Goal: Task Accomplishment & Management: Manage account settings

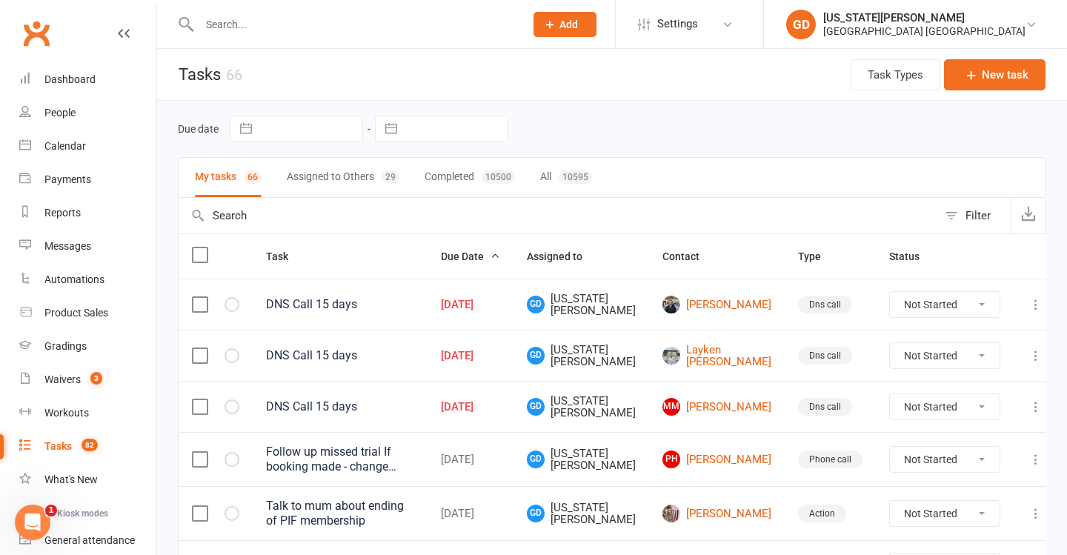
click at [696, 141] on div "Due date Navigate forward to interact with the calendar and select a date. Pres…" at bounding box center [612, 129] width 868 height 27
click at [68, 76] on div "Dashboard" at bounding box center [69, 79] width 51 height 12
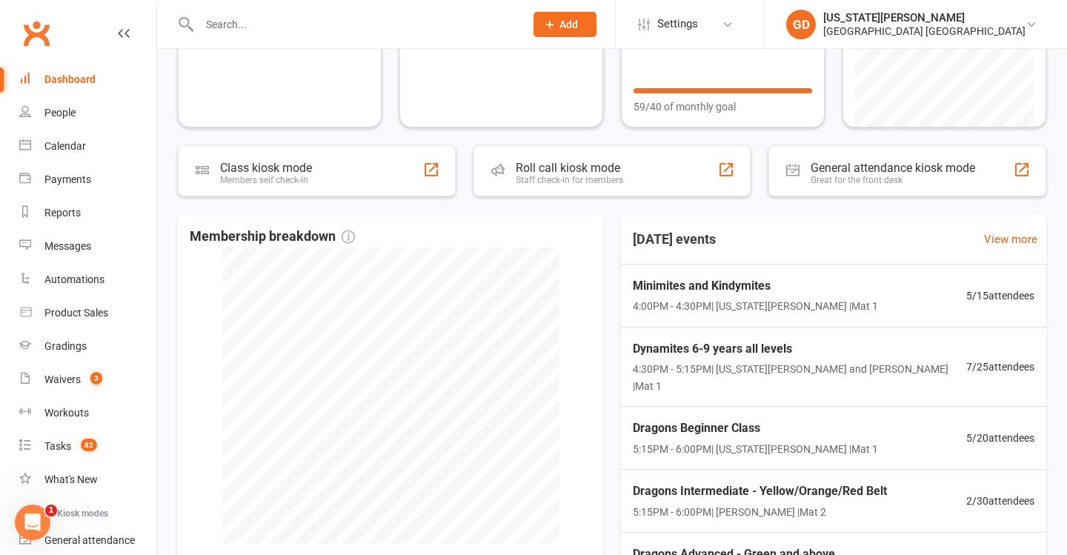
scroll to position [189, 0]
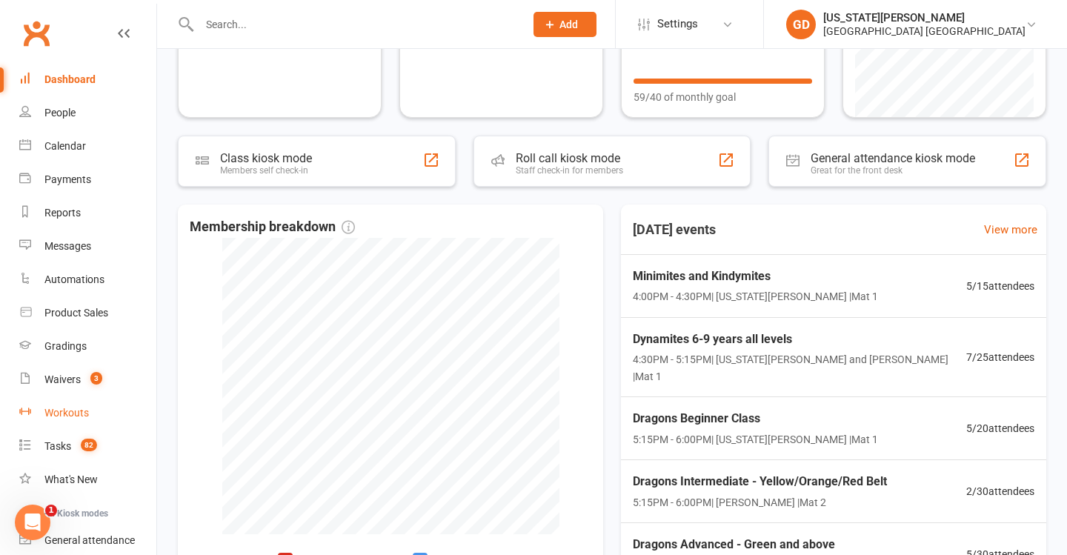
drag, startPoint x: 69, startPoint y: 444, endPoint x: 107, endPoint y: 410, distance: 51.4
click at [69, 444] on div "Tasks" at bounding box center [57, 446] width 27 height 12
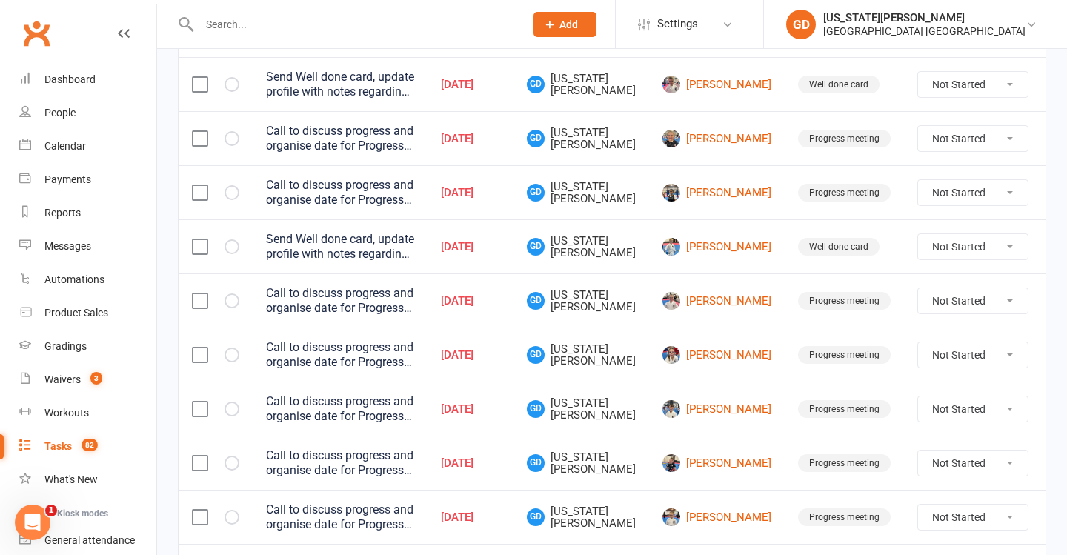
scroll to position [379, 0]
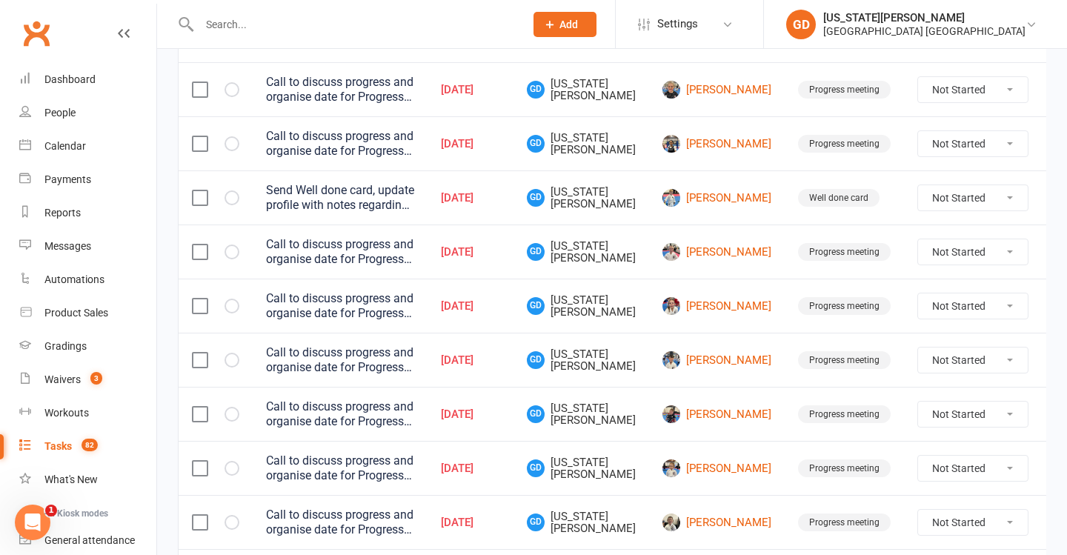
click at [258, 23] on input "text" at bounding box center [354, 24] width 319 height 21
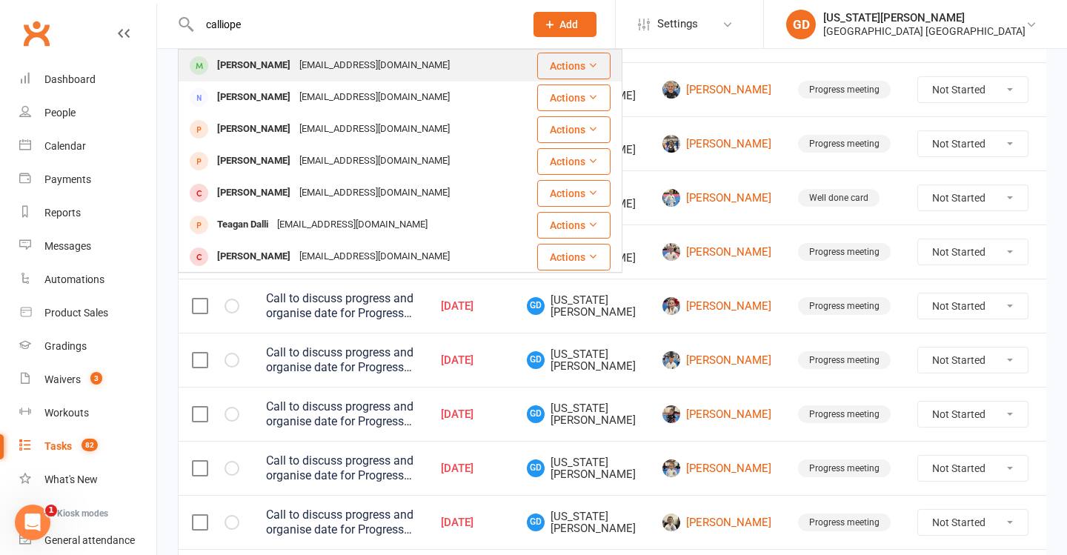
type input "calliope"
click at [302, 71] on div "Natowltrs84@gmail.com" at bounding box center [374, 65] width 159 height 21
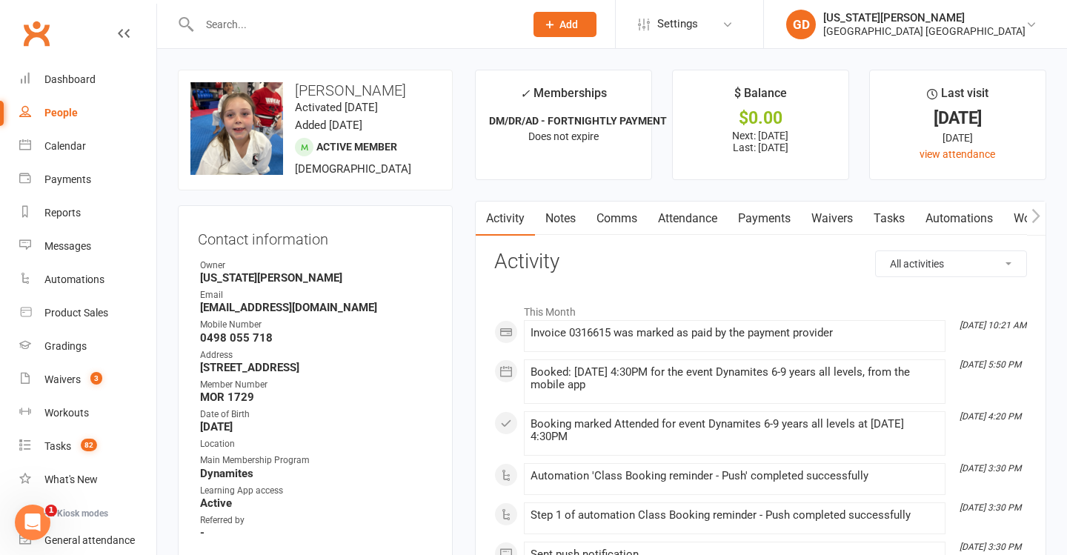
click at [690, 223] on link "Attendance" at bounding box center [688, 219] width 80 height 34
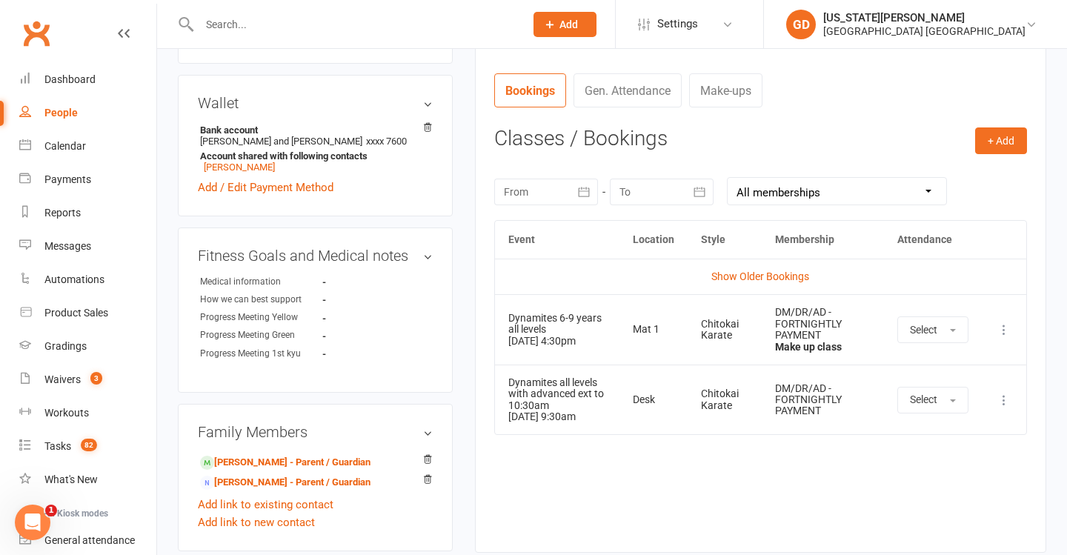
scroll to position [552, 0]
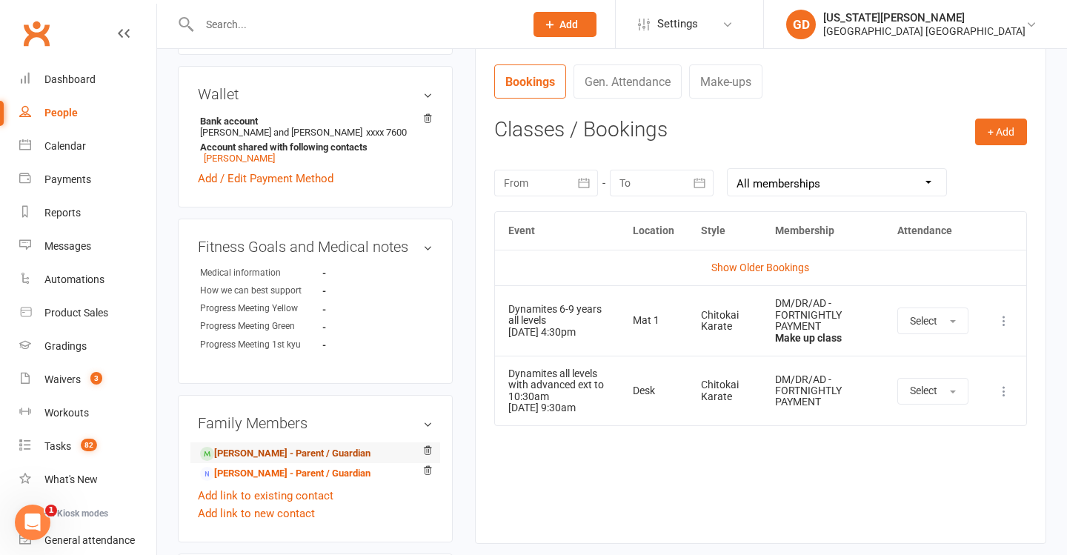
click at [294, 453] on link "Lauren Cohen - Parent / Guardian" at bounding box center [285, 454] width 170 height 16
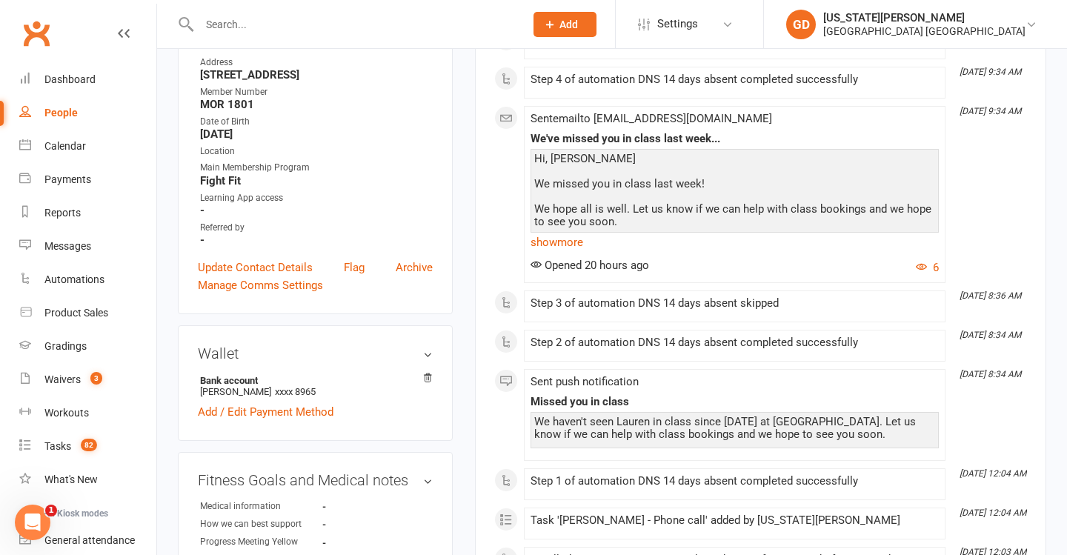
scroll to position [338, 0]
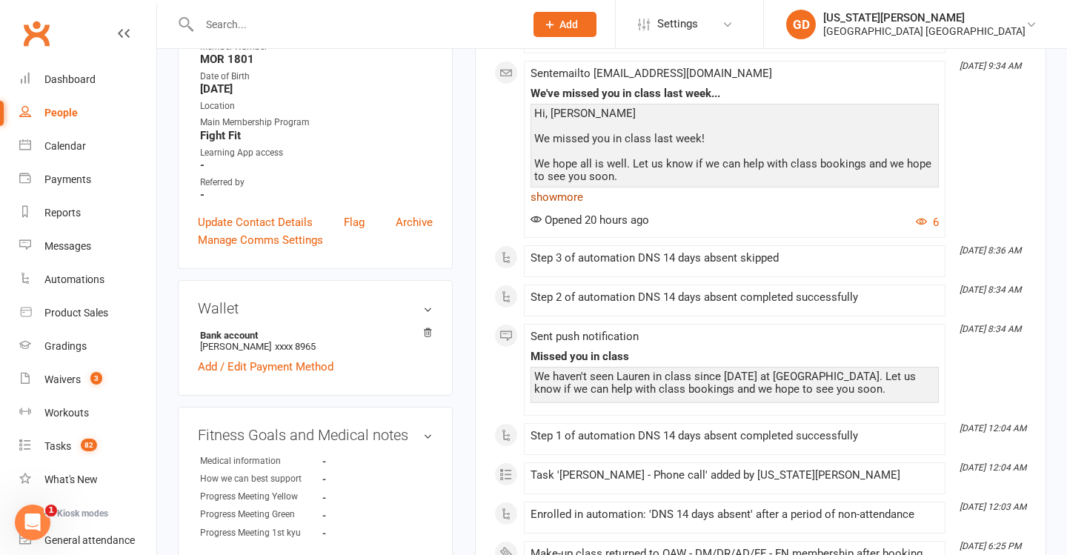
click at [566, 199] on link "show more" at bounding box center [734, 197] width 408 height 21
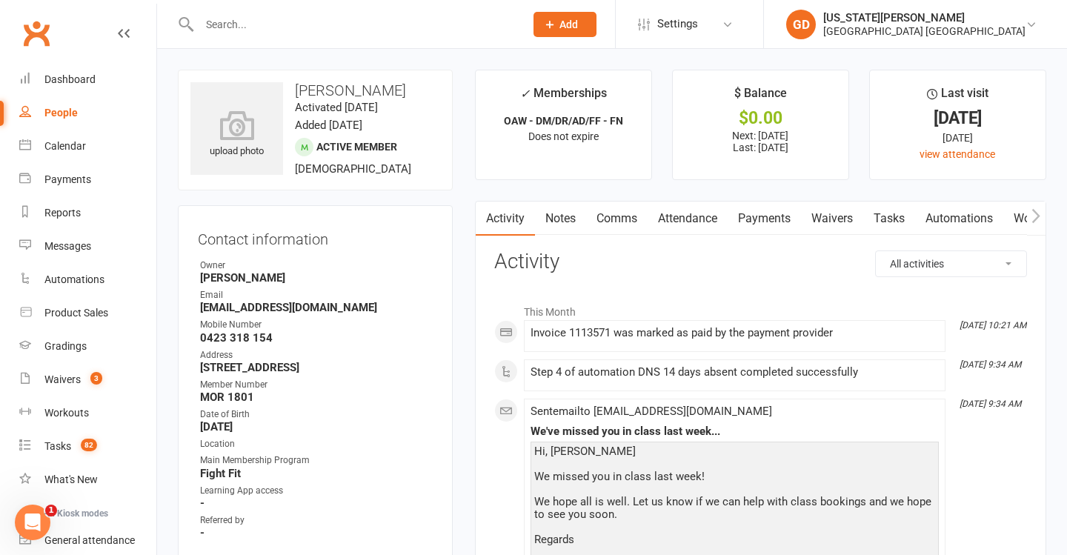
scroll to position [0, 0]
click at [107, 152] on link "Calendar" at bounding box center [87, 146] width 137 height 33
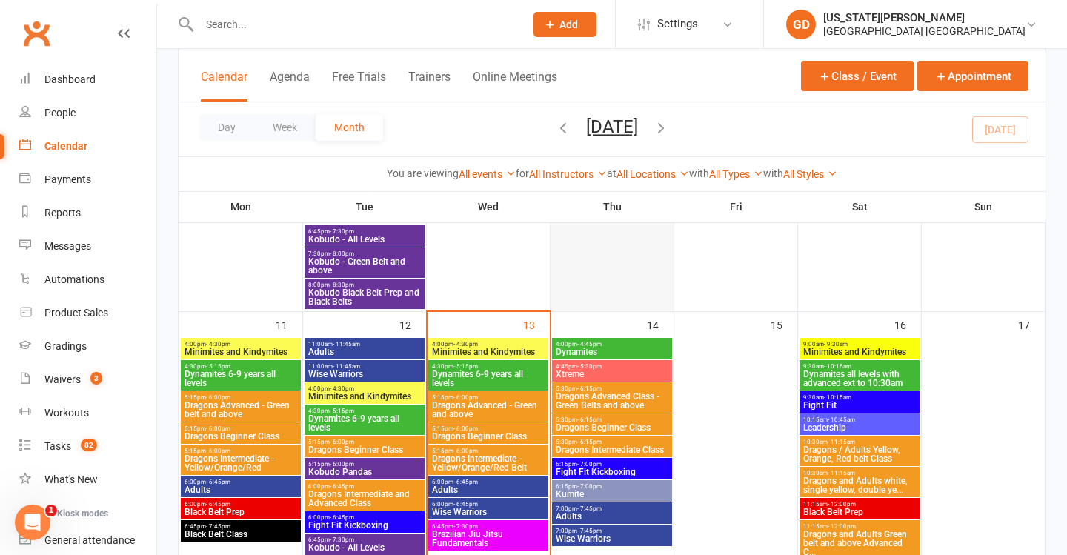
scroll to position [816, 0]
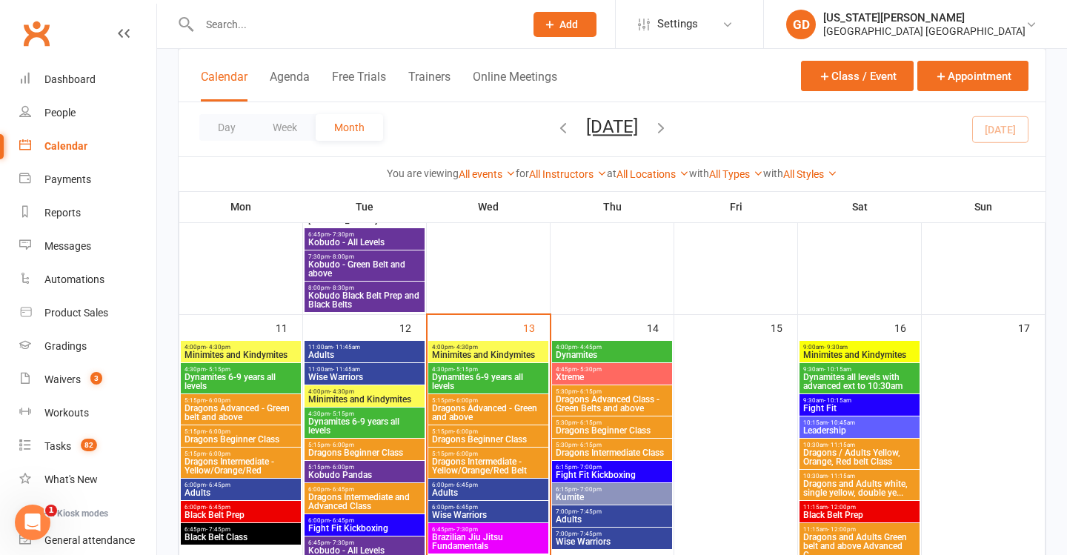
click at [379, 19] on input "text" at bounding box center [354, 24] width 319 height 21
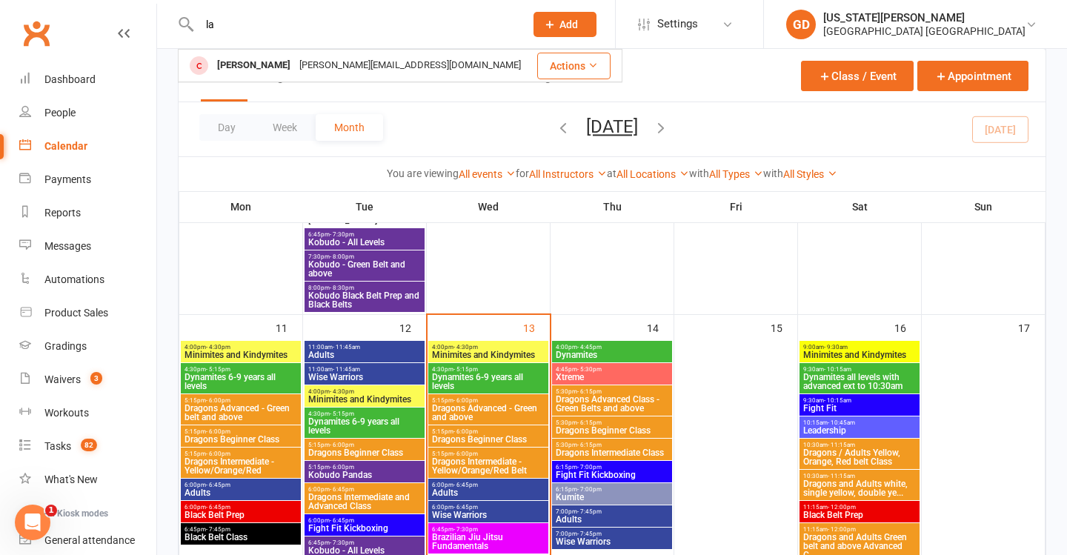
type input "l"
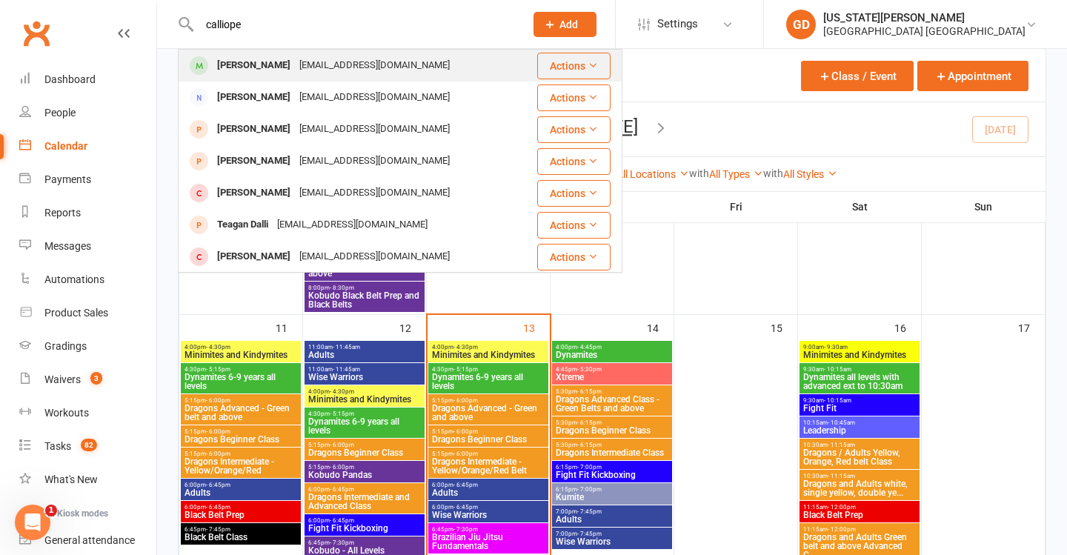
type input "calliope"
click at [395, 65] on div "Natowltrs84@gmail.com" at bounding box center [374, 65] width 159 height 21
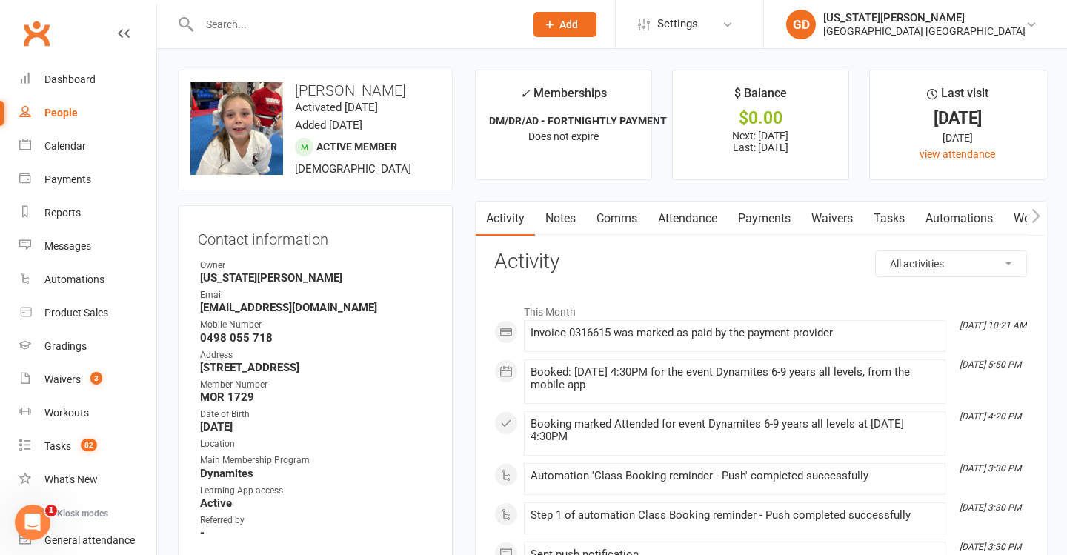
click at [540, 229] on link "Notes" at bounding box center [560, 219] width 51 height 34
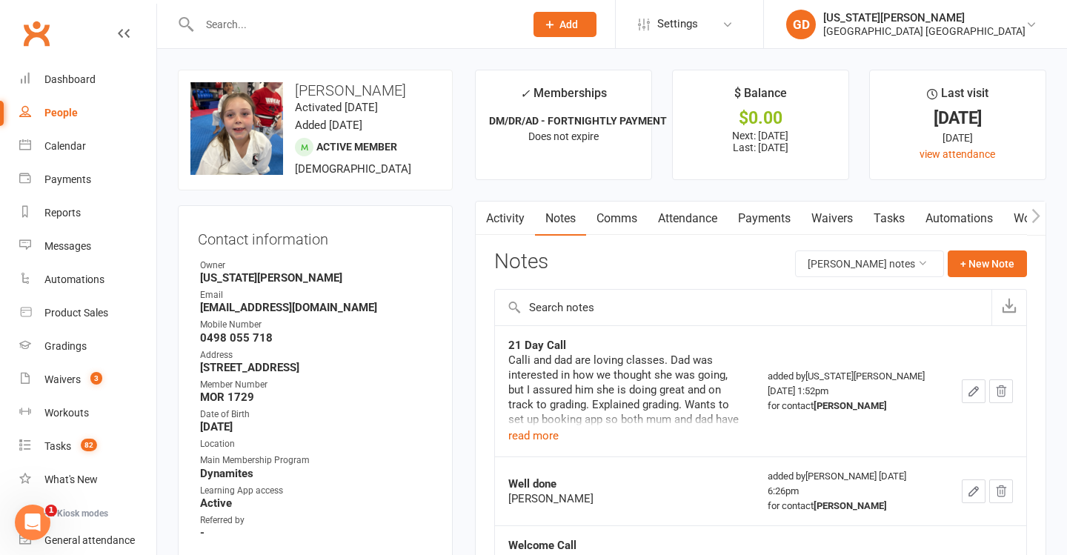
click at [978, 276] on div "Notes Calliope Walters's notes + New Note" at bounding box center [760, 269] width 533 height 39
click at [1002, 251] on button "+ New Note" at bounding box center [987, 263] width 79 height 27
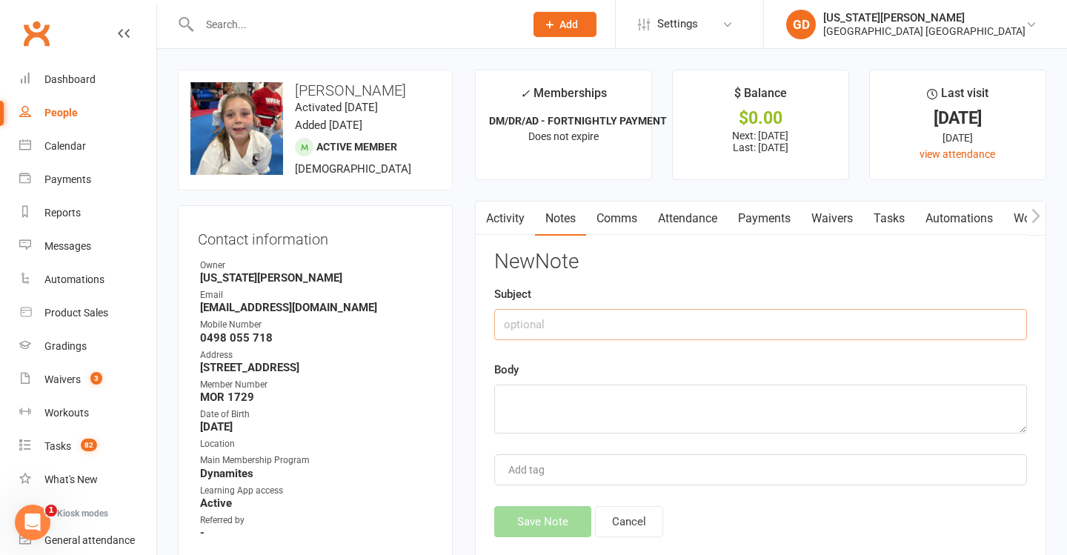
click at [619, 322] on input "text" at bounding box center [760, 324] width 533 height 31
type input "Update call with mum"
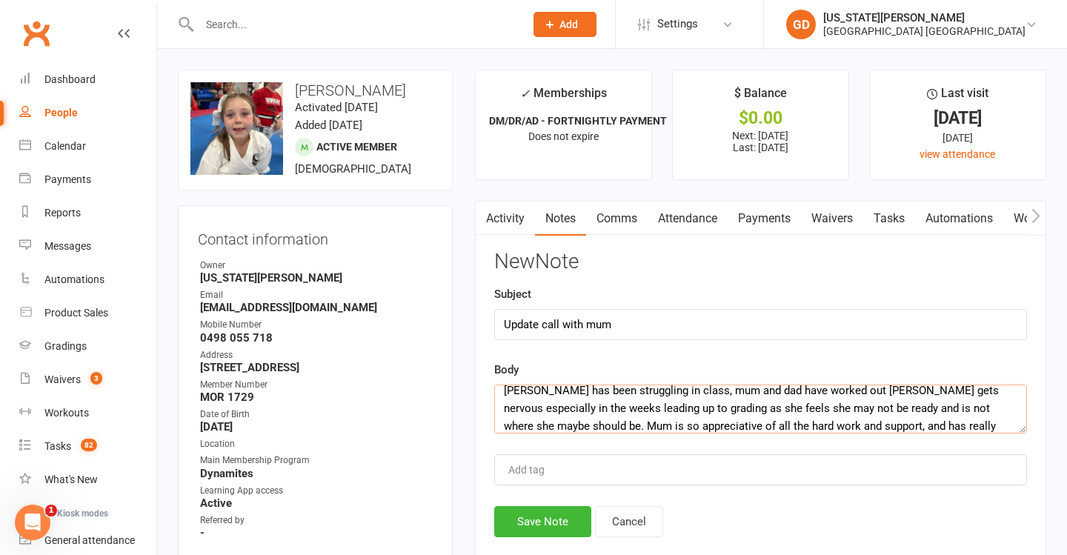
scroll to position [36, 0]
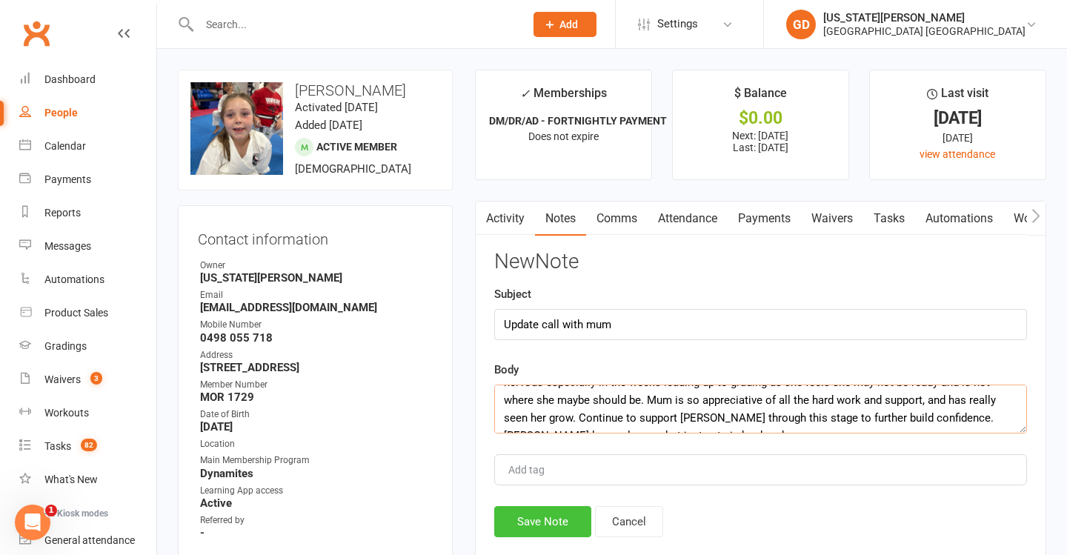
type textarea "Calli has been struggling in class, mum and dad have worked out Calli gets nerv…"
click at [556, 509] on button "Save Note" at bounding box center [542, 521] width 97 height 31
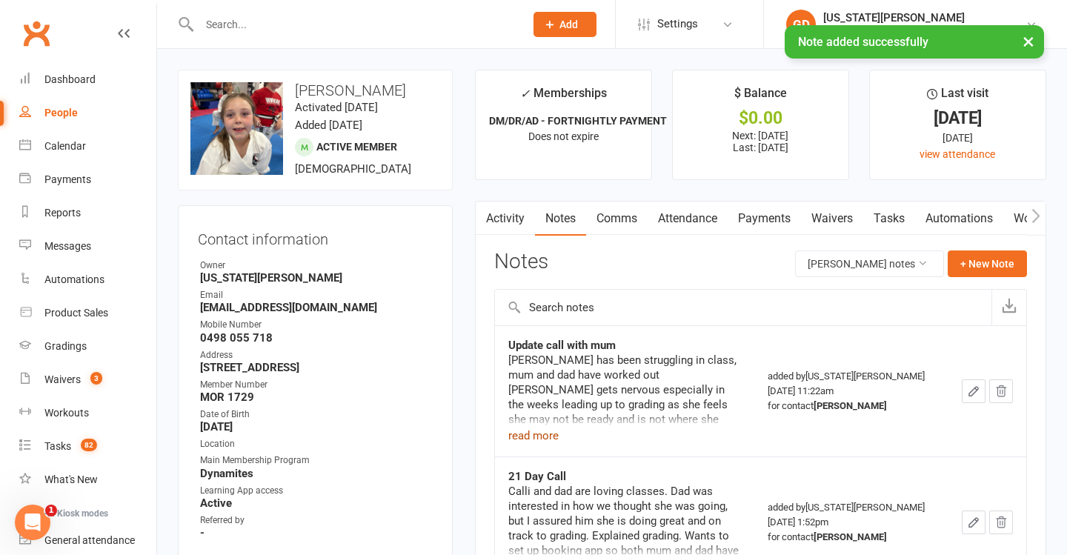
click at [533, 436] on button "read more" at bounding box center [533, 436] width 50 height 18
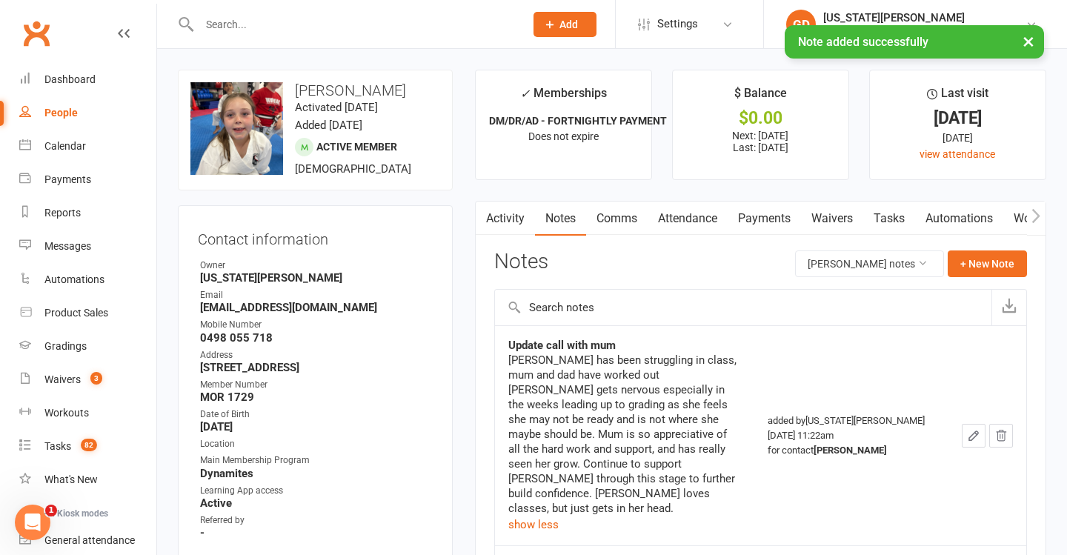
click at [973, 429] on button "button" at bounding box center [974, 436] width 24 height 24
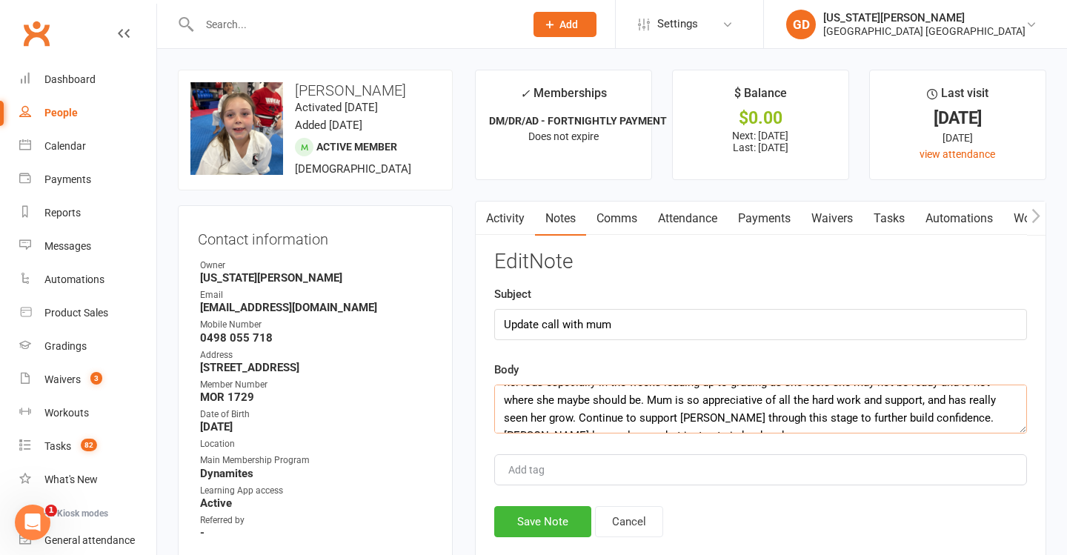
drag, startPoint x: 909, startPoint y: 415, endPoint x: 936, endPoint y: 446, distance: 41.0
click at [936, 446] on div "Edit Note Subject Update call with mum Body Calli has been struggling in class,…" at bounding box center [760, 393] width 533 height 287
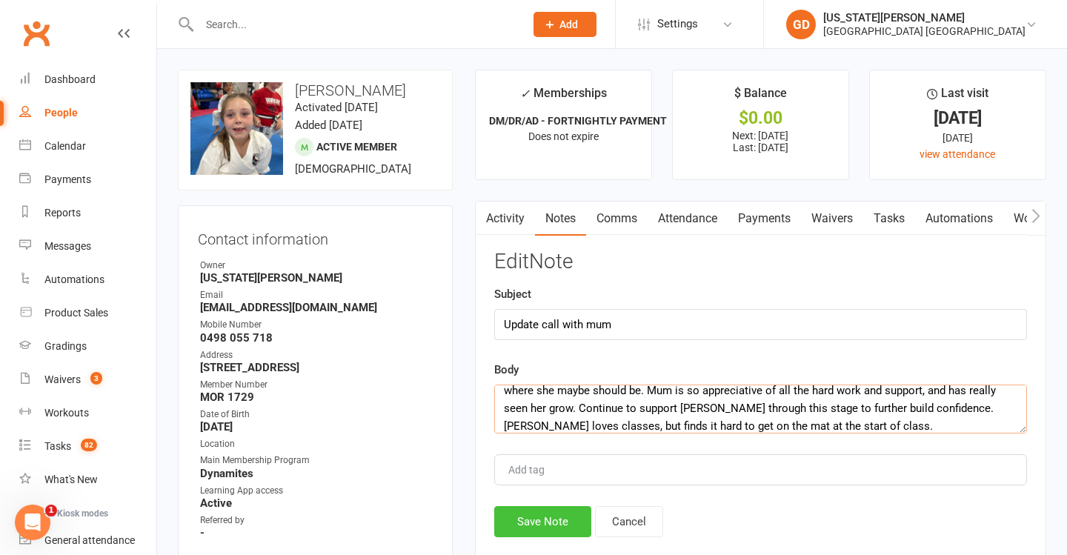
type textarea "Calli has been struggling in class, mum and dad have worked out Calli gets nerv…"
click at [542, 517] on button "Save Note" at bounding box center [542, 521] width 97 height 31
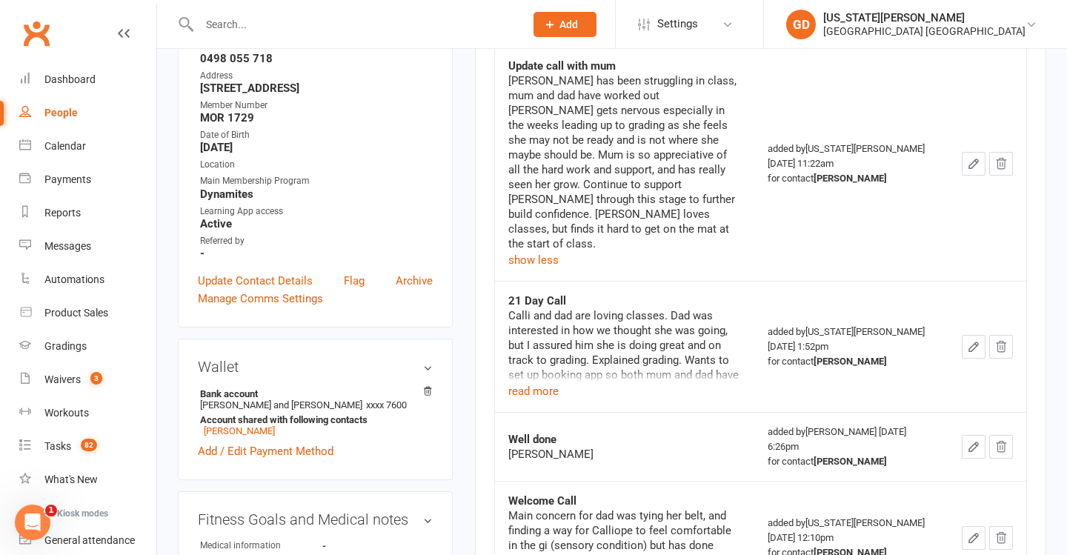
scroll to position [310, 0]
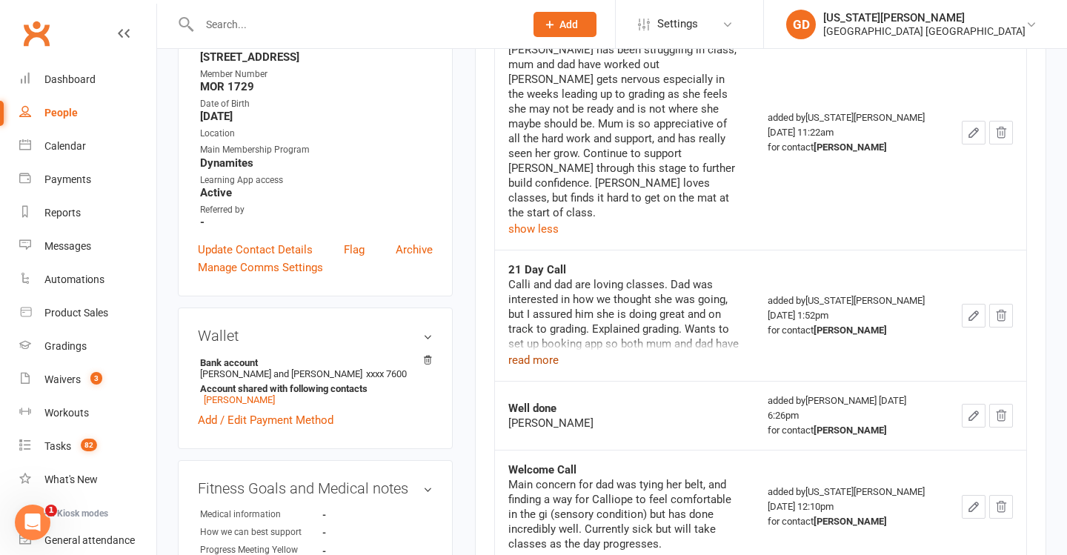
click at [529, 351] on button "read more" at bounding box center [533, 360] width 50 height 18
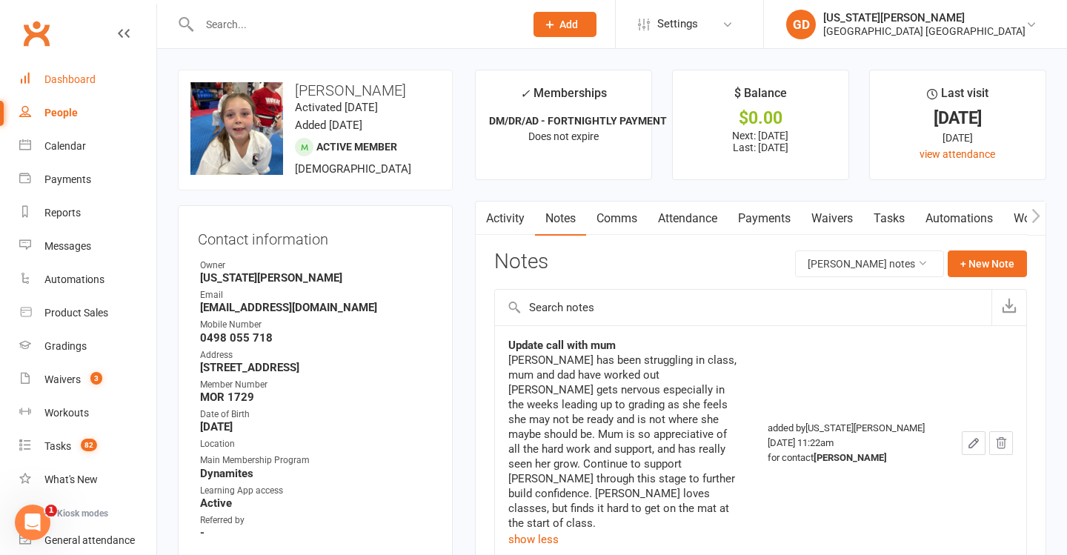
scroll to position [-1, 0]
click at [116, 76] on link "Dashboard" at bounding box center [87, 79] width 137 height 33
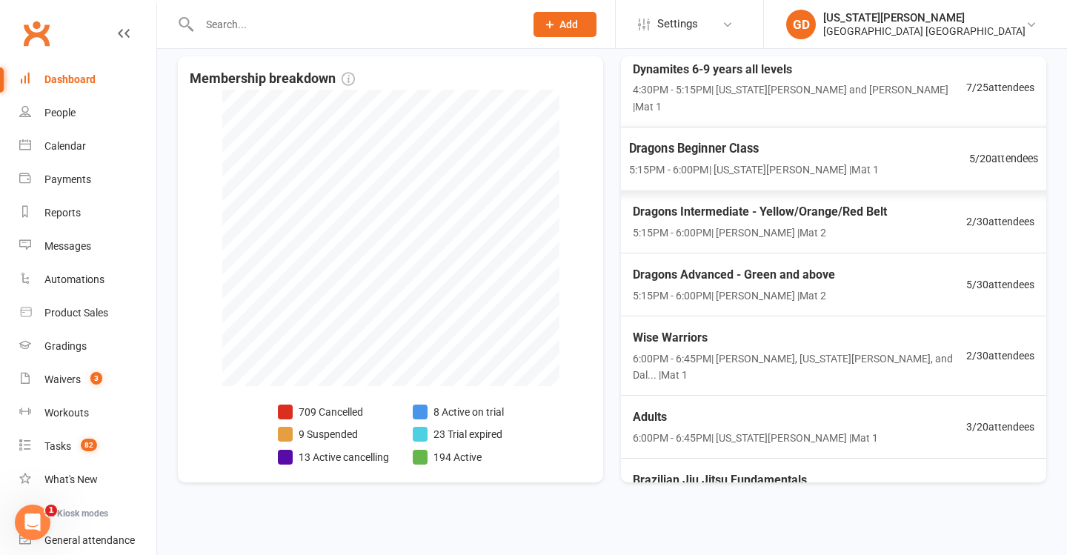
scroll to position [121, 0]
click at [778, 471] on span "Brazilian Jiu Jitsu Fundamentals" at bounding box center [727, 480] width 197 height 19
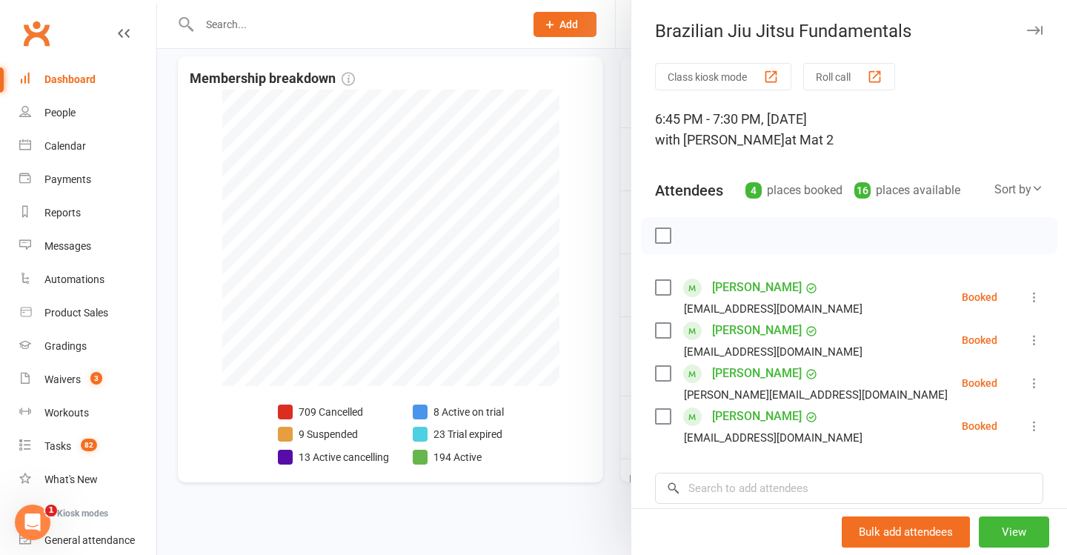
click at [556, 384] on div at bounding box center [612, 277] width 910 height 555
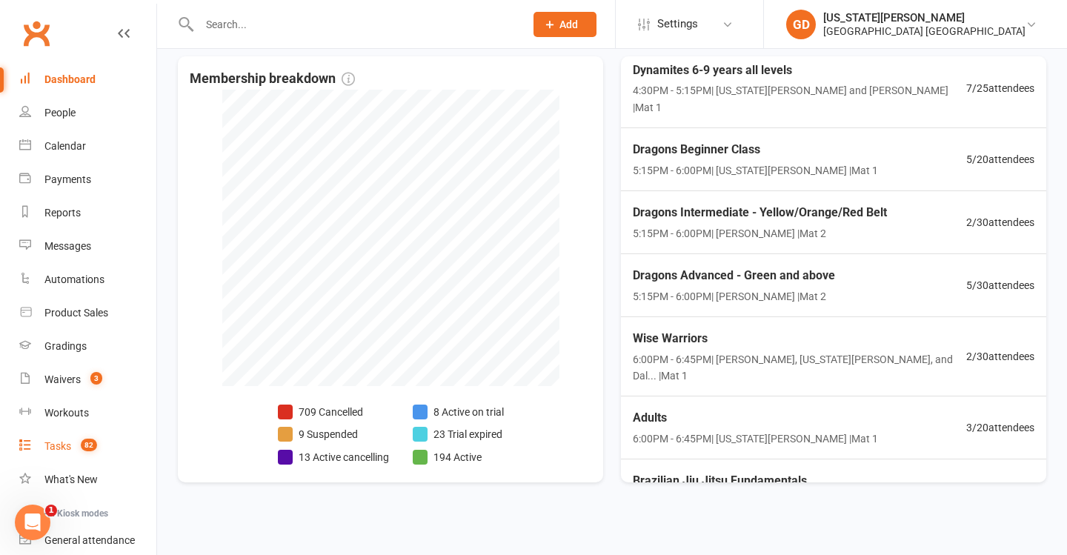
drag, startPoint x: 72, startPoint y: 445, endPoint x: 120, endPoint y: 431, distance: 50.0
click at [72, 445] on link "Tasks 82" at bounding box center [87, 446] width 137 height 33
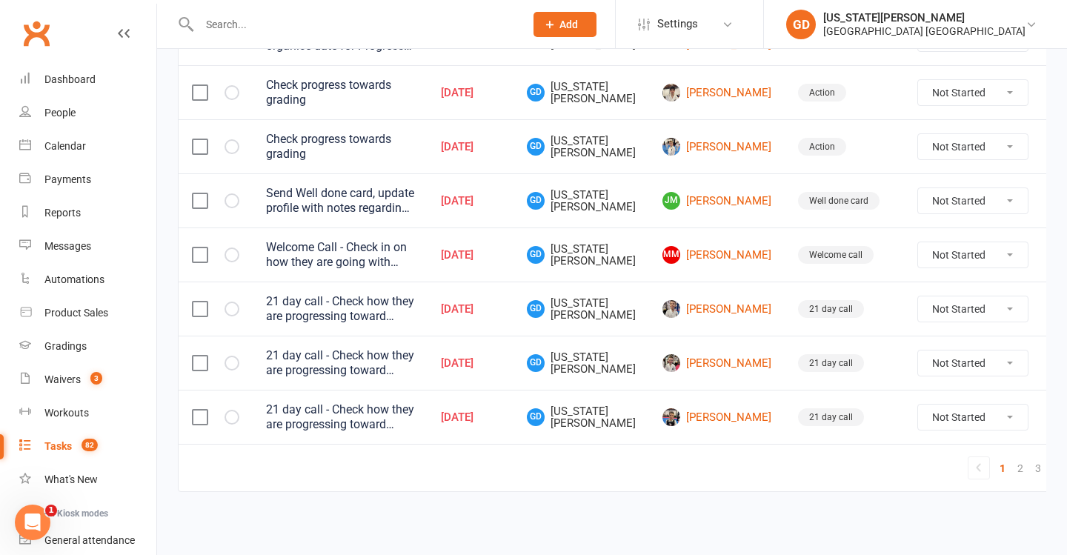
scroll to position [1199, 0]
click at [1011, 460] on link "2" at bounding box center [1020, 468] width 18 height 21
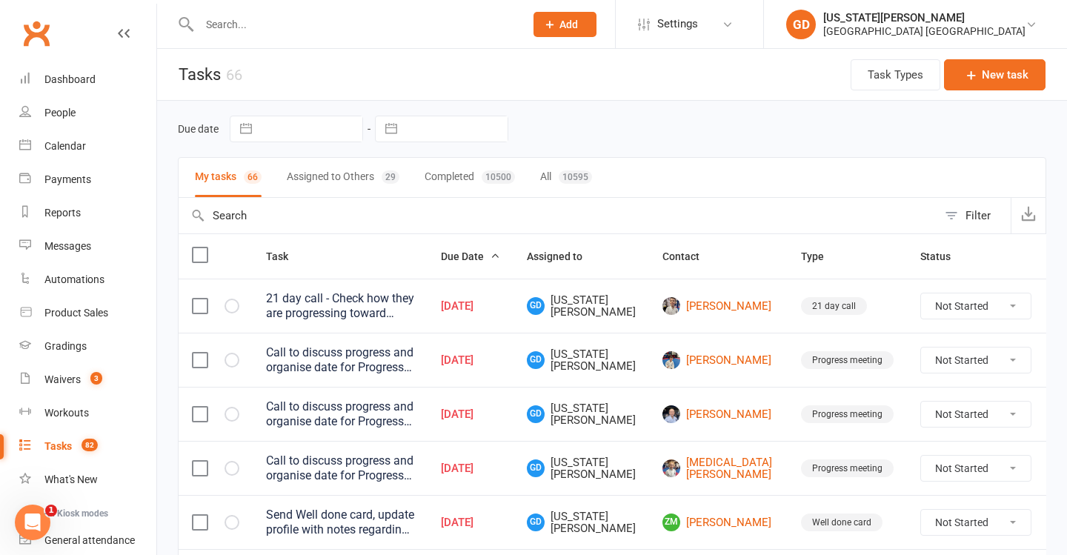
scroll to position [0, 0]
click at [422, 24] on input "text" at bounding box center [354, 24] width 319 height 21
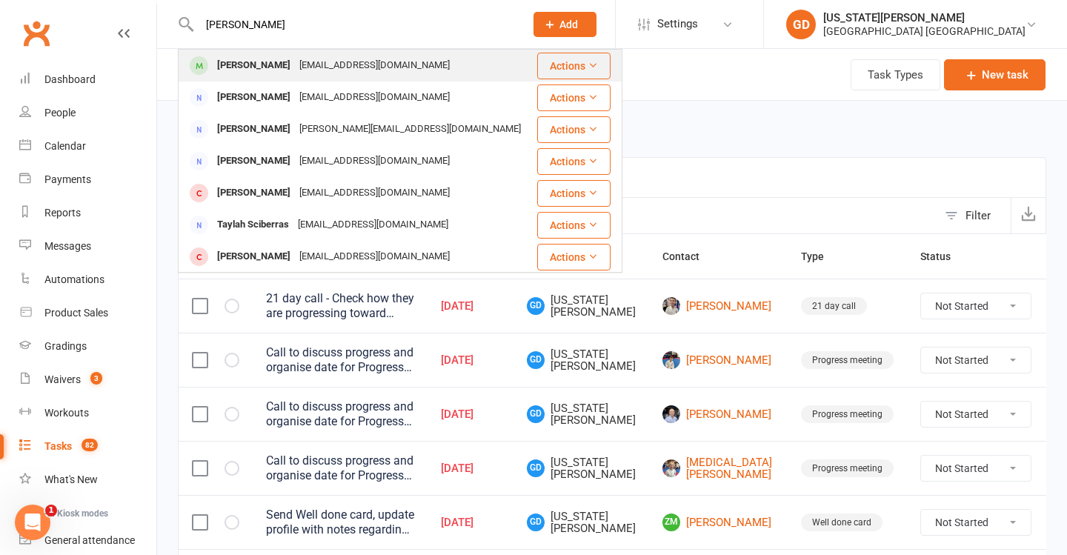
type input "Lyla schubert"
click at [363, 67] on div "Karenschubert4@hotmail.com" at bounding box center [374, 65] width 159 height 21
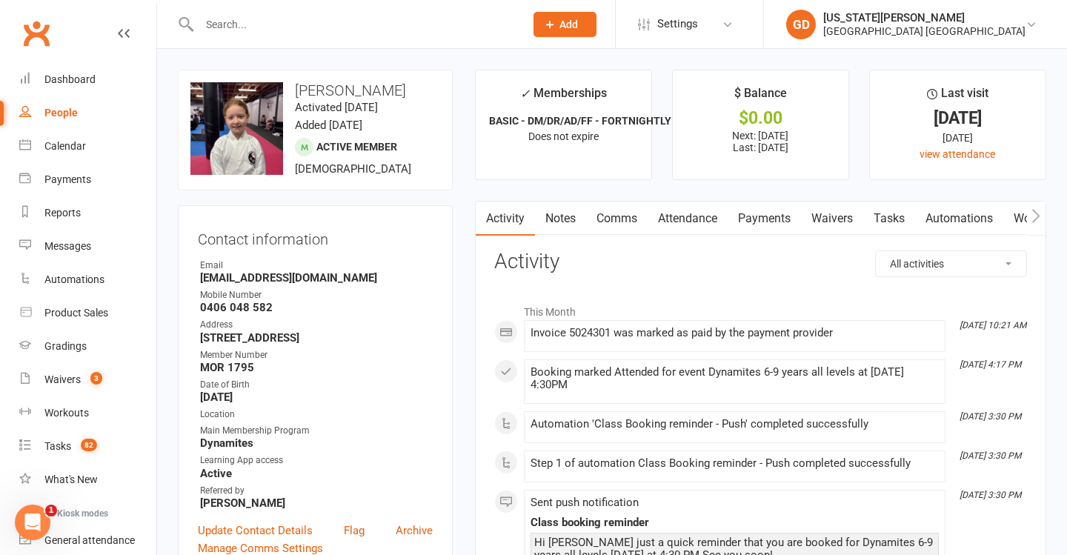
click at [109, 119] on link "People" at bounding box center [87, 112] width 137 height 33
select select "50"
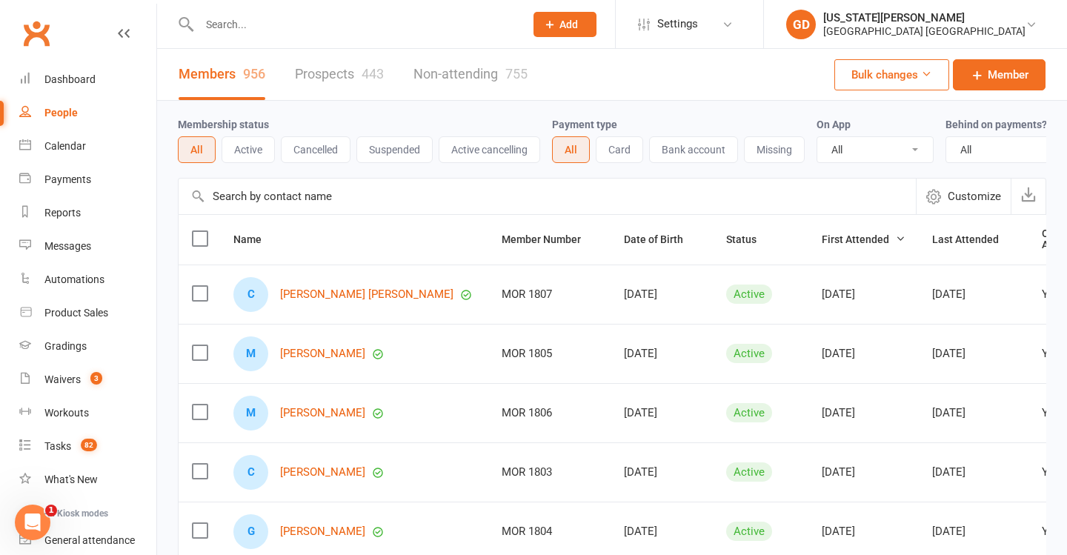
click at [349, 76] on link "Prospects 443" at bounding box center [339, 74] width 89 height 51
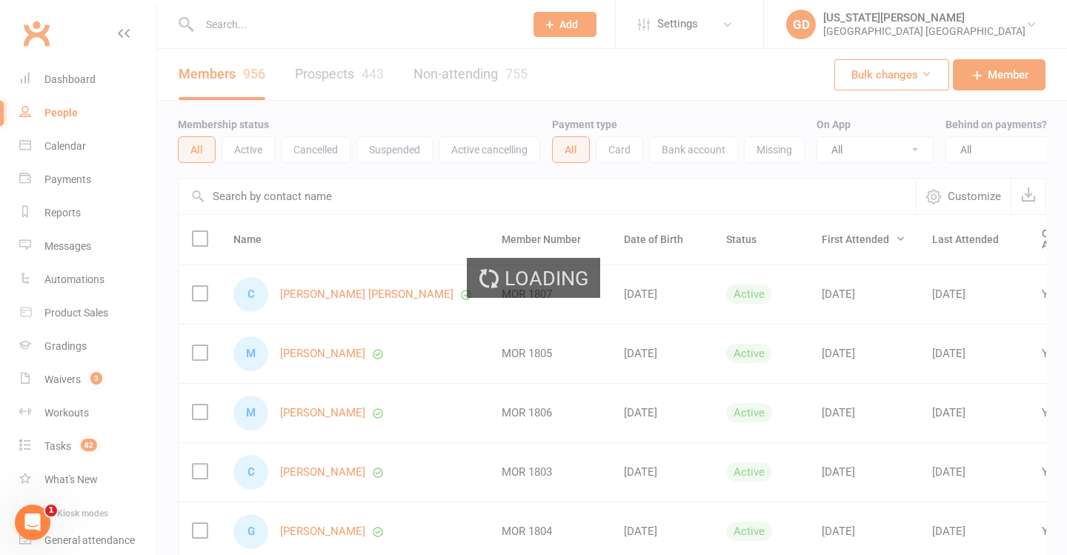
select select "50"
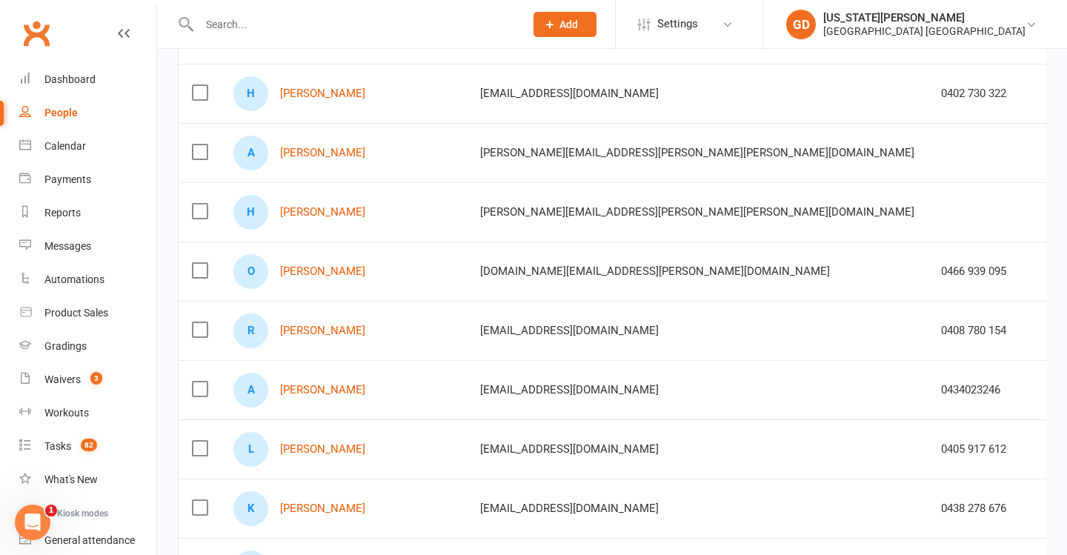
click at [928, 294] on td "0466 939 095" at bounding box center [984, 271] width 113 height 59
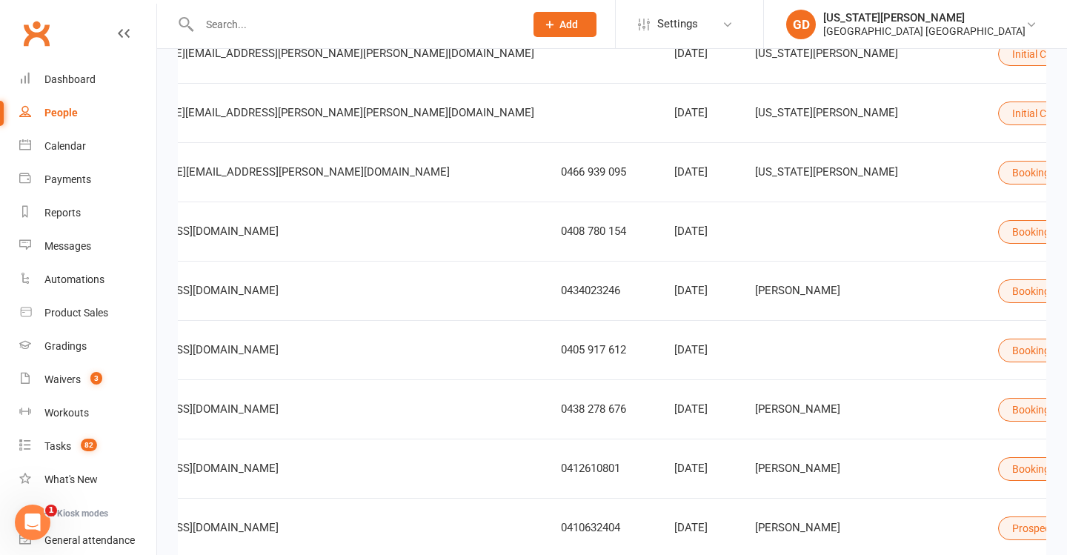
scroll to position [0, 379]
click at [999, 350] on button "Booking made" at bounding box center [1052, 351] width 107 height 24
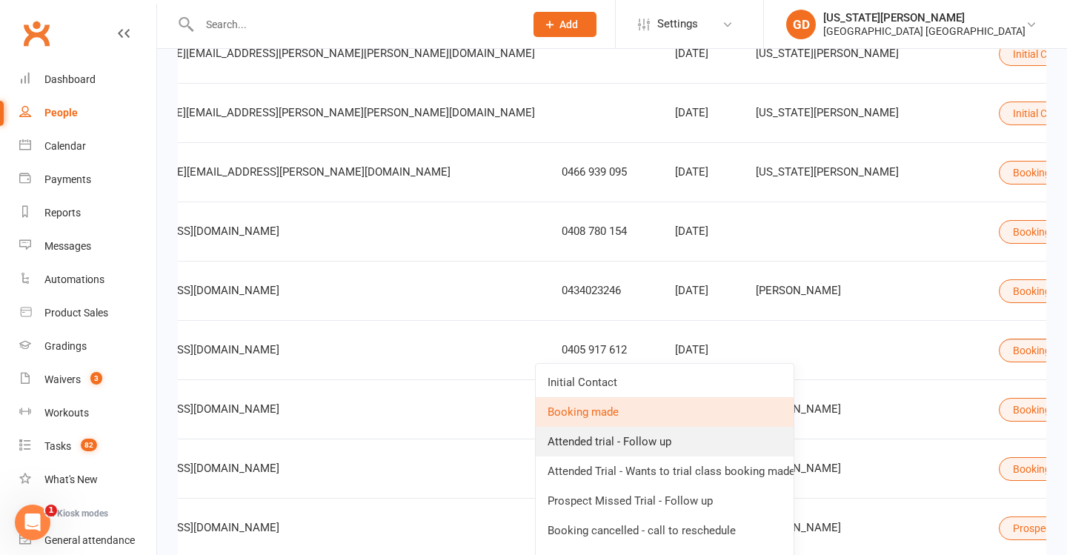
click at [707, 453] on link "Attended trial - Follow up" at bounding box center [665, 442] width 258 height 30
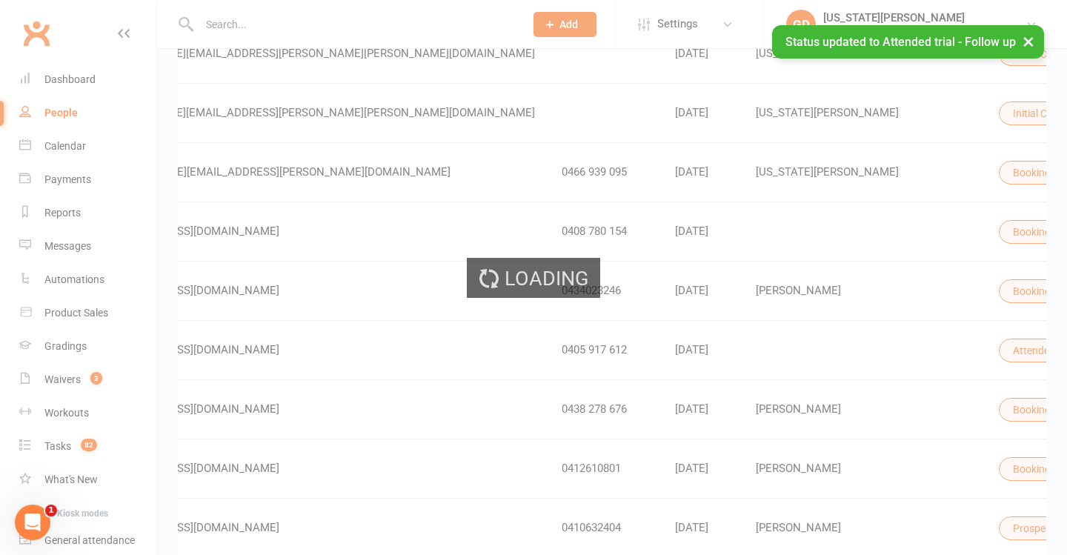
select select "50"
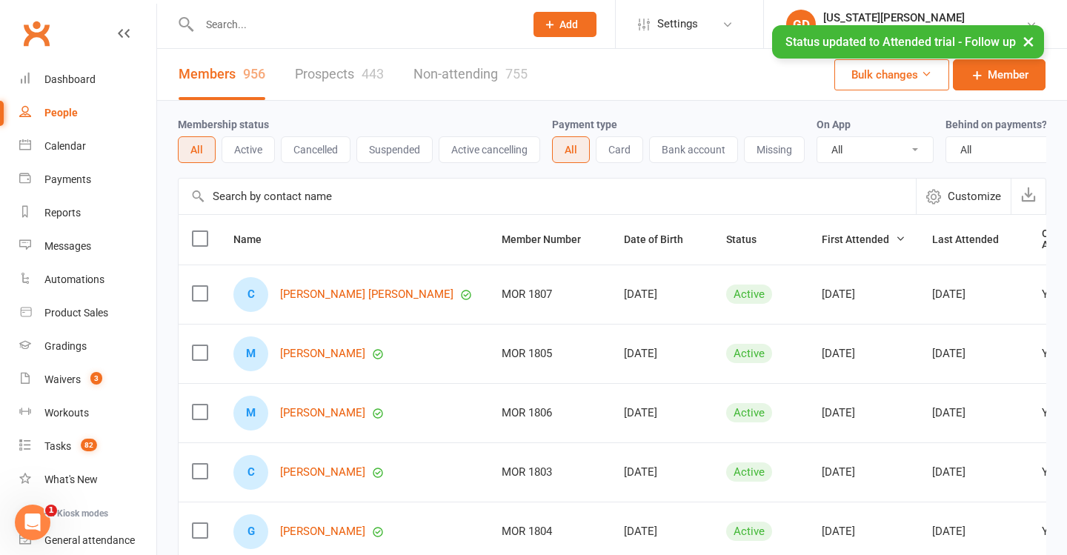
click at [259, 141] on button "Active" at bounding box center [248, 149] width 53 height 27
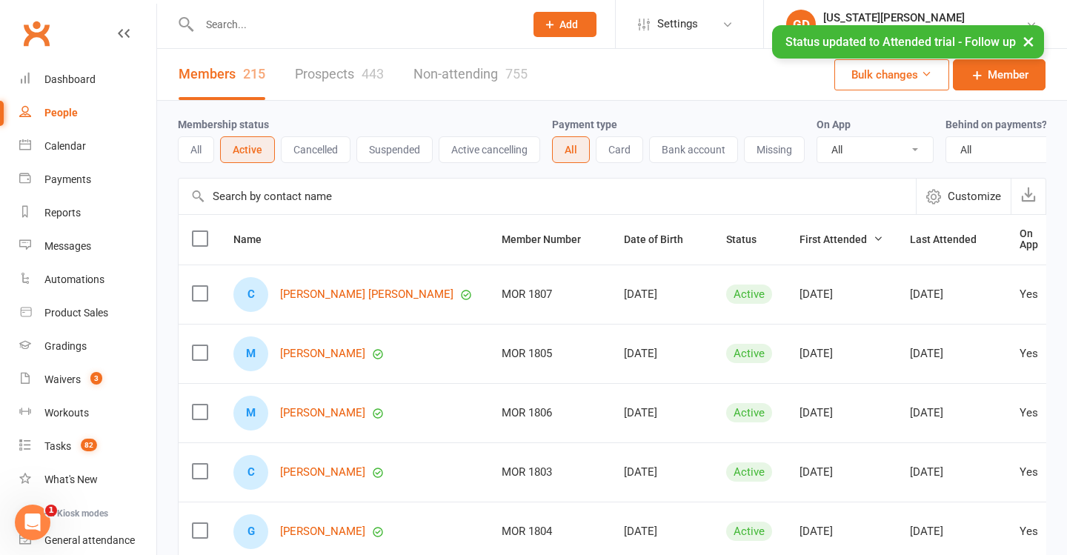
drag, startPoint x: 345, startPoint y: 79, endPoint x: 511, endPoint y: 265, distance: 249.7
click at [345, 85] on link "Prospects 443" at bounding box center [339, 74] width 89 height 51
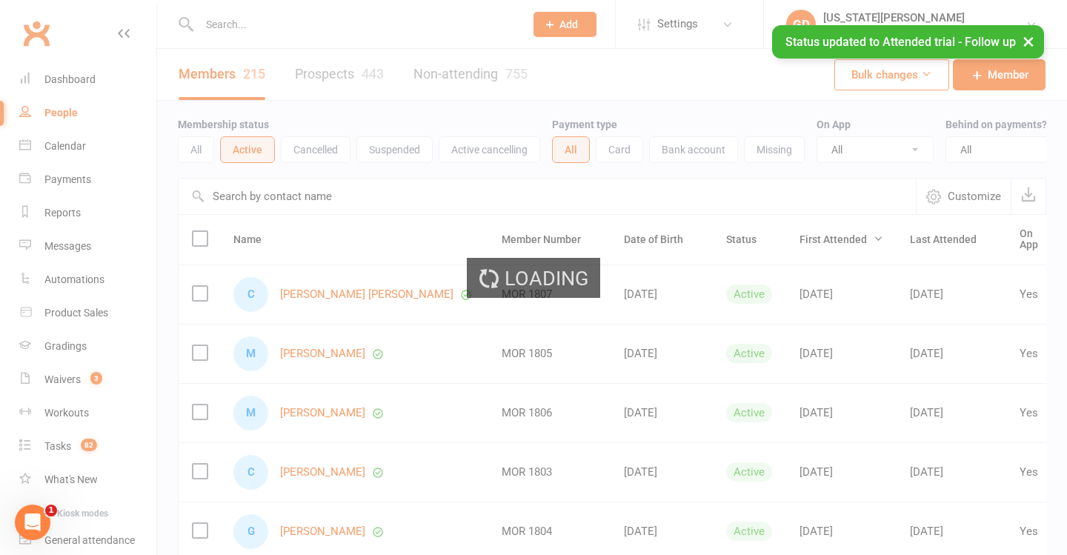
select select "50"
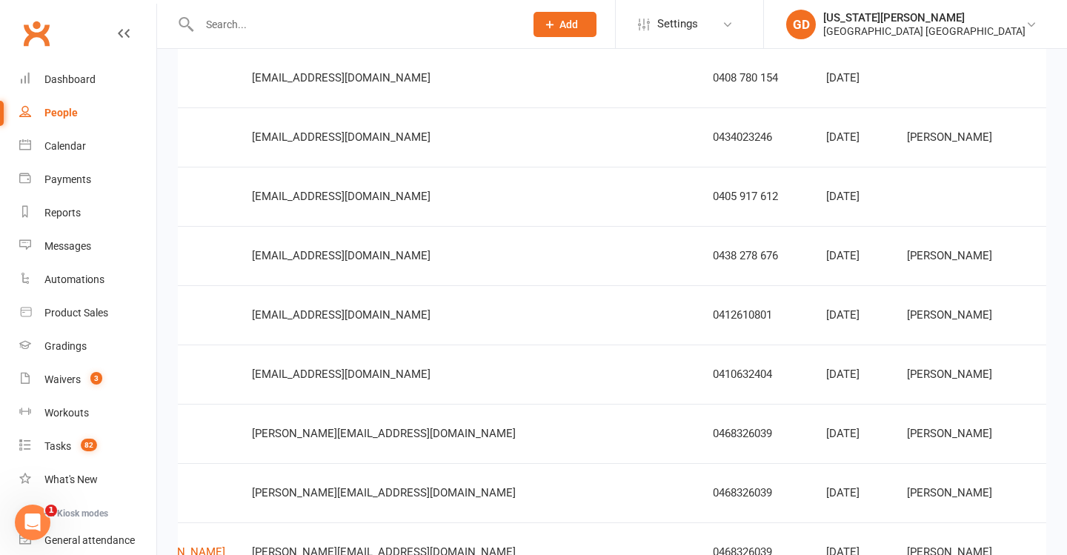
scroll to position [0, 348]
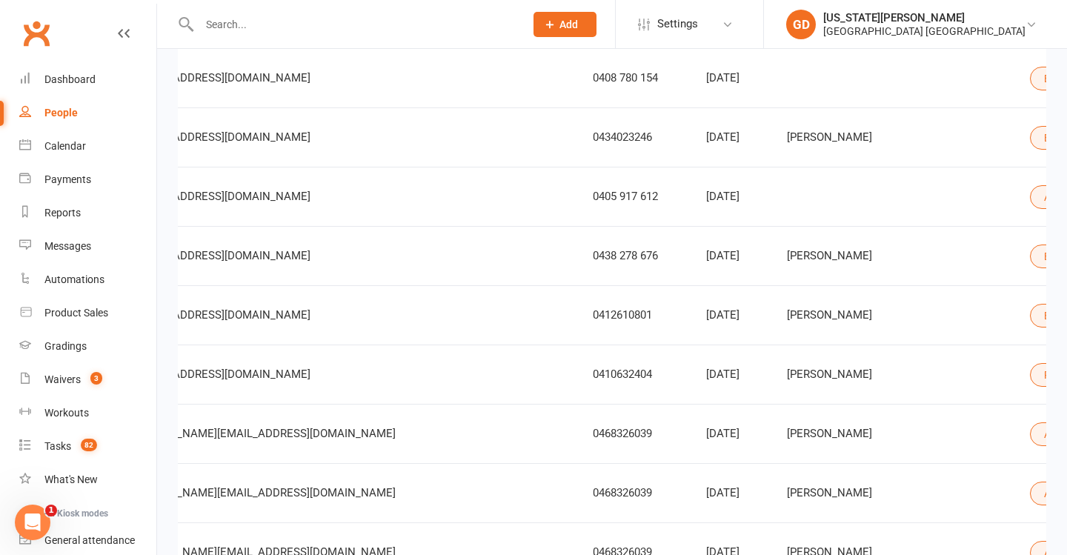
click at [1030, 262] on button "Booking made" at bounding box center [1083, 256] width 107 height 24
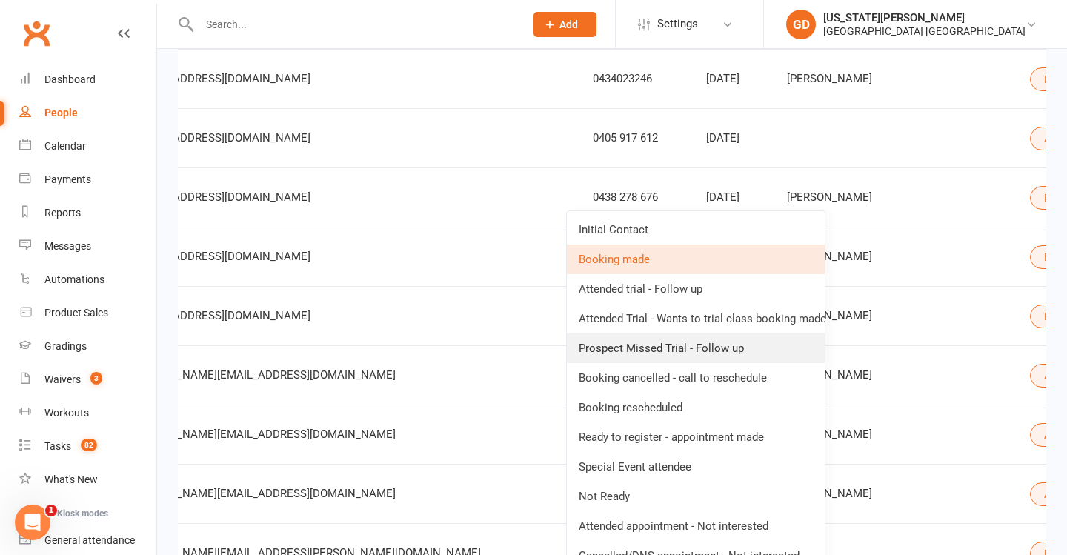
scroll to position [507, 0]
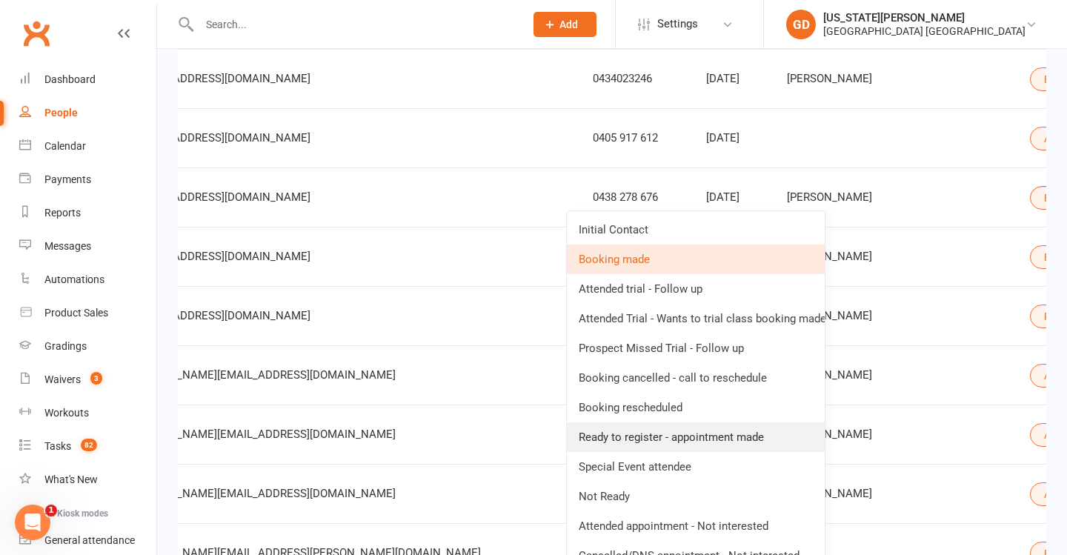
click at [734, 443] on link "Ready to register - appointment made" at bounding box center [696, 437] width 258 height 30
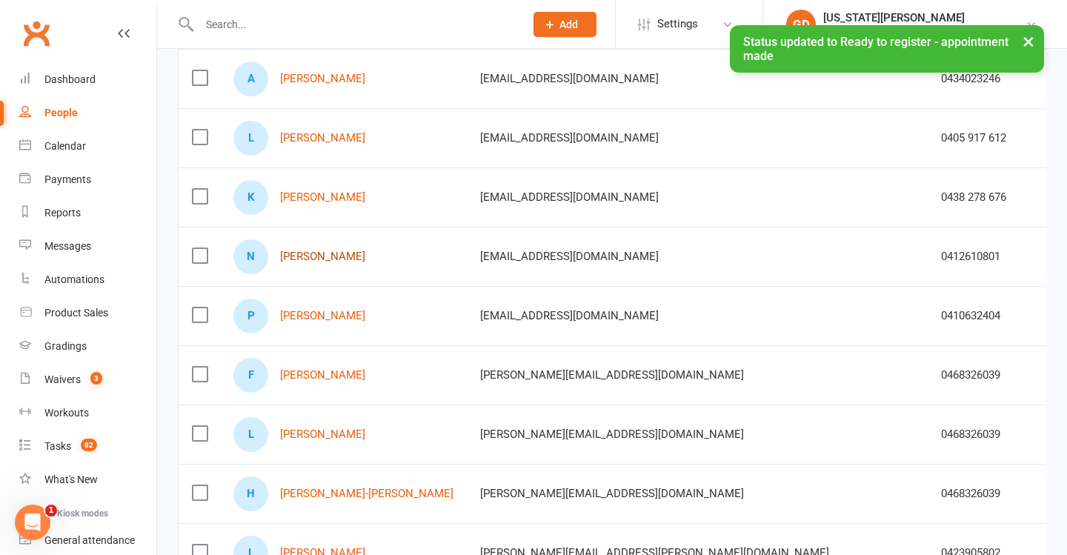
scroll to position [0, 0]
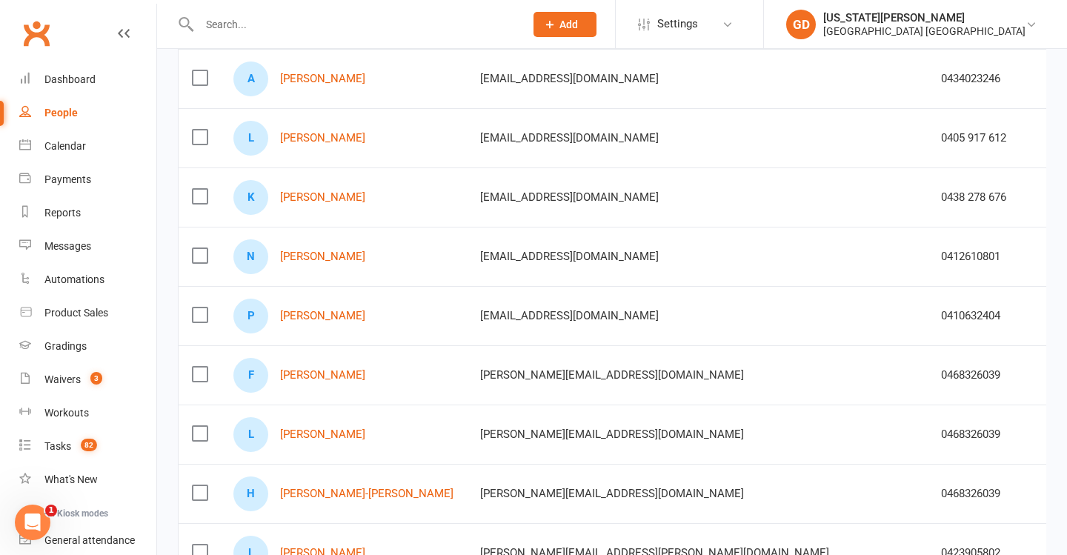
click at [928, 322] on td "0410632404" at bounding box center [984, 315] width 113 height 59
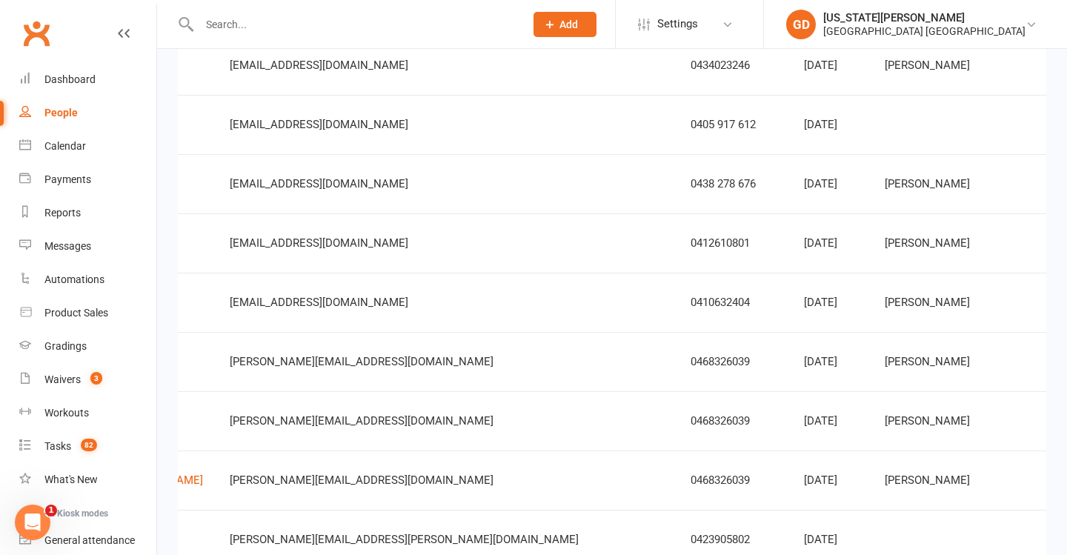
scroll to position [0, 294]
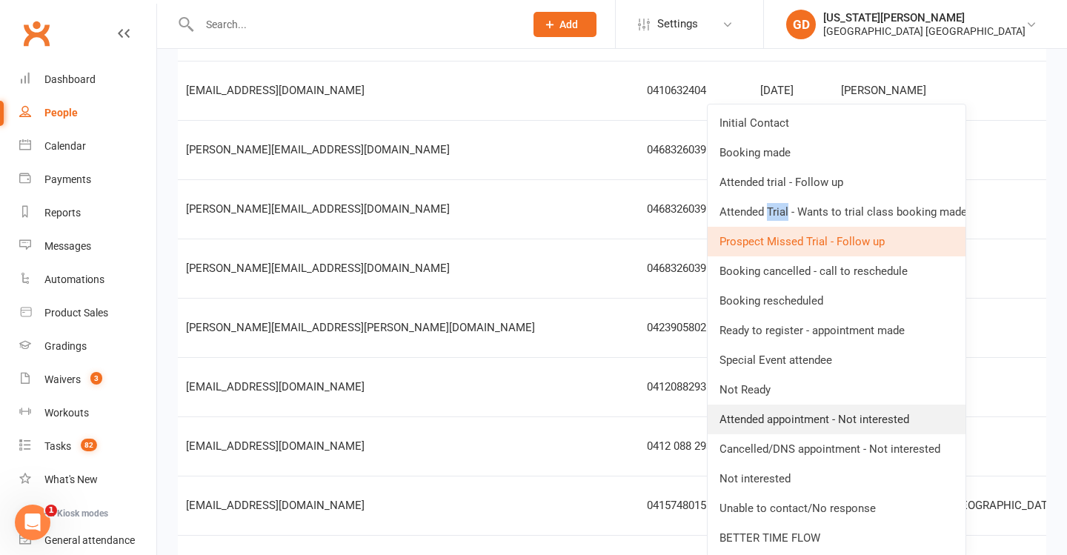
scroll to position [728, 0]
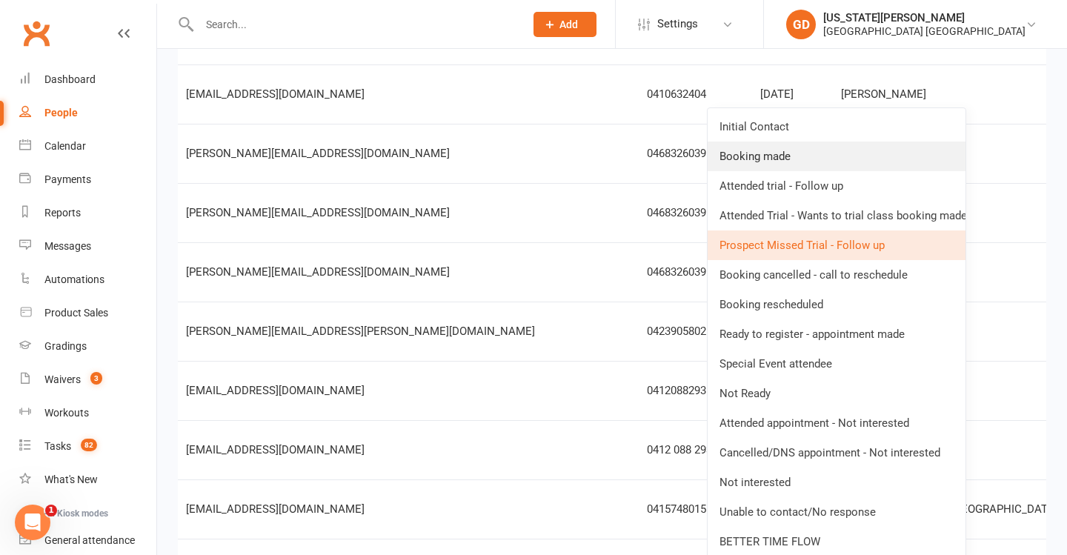
click at [817, 156] on link "Booking made" at bounding box center [837, 157] width 258 height 30
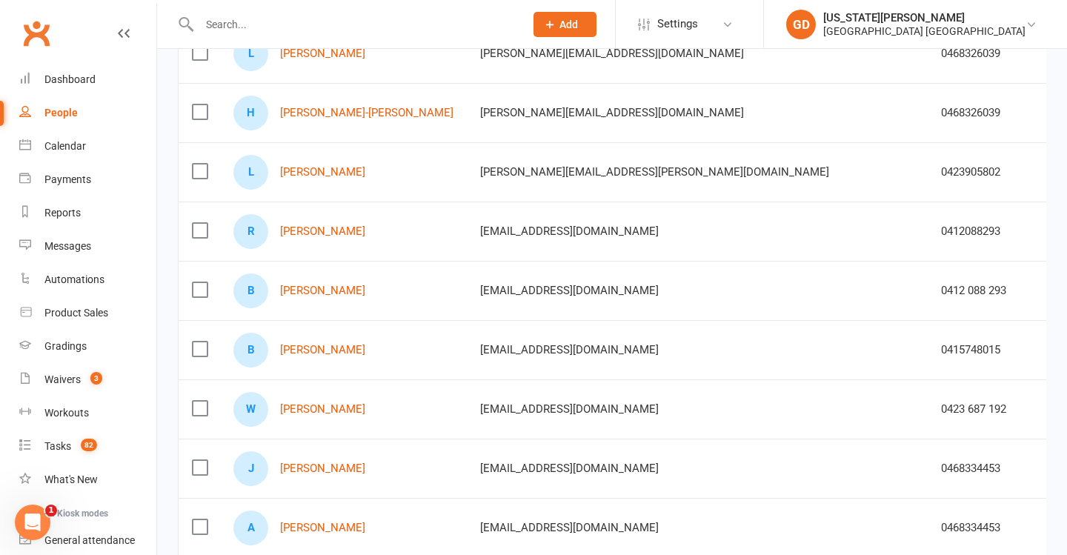
scroll to position [0, 0]
click at [404, 31] on input "text" at bounding box center [354, 24] width 319 height 21
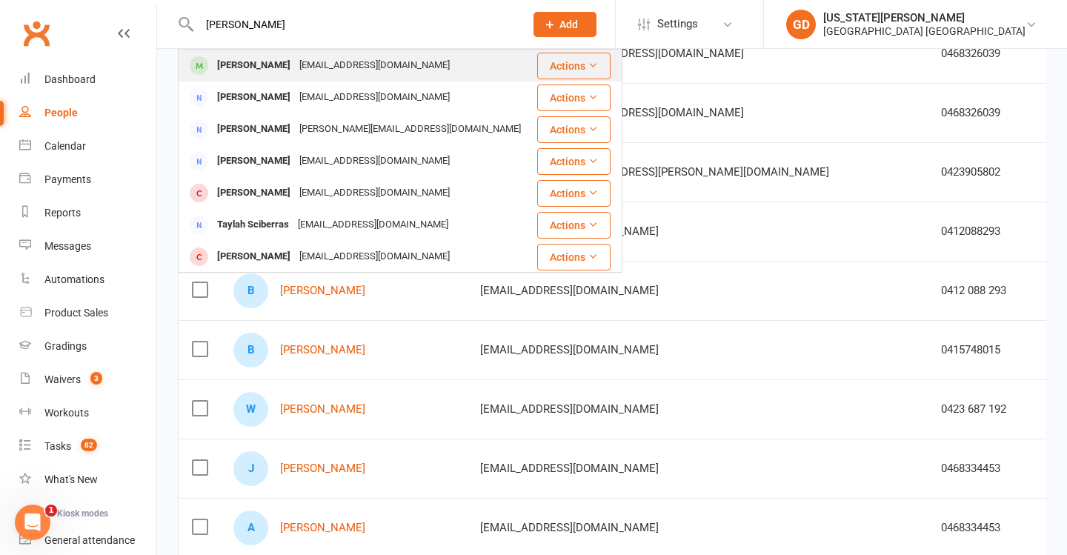
type input "Lyla schubert"
click at [377, 71] on div "Karenschubert4@hotmail.com" at bounding box center [374, 65] width 159 height 21
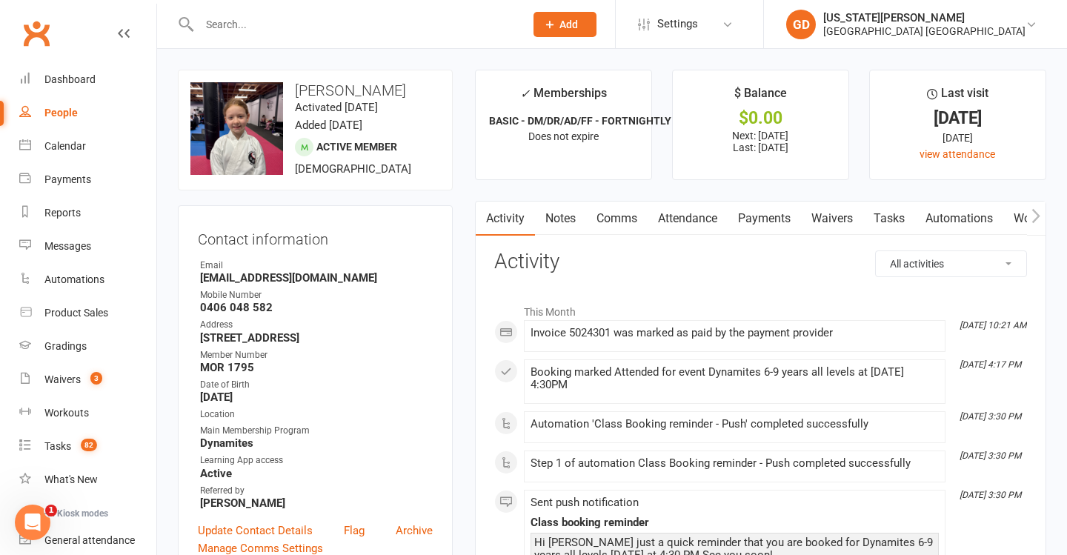
click at [558, 224] on link "Notes" at bounding box center [560, 219] width 51 height 34
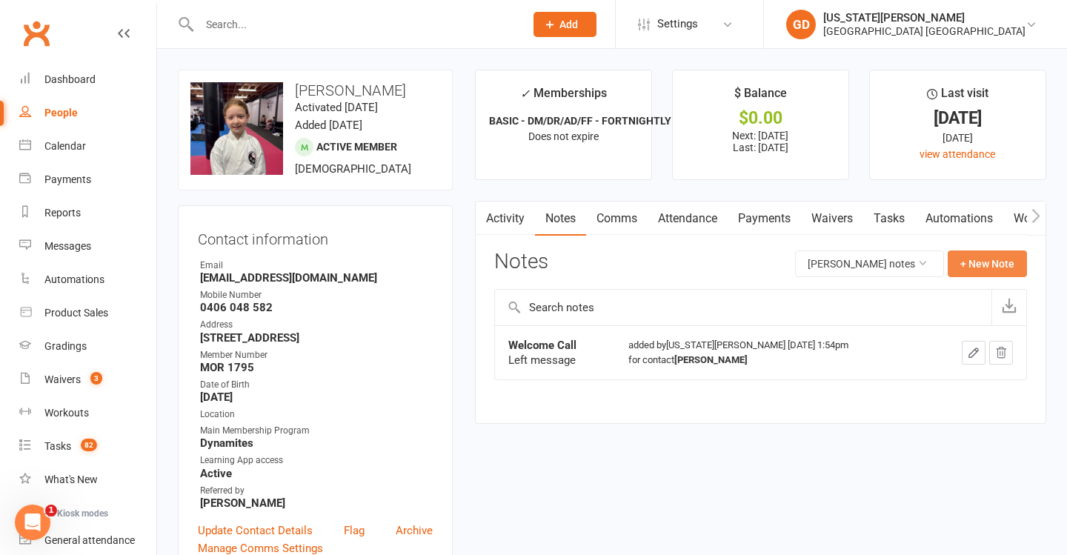
click at [996, 255] on button "+ New Note" at bounding box center [987, 263] width 79 height 27
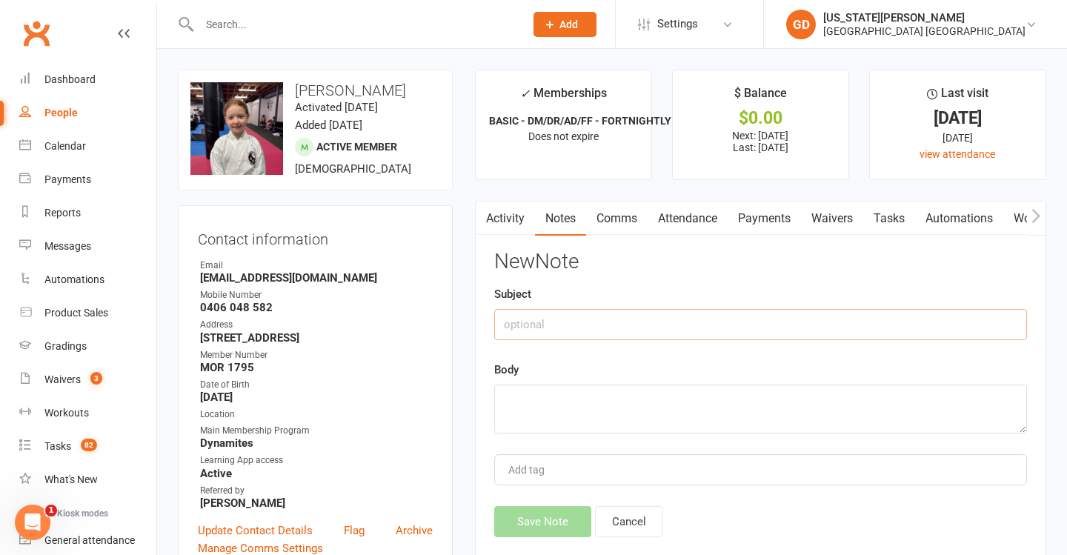
click at [667, 316] on input "text" at bounding box center [760, 324] width 533 height 31
type input "WD"
type textarea "G"
type textarea "F"
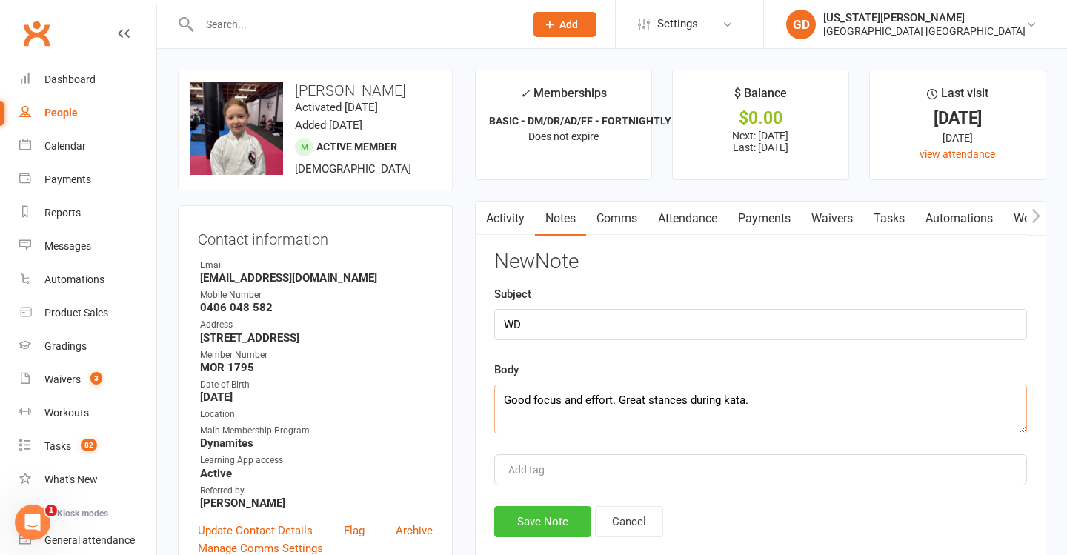
type textarea "Good focus and effort. Great stances during kata."
drag, startPoint x: 548, startPoint y: 523, endPoint x: 739, endPoint y: 554, distance: 192.9
click at [549, 522] on button "Save Note" at bounding box center [542, 521] width 97 height 31
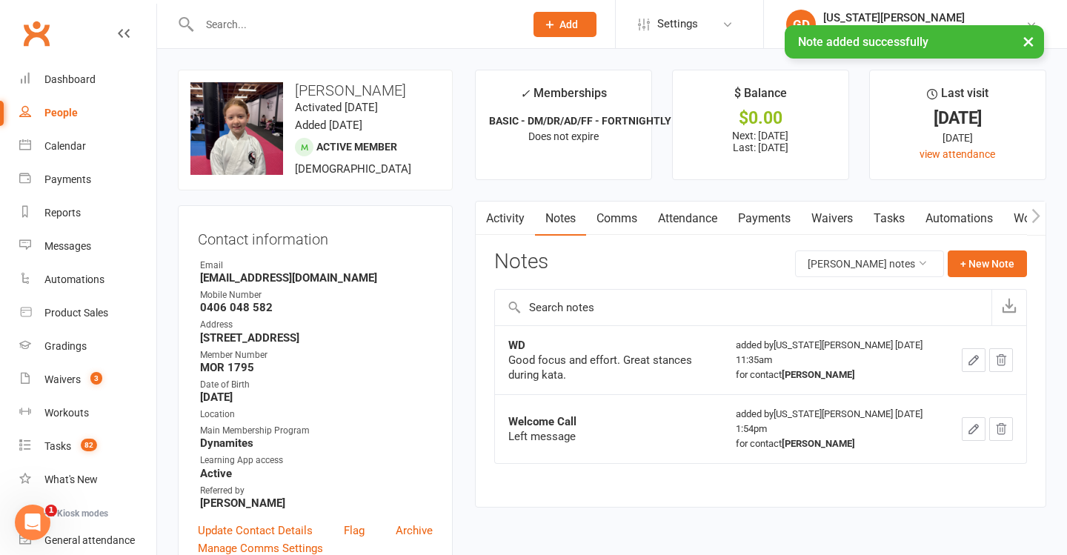
click at [710, 432] on div "Left message" at bounding box center [609, 436] width 202 height 15
click at [888, 219] on link "Tasks" at bounding box center [889, 219] width 52 height 34
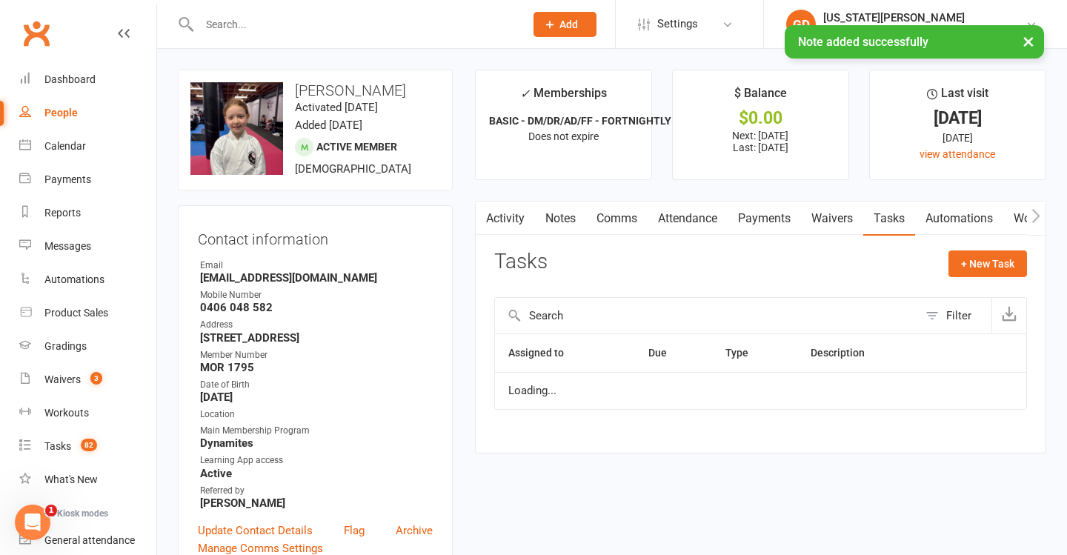
scroll to position [87, 0]
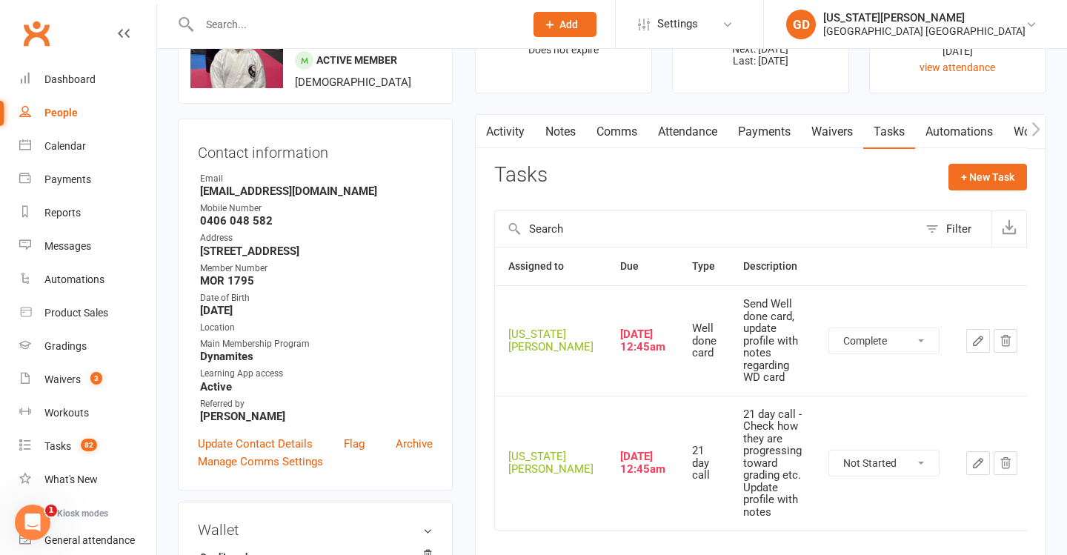
select select "unstarted"
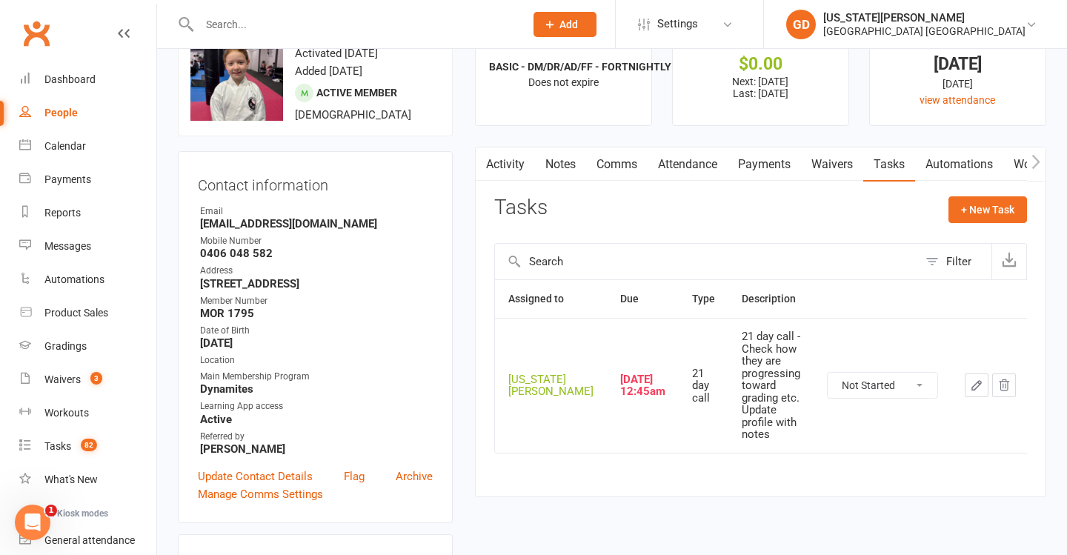
scroll to position [40, 0]
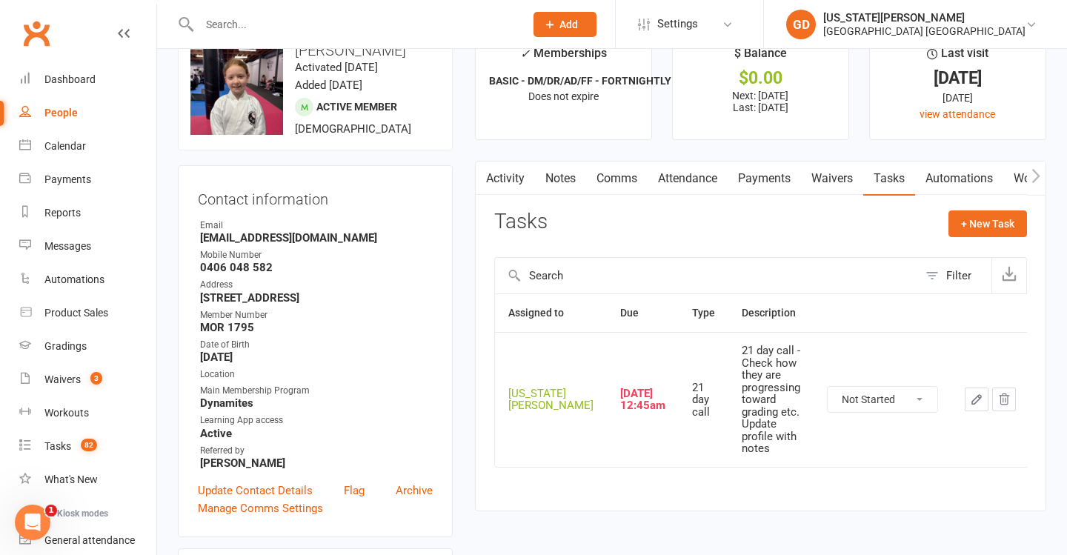
click at [516, 176] on link "Activity" at bounding box center [505, 179] width 59 height 34
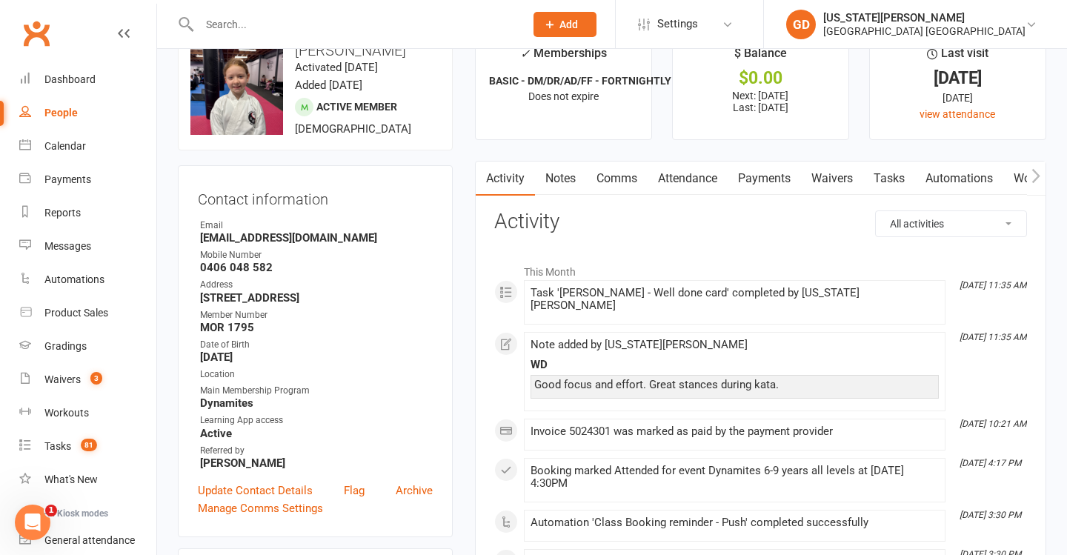
click at [569, 185] on link "Notes" at bounding box center [560, 179] width 51 height 34
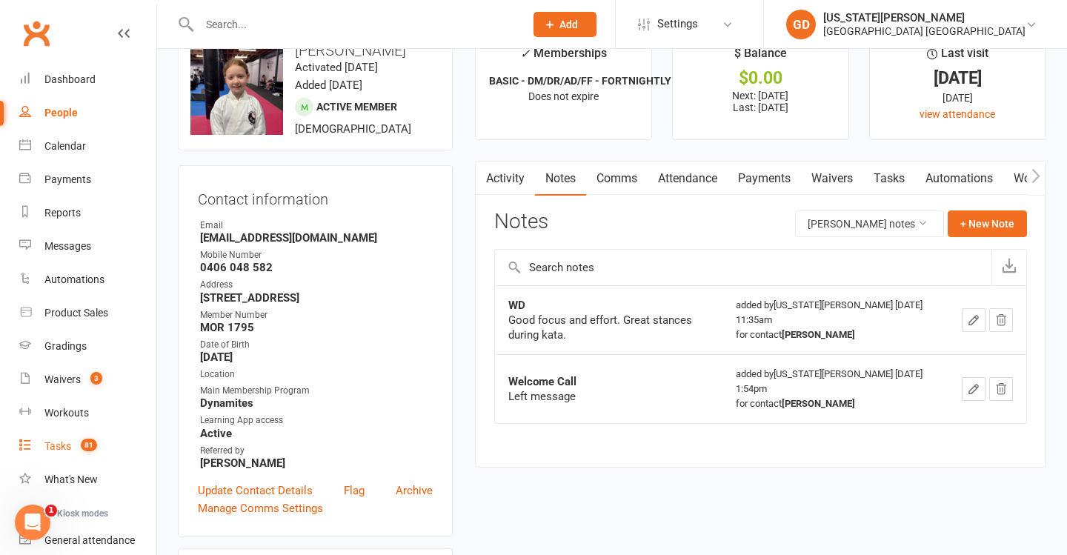
click at [55, 451] on div "Tasks" at bounding box center [57, 446] width 27 height 12
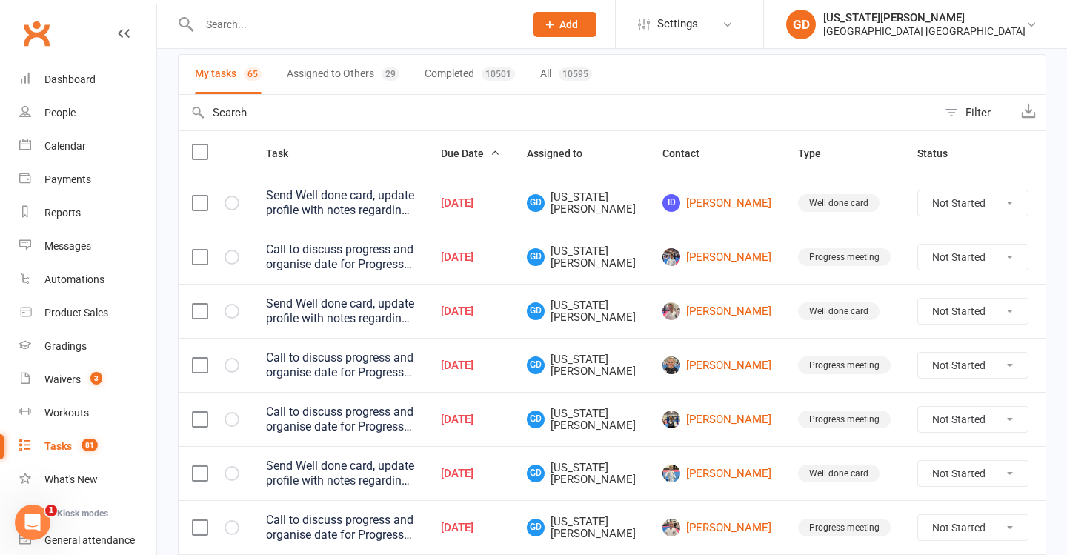
scroll to position [136, 0]
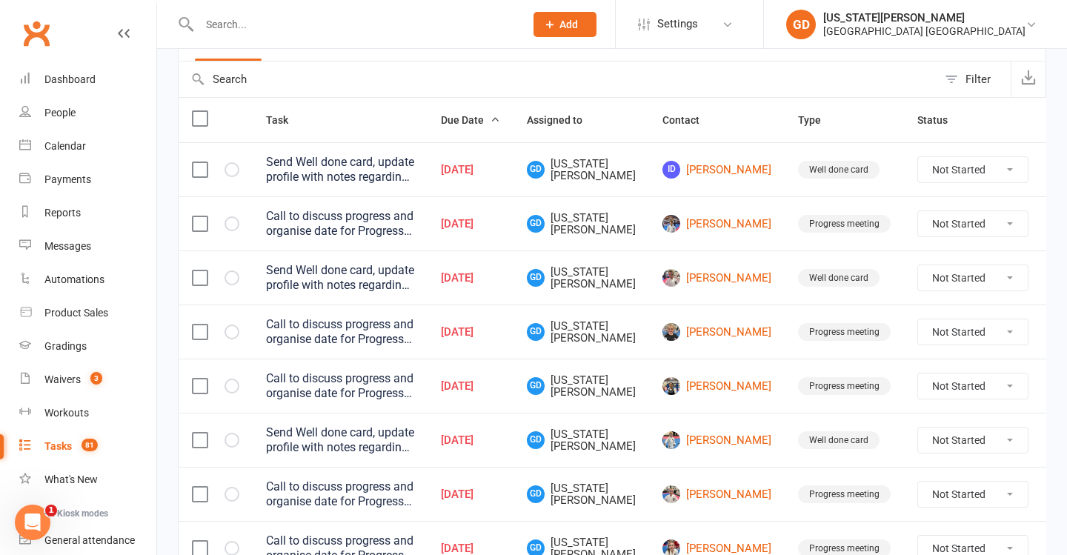
click at [30, 529] on icon "Open Intercom Messenger" at bounding box center [33, 522] width 24 height 24
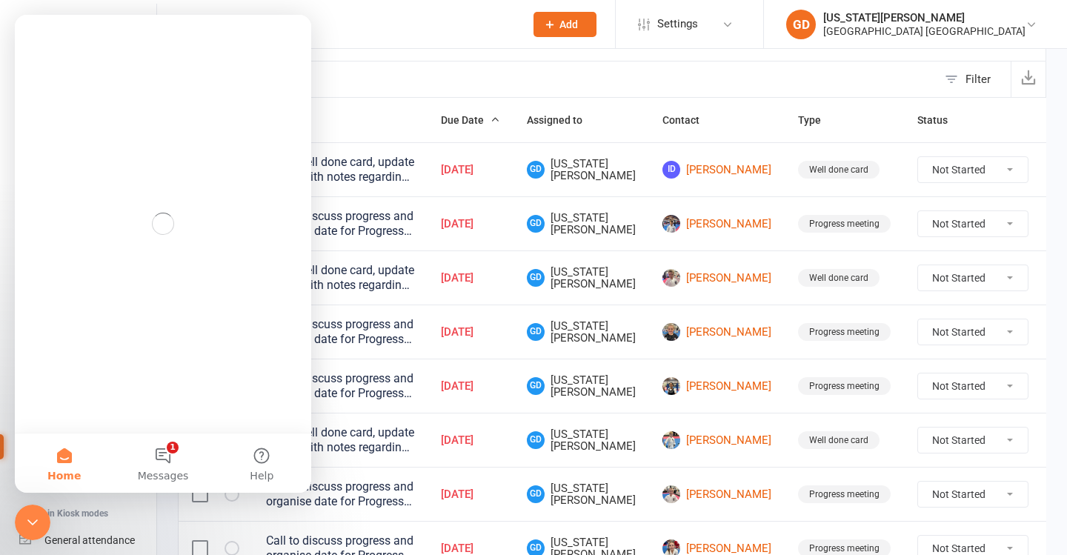
scroll to position [0, 0]
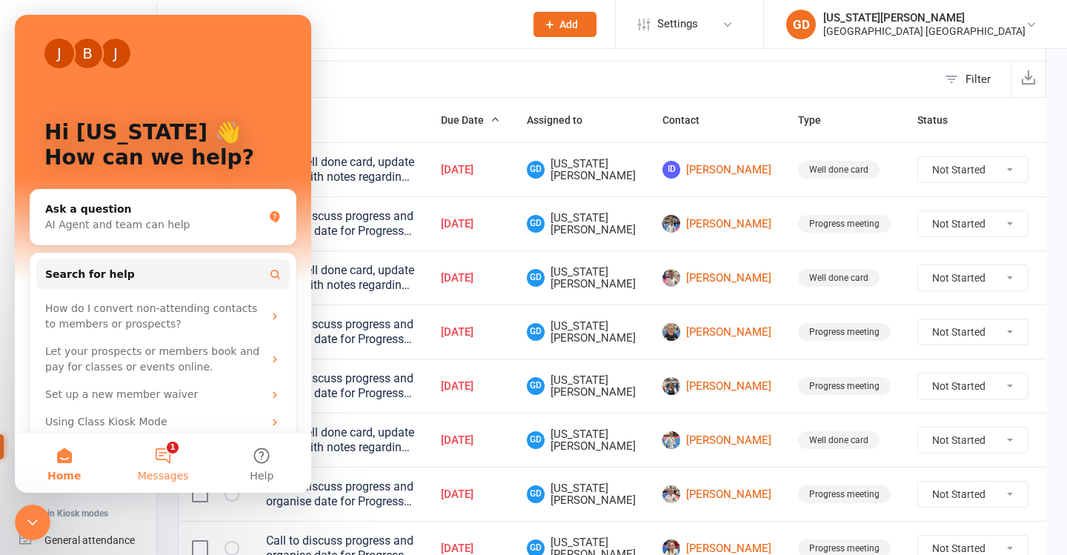
click at [166, 451] on button "1 Messages" at bounding box center [162, 462] width 99 height 59
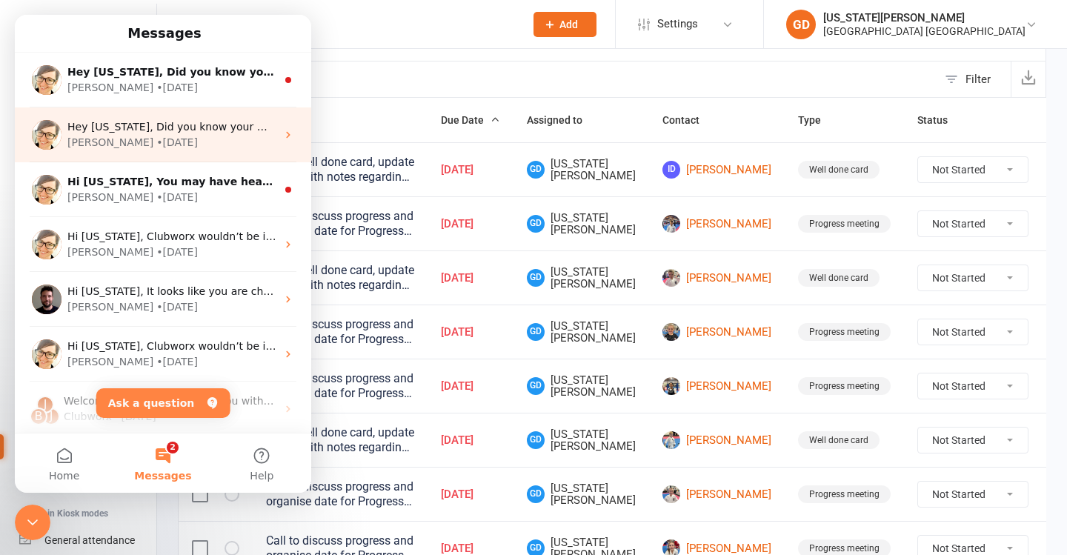
click at [231, 112] on div "Hey Georgia, Did you know your members can check in directly from the member ap…" at bounding box center [163, 134] width 296 height 55
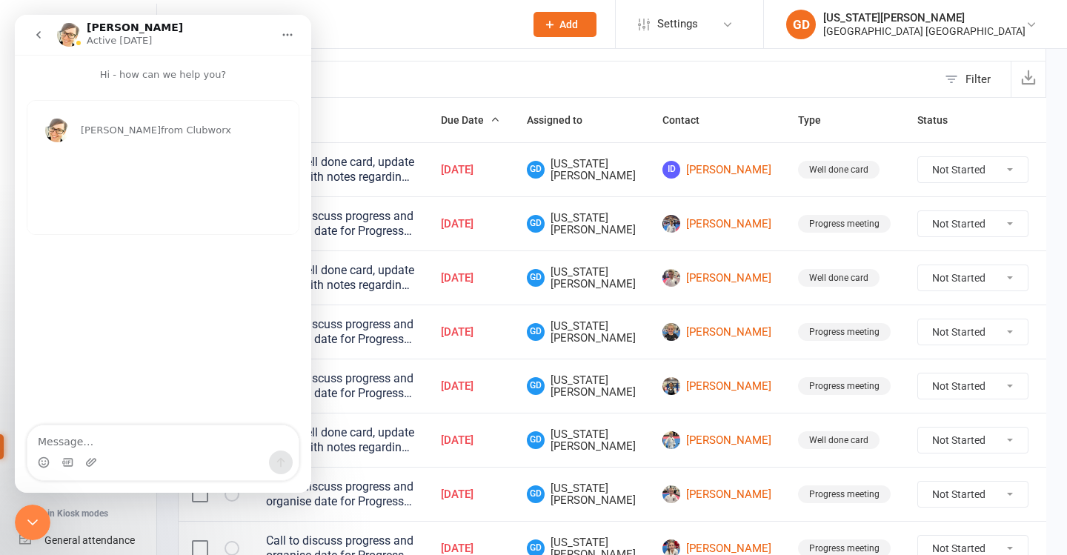
scroll to position [21, 0]
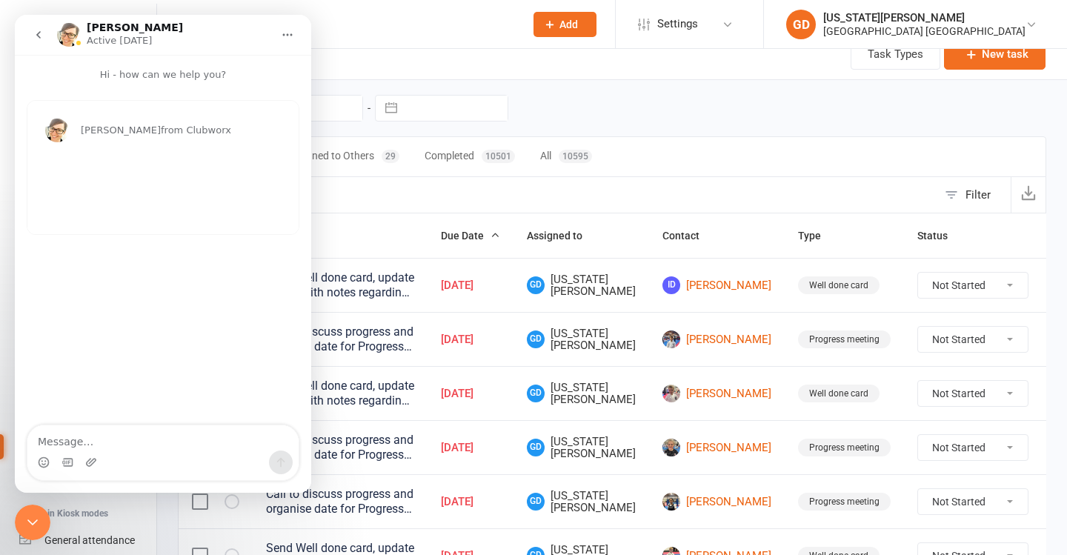
click at [36, 34] on icon "go back" at bounding box center [39, 35] width 12 height 12
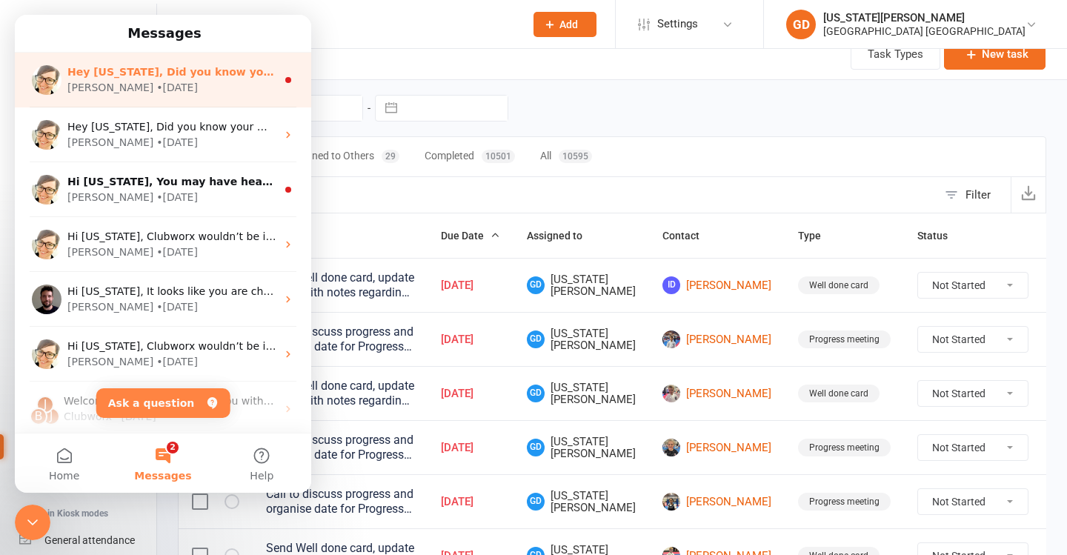
click at [178, 79] on div "Hey Georgia, Did you know your members can retry a failed payment from the Club…" at bounding box center [171, 72] width 209 height 16
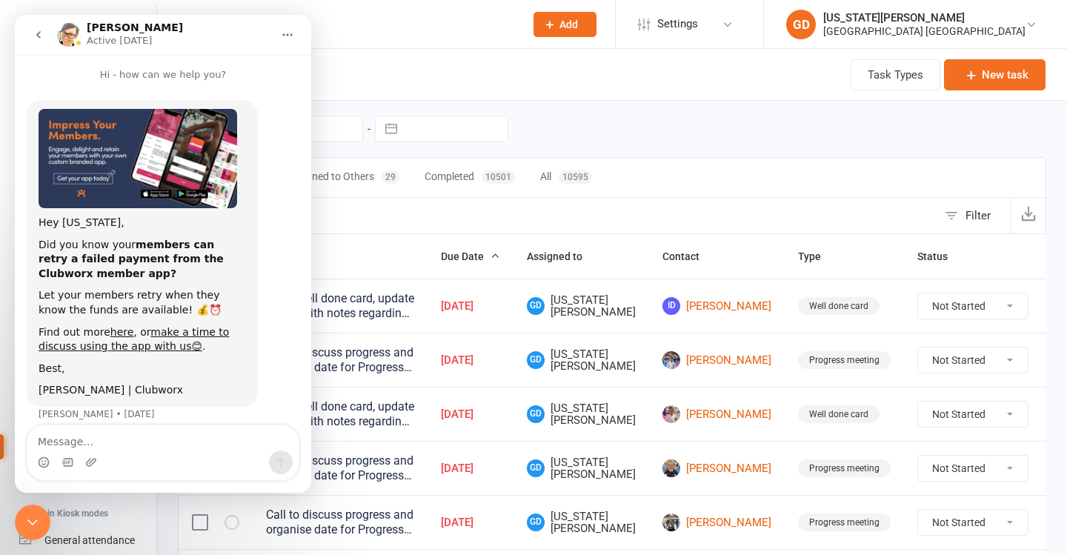
scroll to position [8, 0]
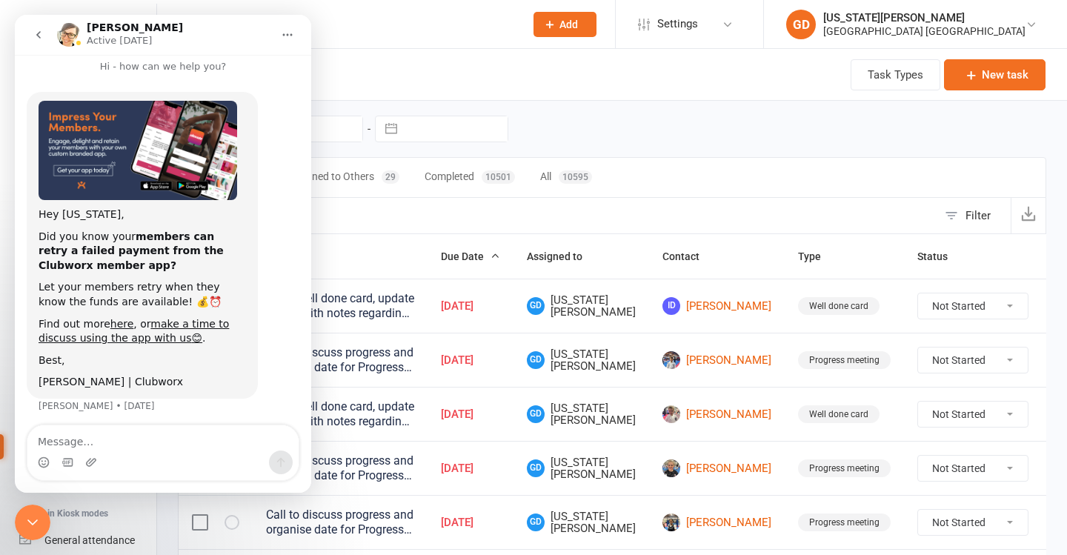
click at [37, 39] on icon "go back" at bounding box center [39, 35] width 12 height 12
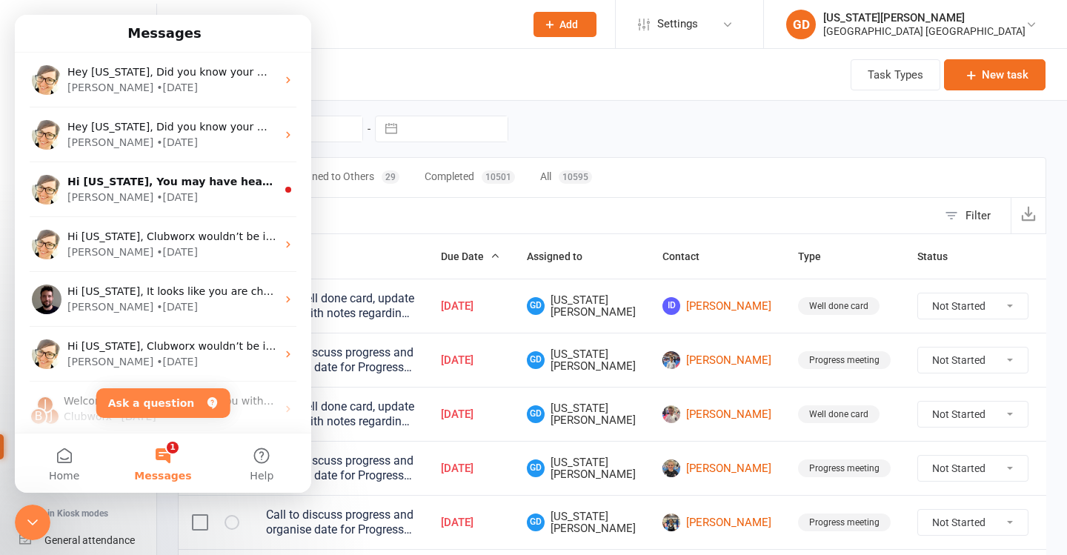
click at [33, 522] on icon "Close Intercom Messenger" at bounding box center [33, 522] width 18 height 18
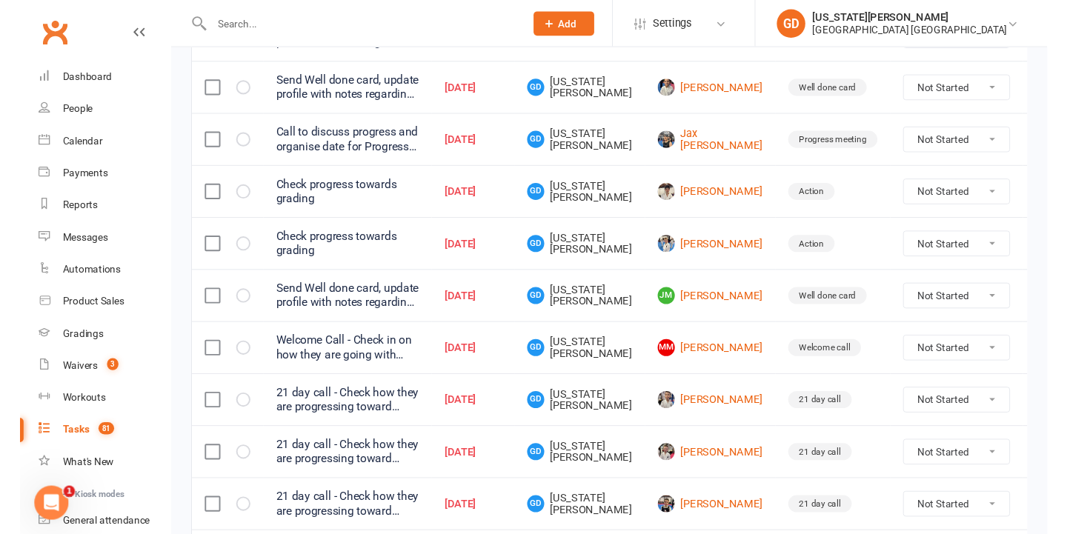
scroll to position [1096, 0]
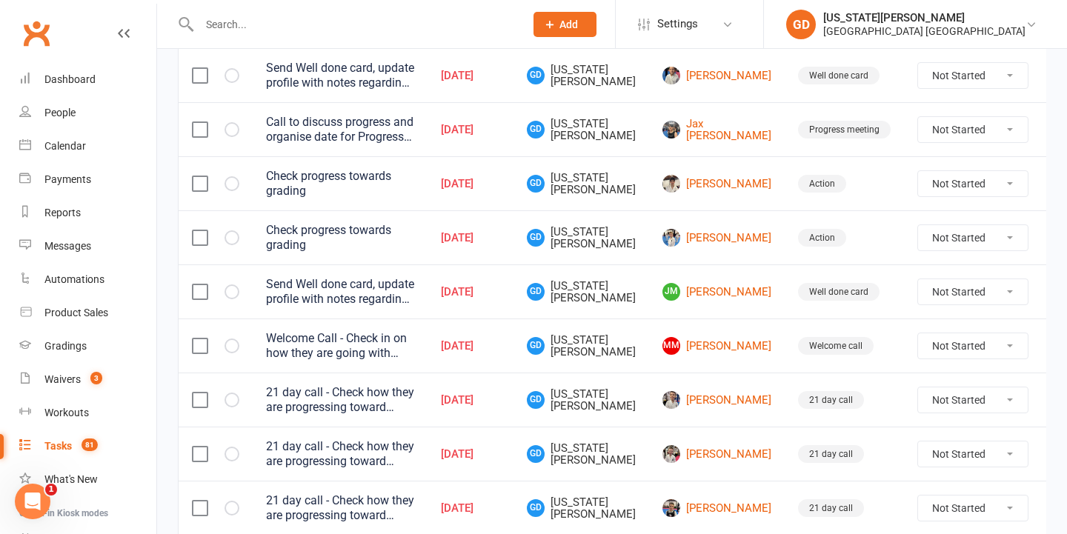
click at [649, 303] on td "JM Jaxon Moore" at bounding box center [717, 291] width 136 height 54
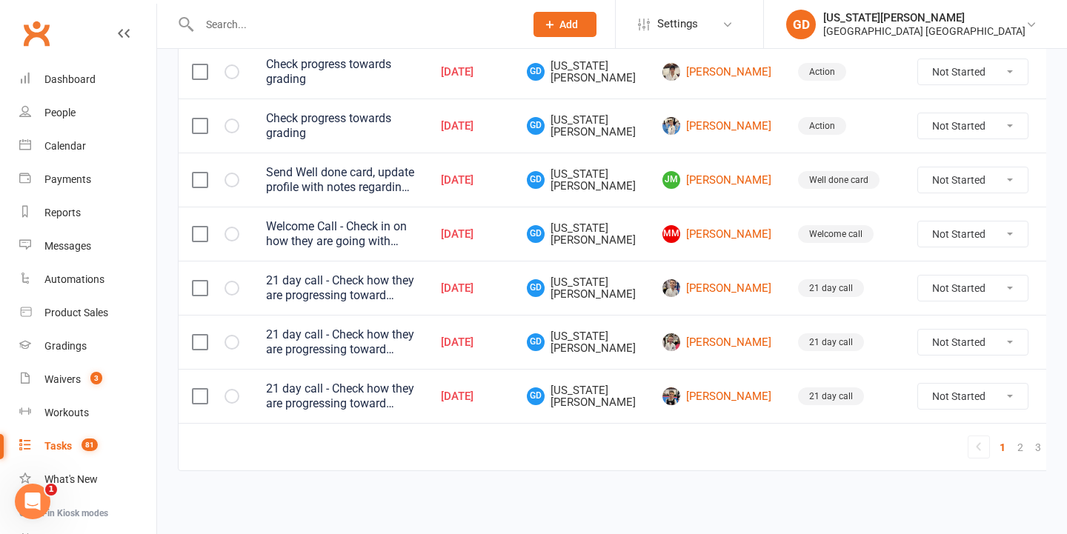
scroll to position [1220, 0]
click at [1011, 437] on link "2" at bounding box center [1020, 447] width 18 height 21
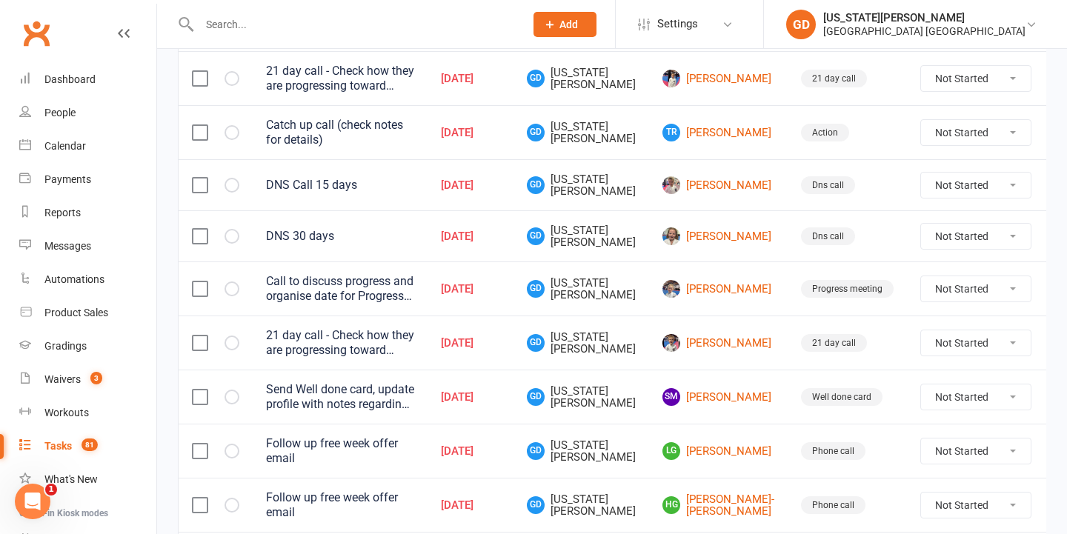
scroll to position [781, 0]
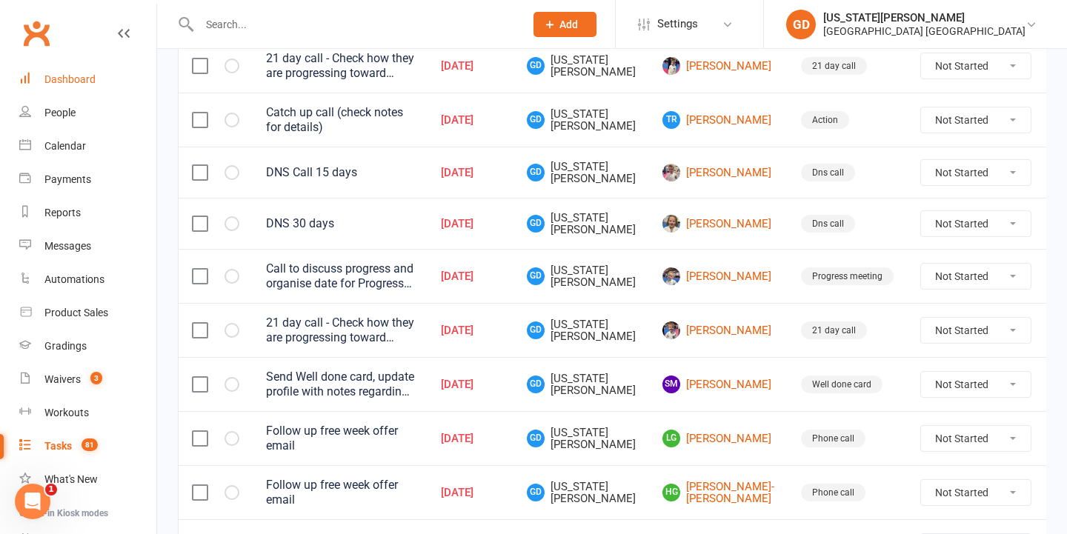
click at [98, 74] on link "Dashboard" at bounding box center [87, 79] width 137 height 33
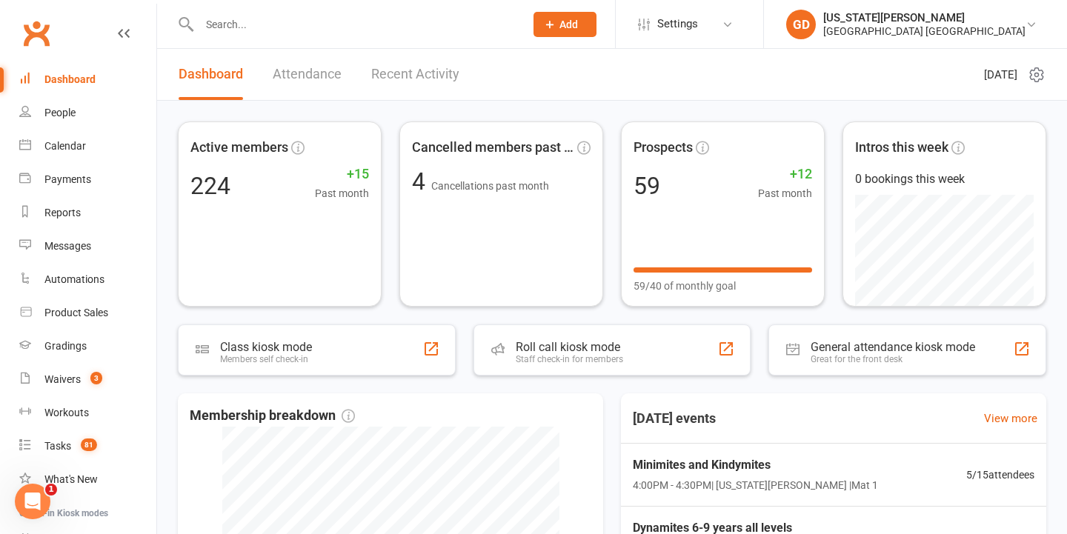
click at [321, 76] on link "Attendance" at bounding box center [307, 74] width 69 height 51
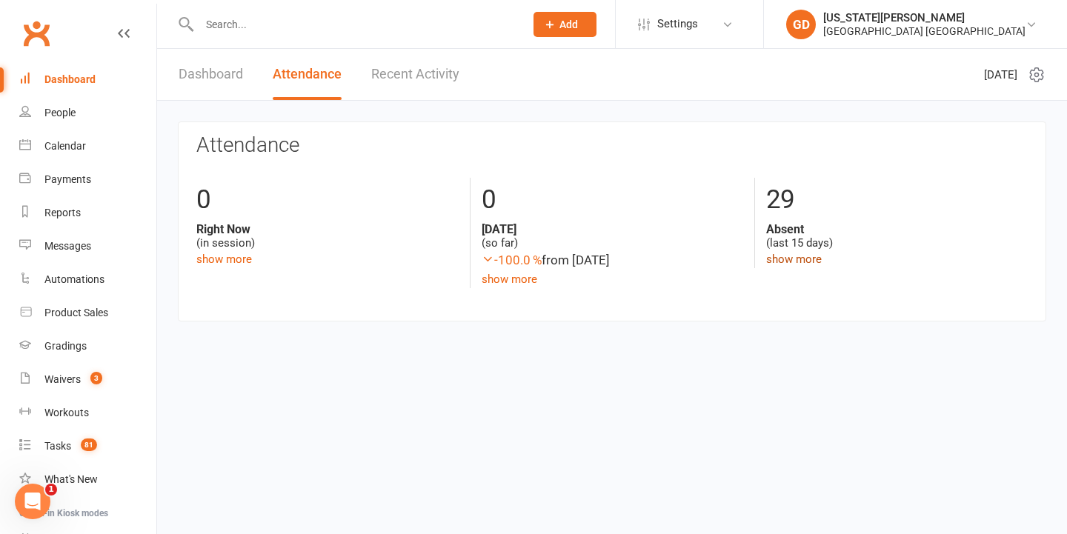
click at [778, 257] on link "show more" at bounding box center [794, 259] width 56 height 13
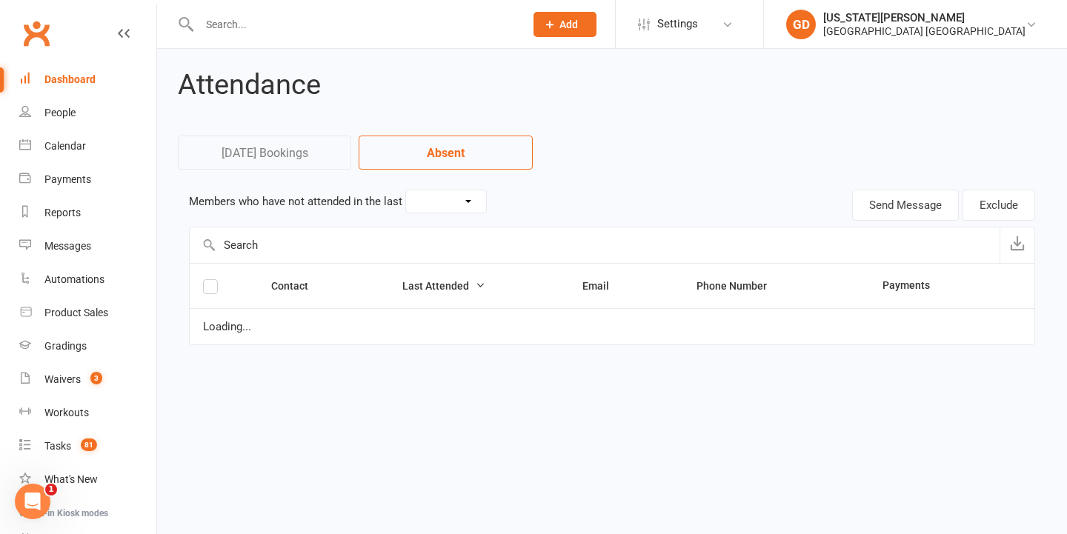
select select "15"
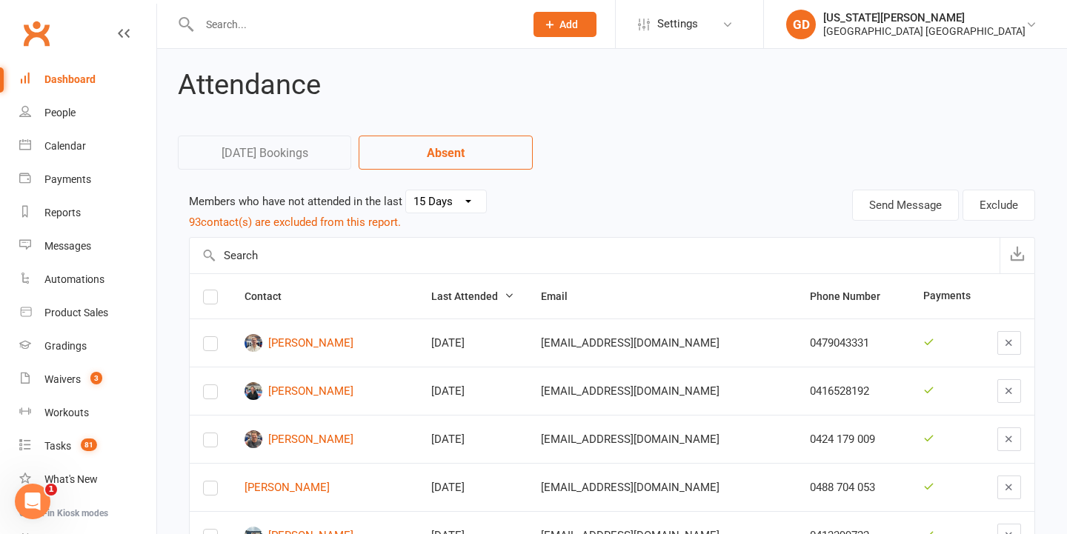
click at [1011, 330] on td at bounding box center [1009, 343] width 50 height 48
click at [1005, 330] on td at bounding box center [1009, 343] width 50 height 48
click at [1005, 342] on icon "button" at bounding box center [1008, 342] width 11 height 11
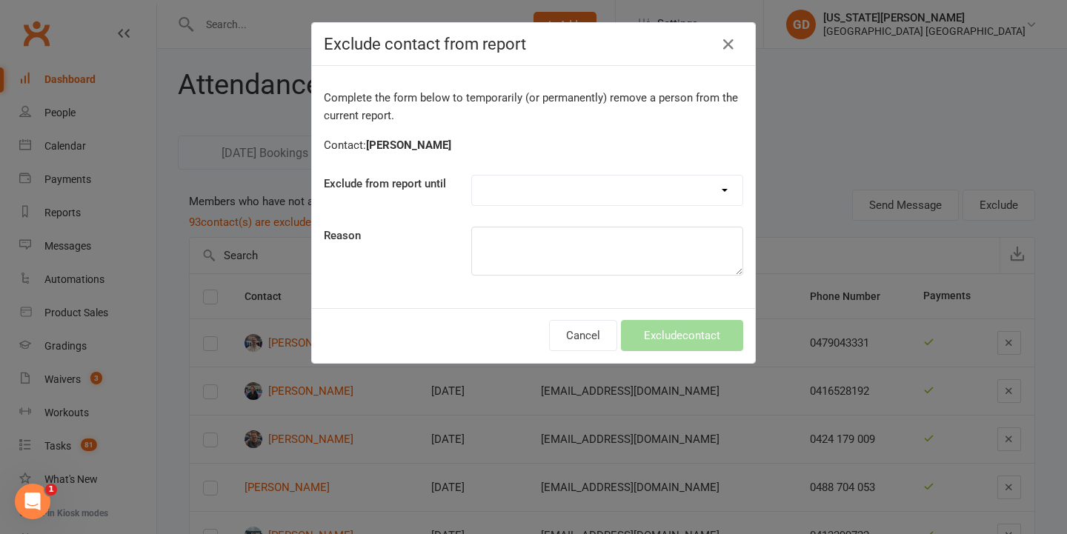
select select "30_days"
click at [679, 333] on button "Exclude contact" at bounding box center [682, 335] width 122 height 31
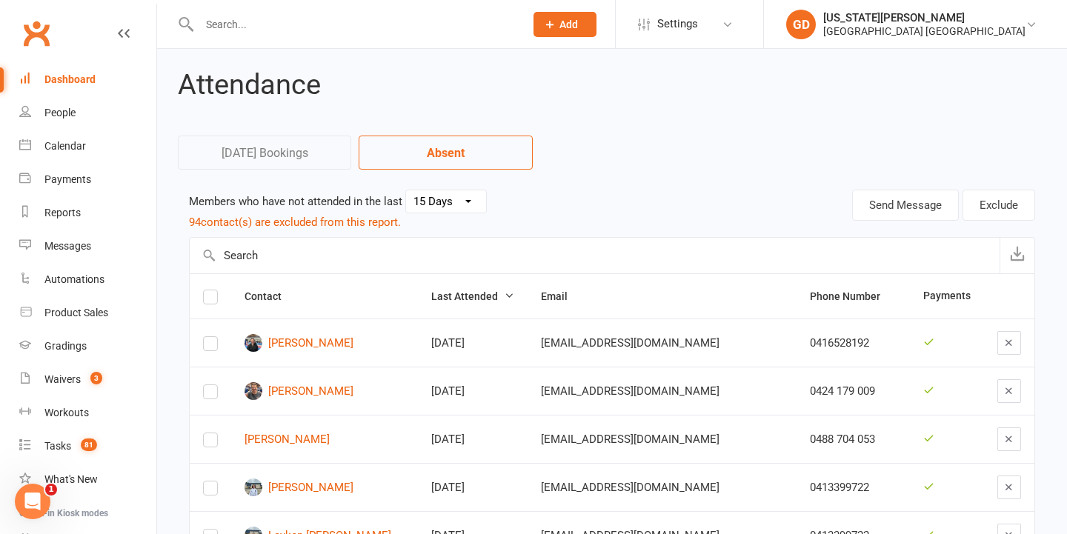
click at [669, 323] on td "Maddyunderstars@gmail.com" at bounding box center [661, 343] width 269 height 48
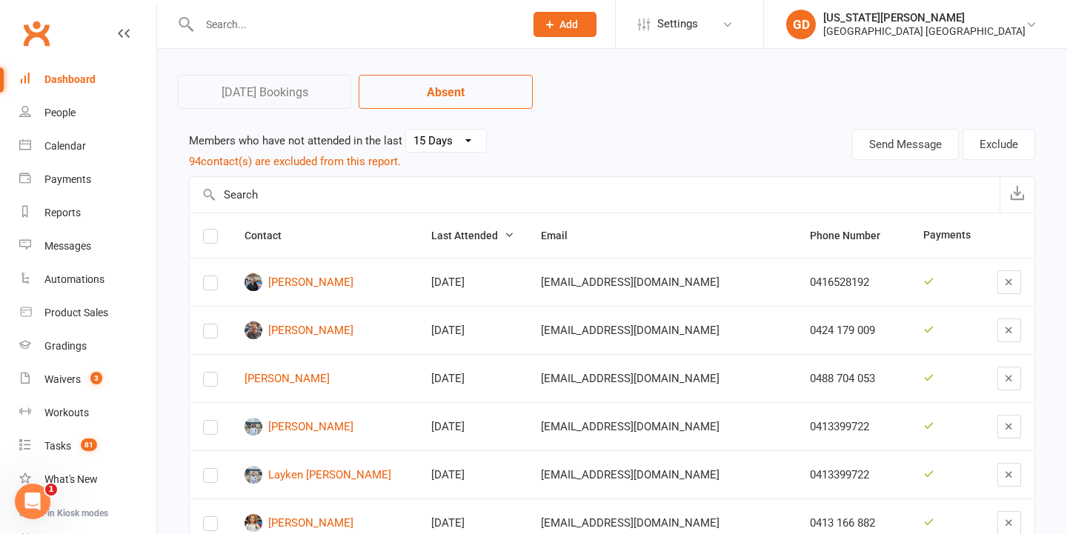
scroll to position [73, 0]
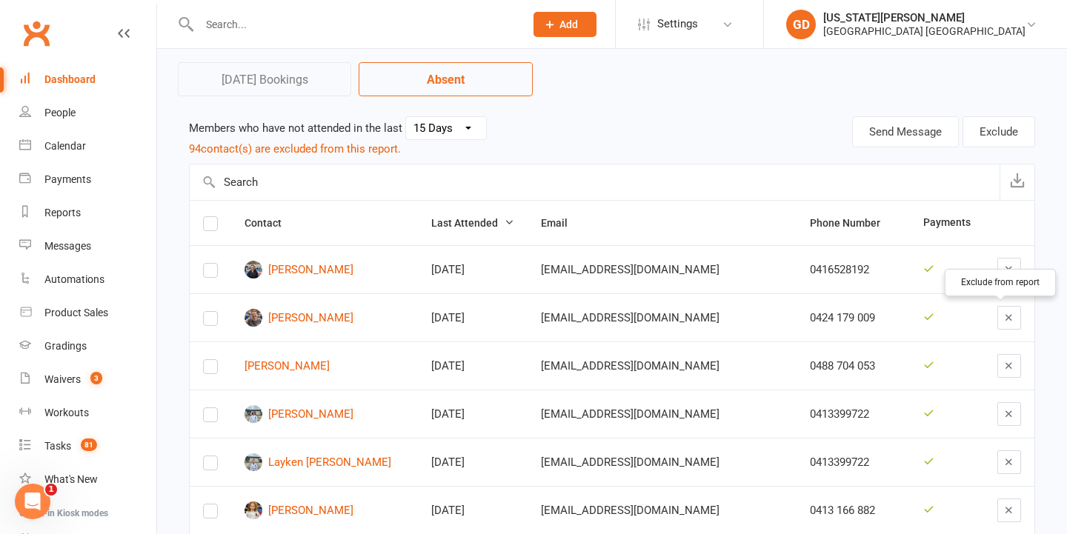
click at [1003, 317] on icon "button" at bounding box center [1008, 317] width 11 height 11
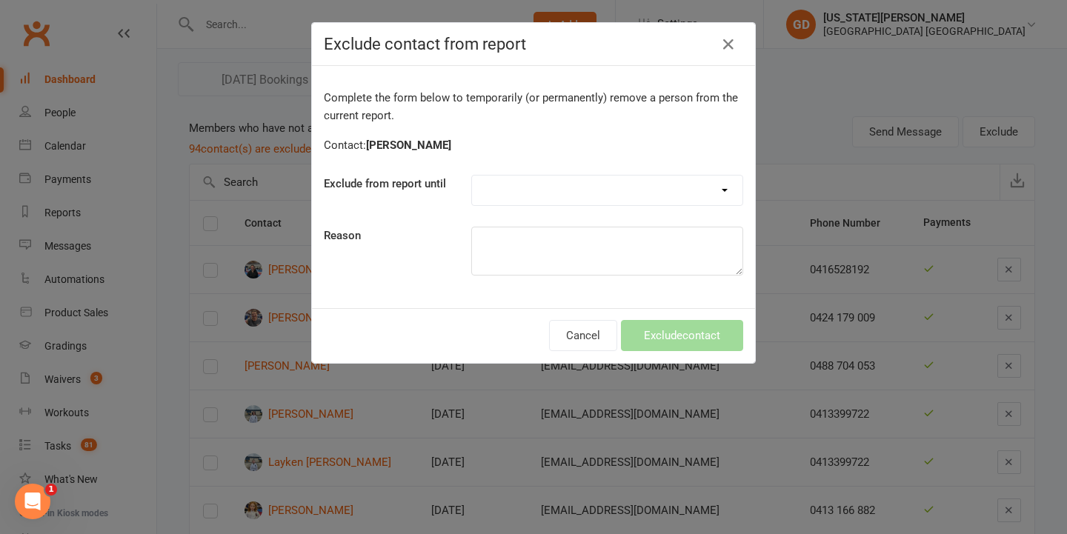
select select "one_week"
click at [616, 247] on textarea at bounding box center [607, 251] width 272 height 49
type textarea "injury"
click at [724, 343] on button "Exclude contact" at bounding box center [682, 335] width 122 height 31
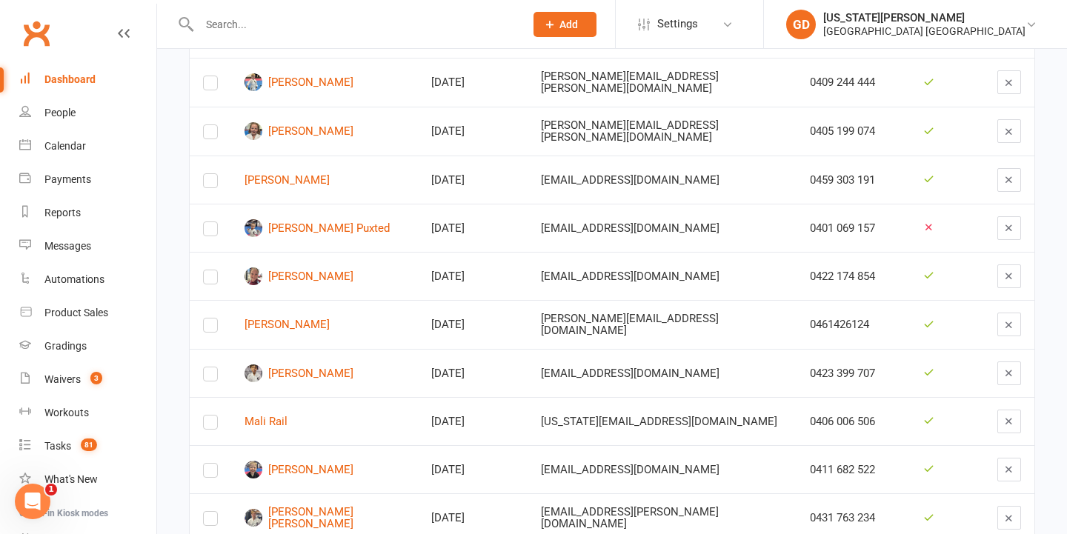
scroll to position [697, 0]
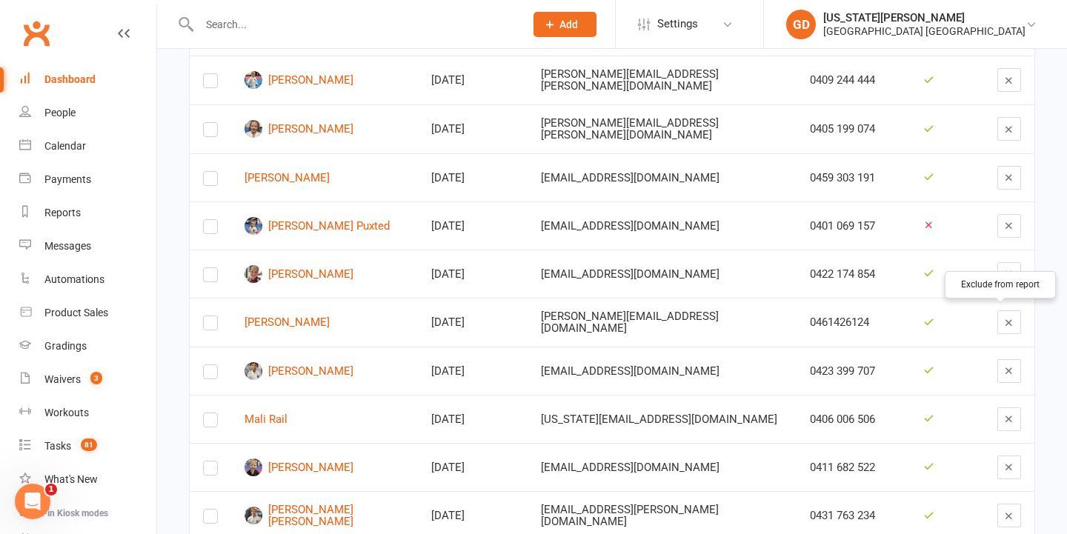
click at [1014, 310] on div at bounding box center [1009, 322] width 24 height 24
click at [1003, 318] on icon "button" at bounding box center [1008, 322] width 11 height 11
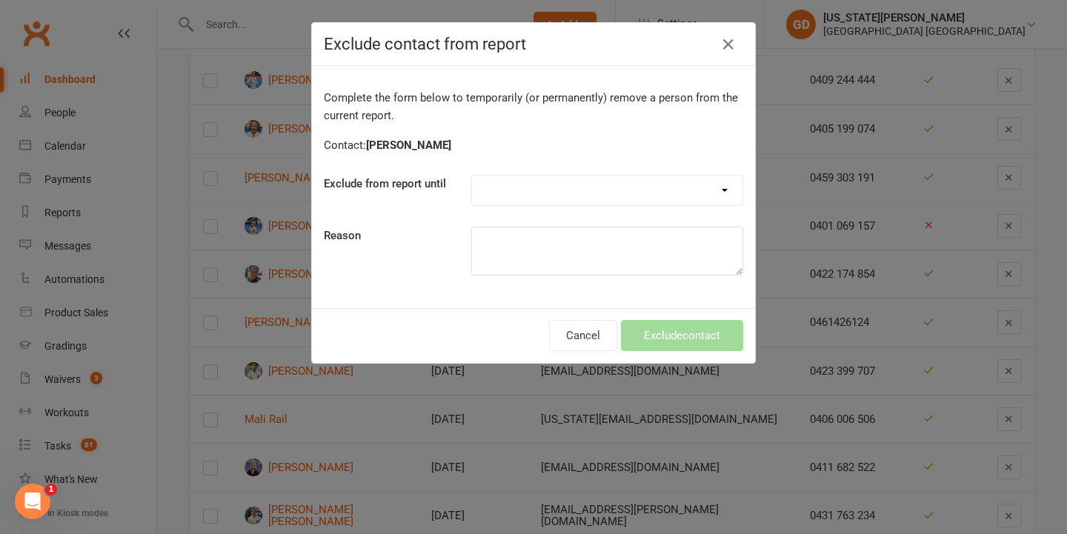
select select "30_days"
click at [599, 256] on textarea at bounding box center [607, 251] width 272 height 49
type textarea "PIF"
click at [665, 339] on button "Exclude contact" at bounding box center [682, 335] width 122 height 31
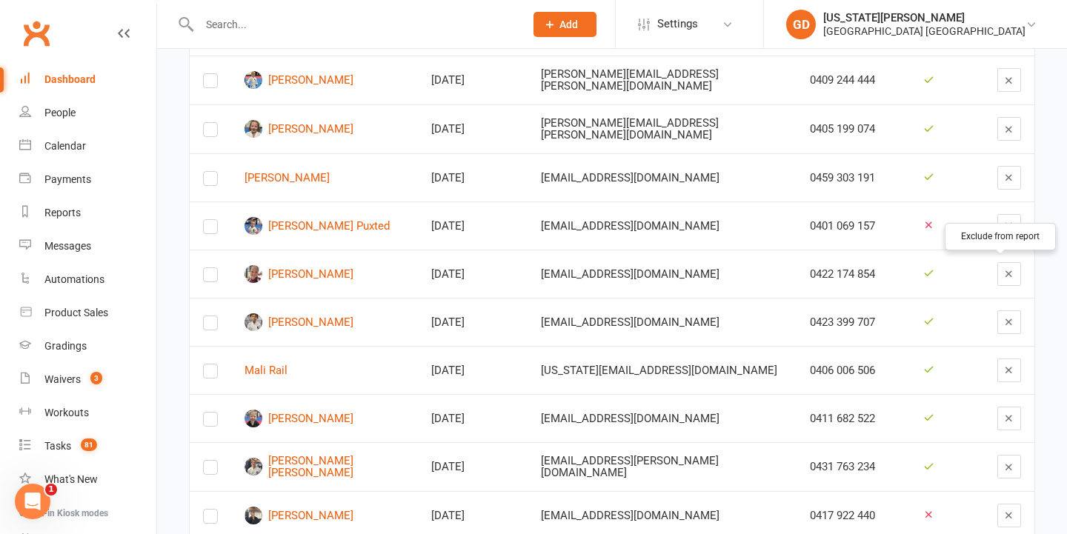
click at [997, 264] on button "button" at bounding box center [1009, 274] width 24 height 24
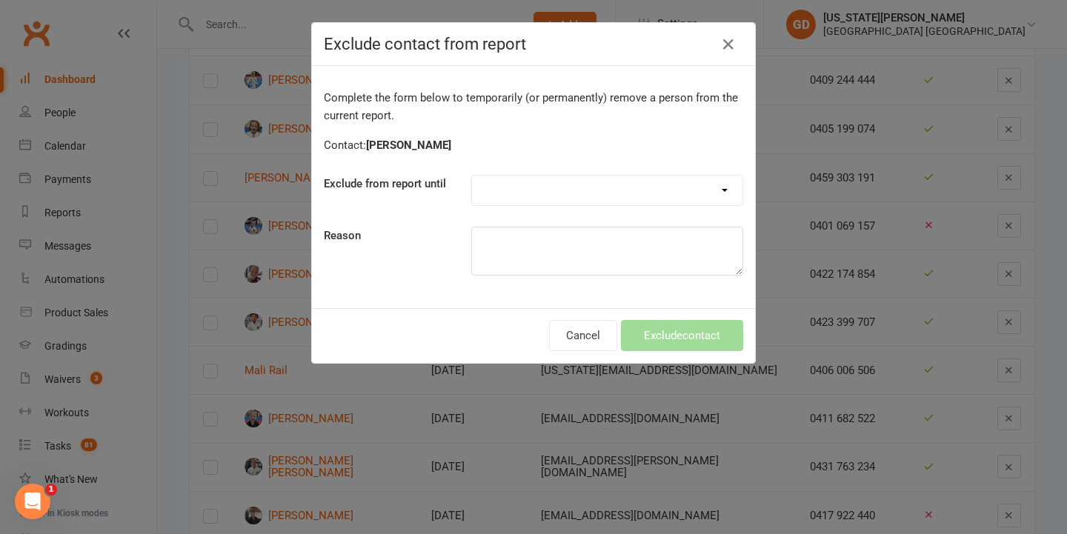
select select "one_week"
click at [681, 348] on button "Exclude contact" at bounding box center [682, 335] width 122 height 31
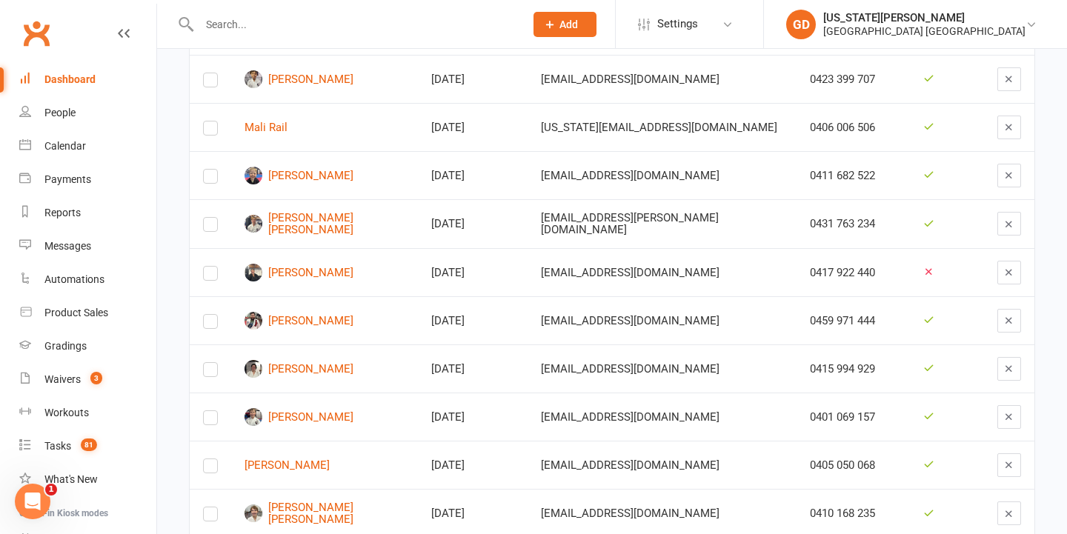
scroll to position [908, 0]
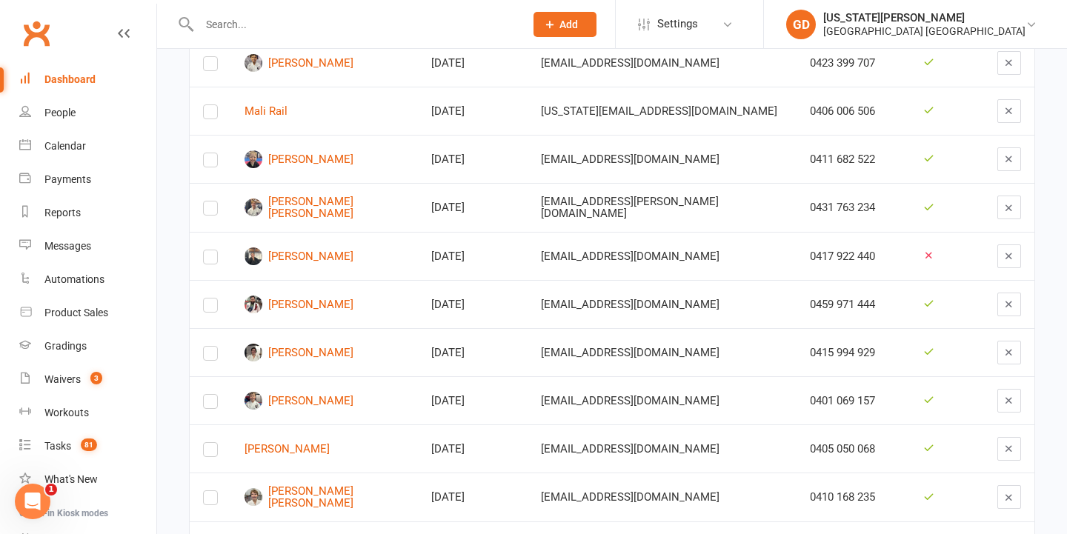
click at [322, 19] on input "text" at bounding box center [354, 24] width 319 height 21
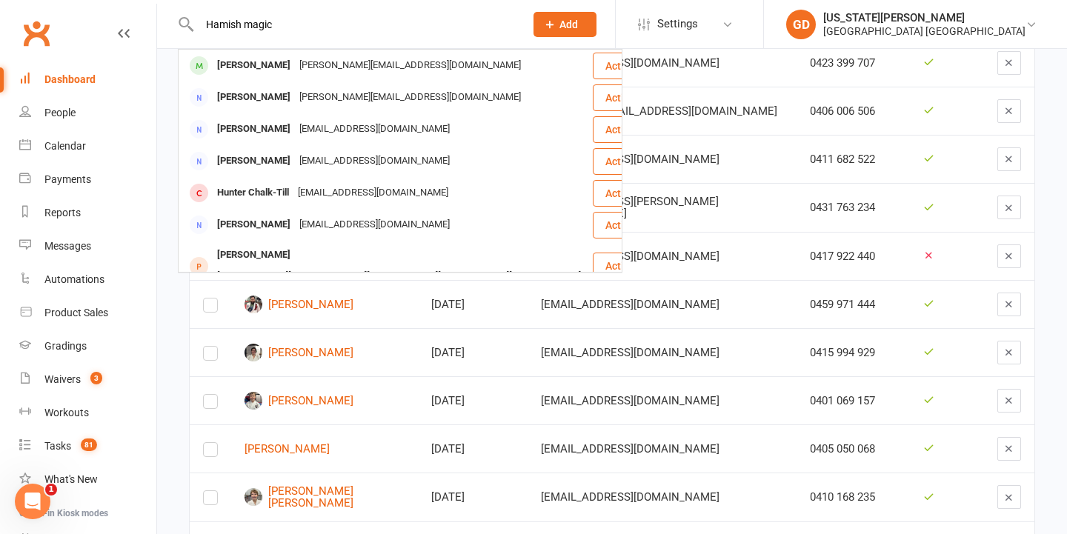
type input "Hamish magic"
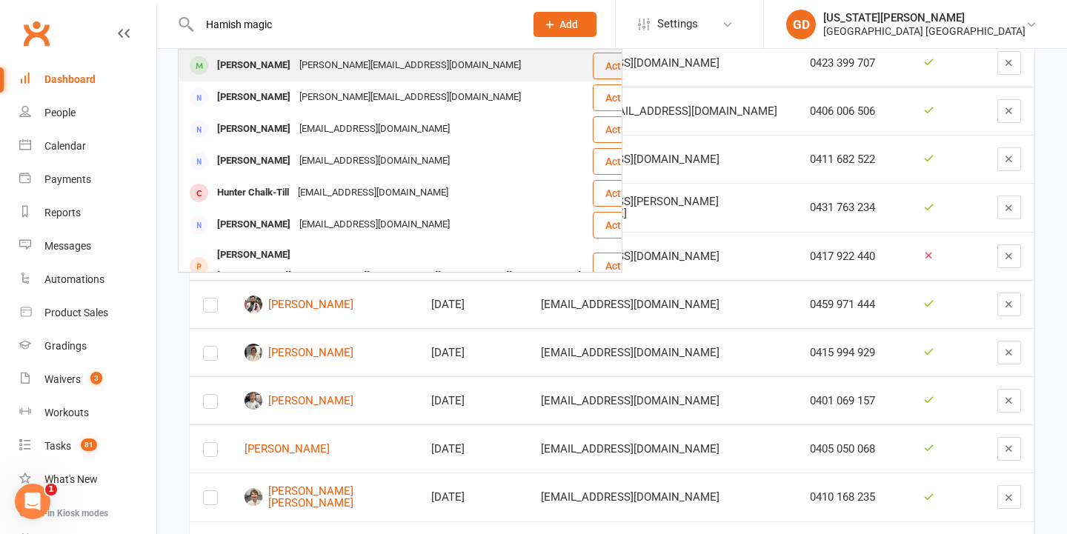
drag, startPoint x: 322, startPoint y: 19, endPoint x: 322, endPoint y: 68, distance: 48.9
click at [322, 68] on div "Jessicamay.waters@hotmail.com" at bounding box center [410, 65] width 230 height 21
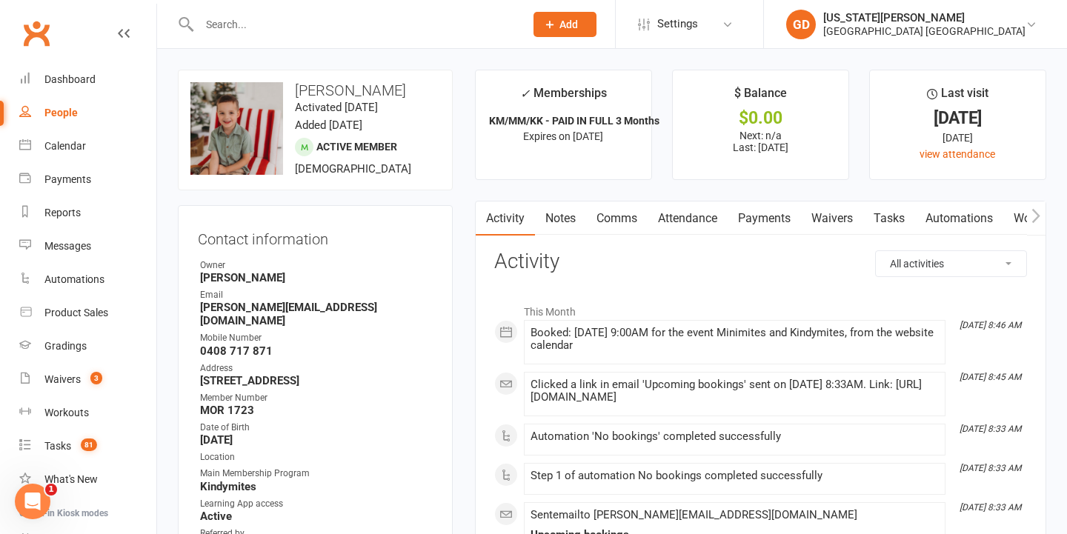
click at [899, 216] on link "Tasks" at bounding box center [889, 219] width 52 height 34
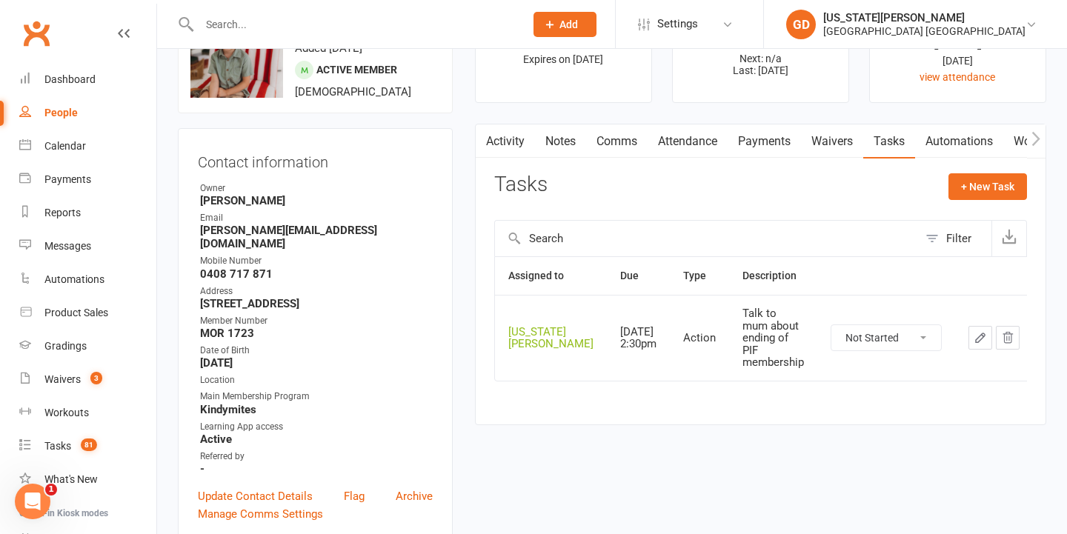
scroll to position [41, 0]
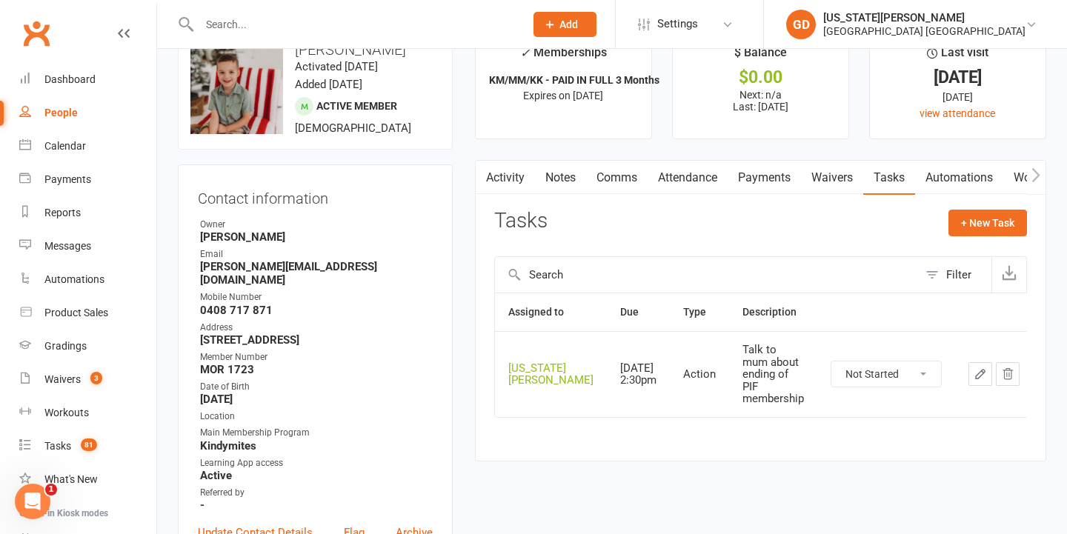
click at [514, 180] on link "Activity" at bounding box center [505, 178] width 59 height 34
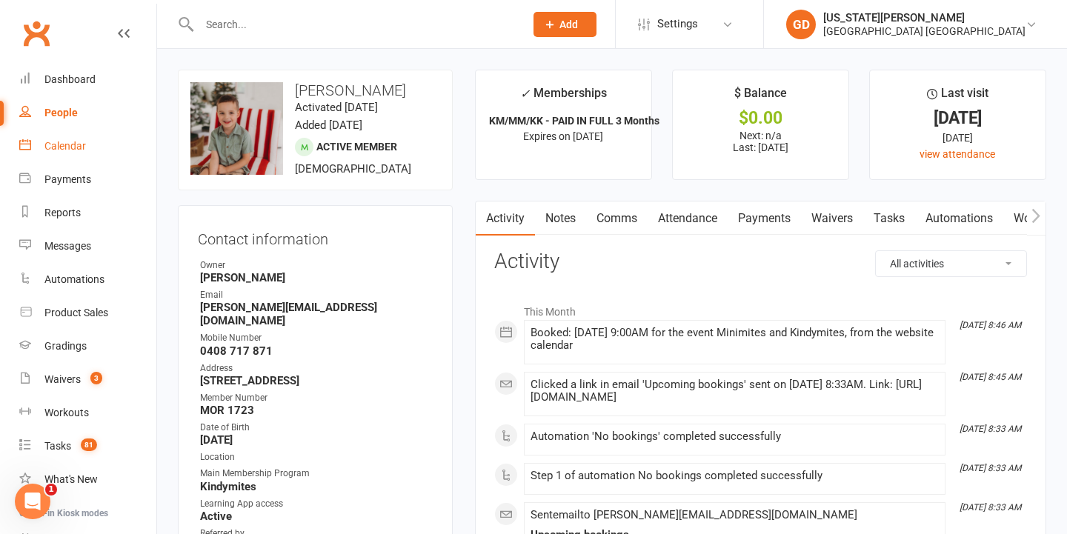
click at [77, 153] on link "Calendar" at bounding box center [87, 146] width 137 height 33
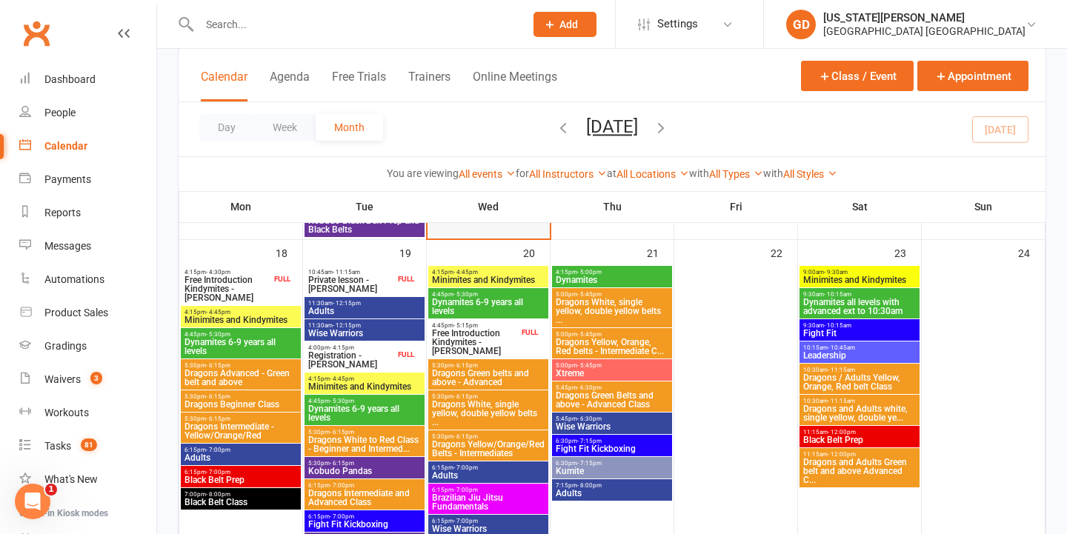
scroll to position [1250, 0]
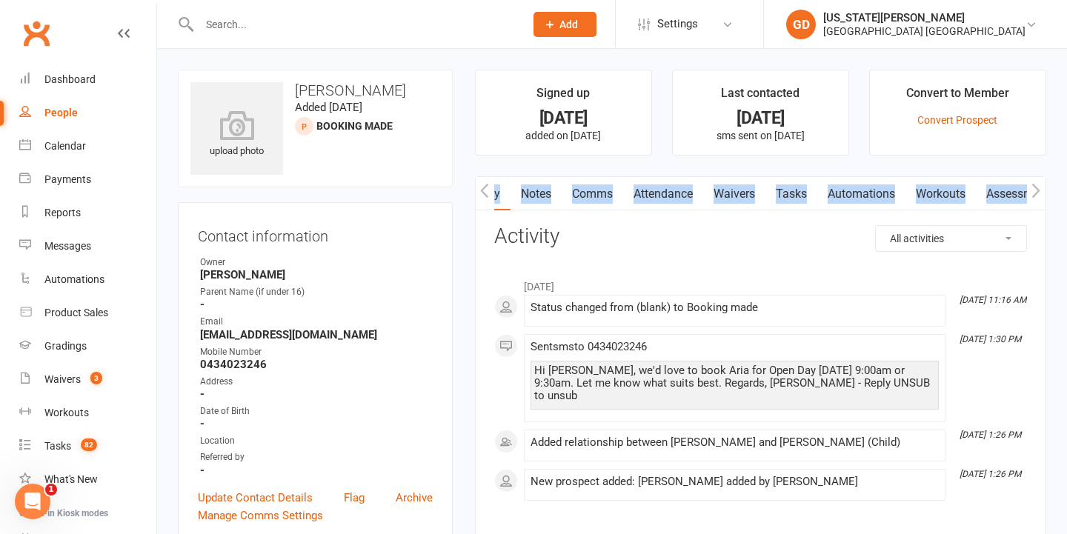
click at [669, 203] on link "Attendance" at bounding box center [663, 194] width 80 height 34
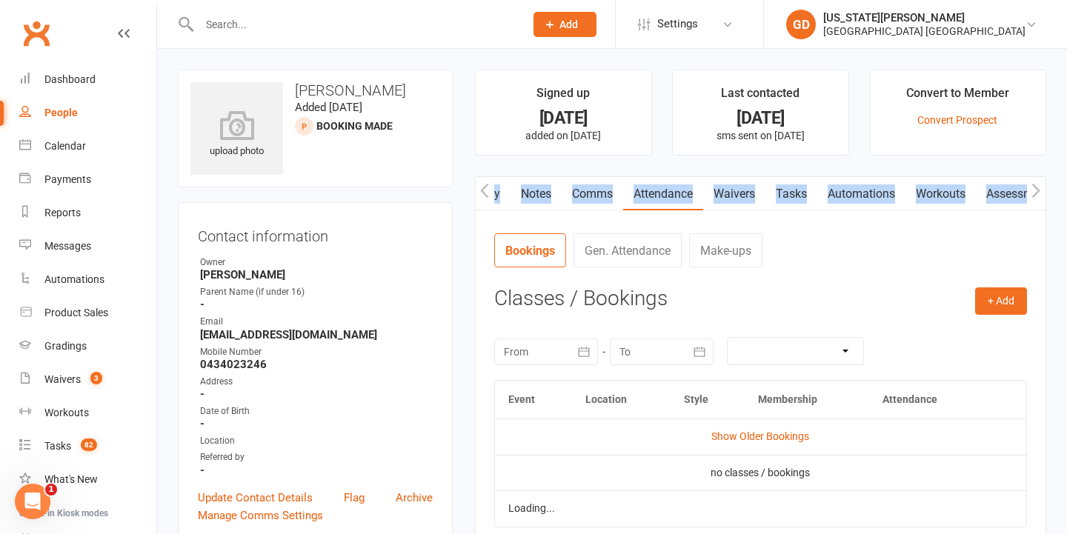
click at [669, 203] on link "Attendance" at bounding box center [663, 194] width 80 height 34
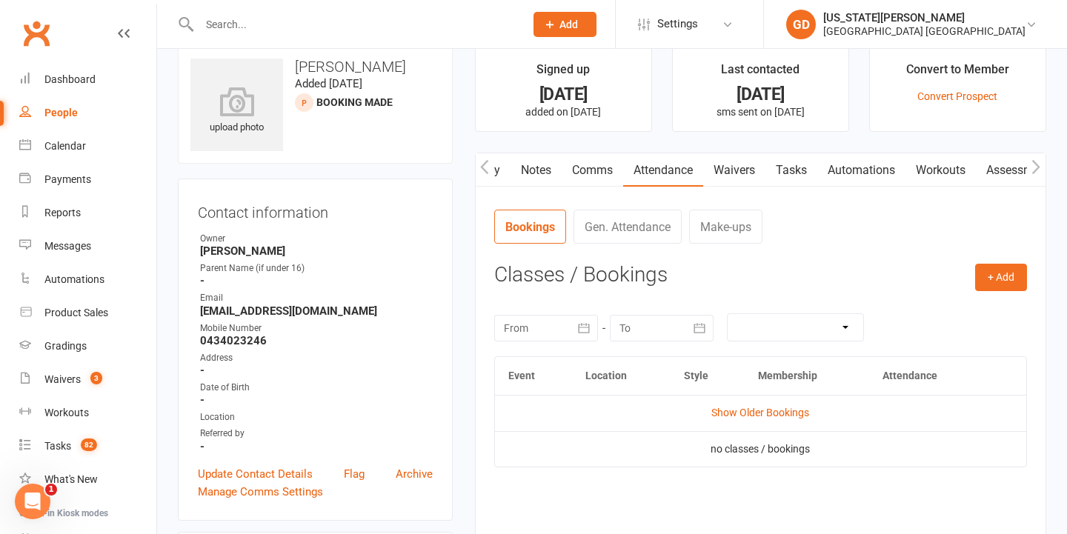
drag, startPoint x: 771, startPoint y: 273, endPoint x: 701, endPoint y: 344, distance: 99.5
click at [771, 273] on h3 "Classes / Bookings" at bounding box center [760, 275] width 533 height 23
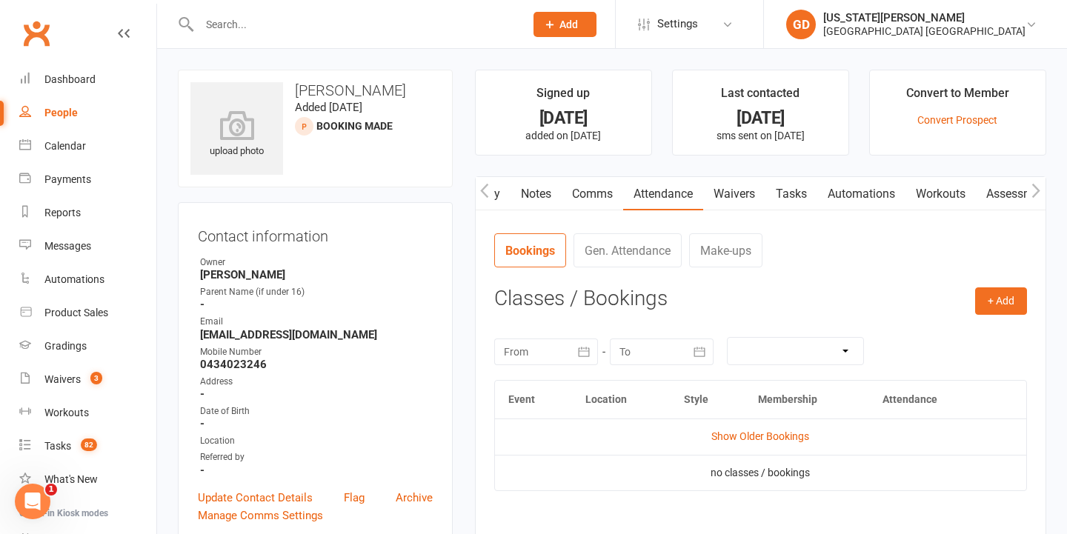
scroll to position [0, 0]
click at [501, 192] on link "Activity" at bounding box center [480, 194] width 59 height 34
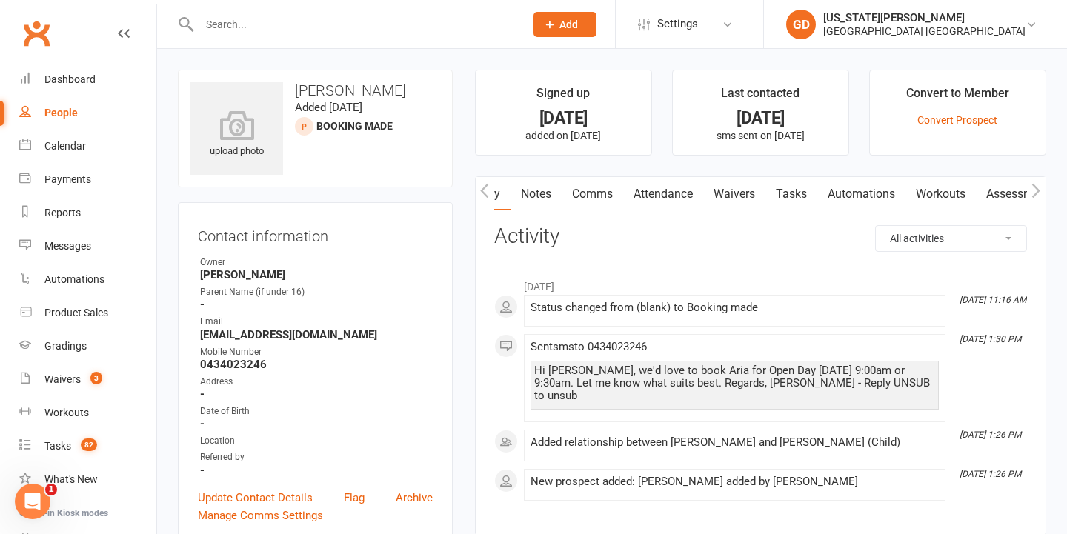
scroll to position [54, 0]
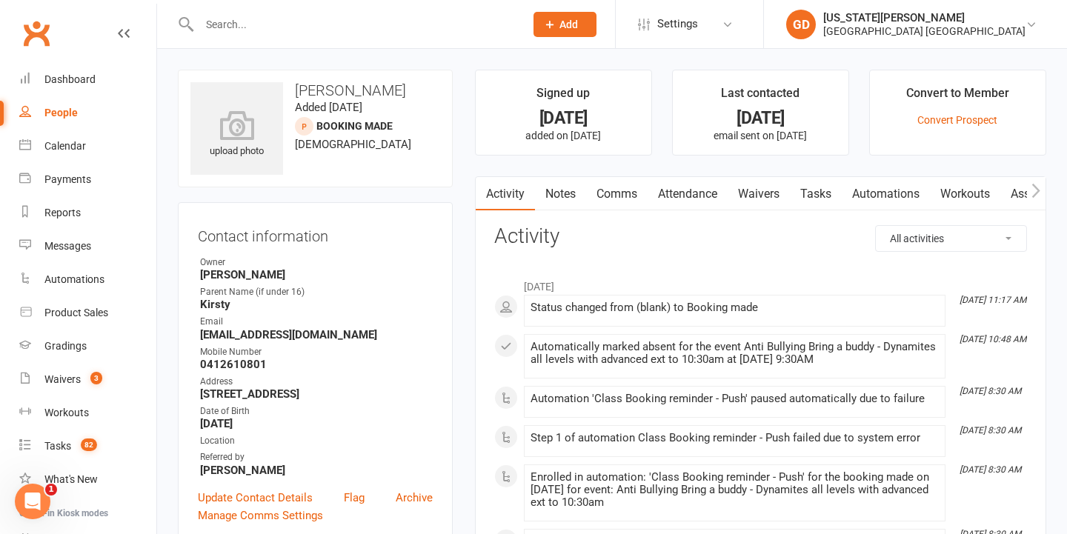
click at [690, 192] on link "Attendance" at bounding box center [688, 194] width 80 height 34
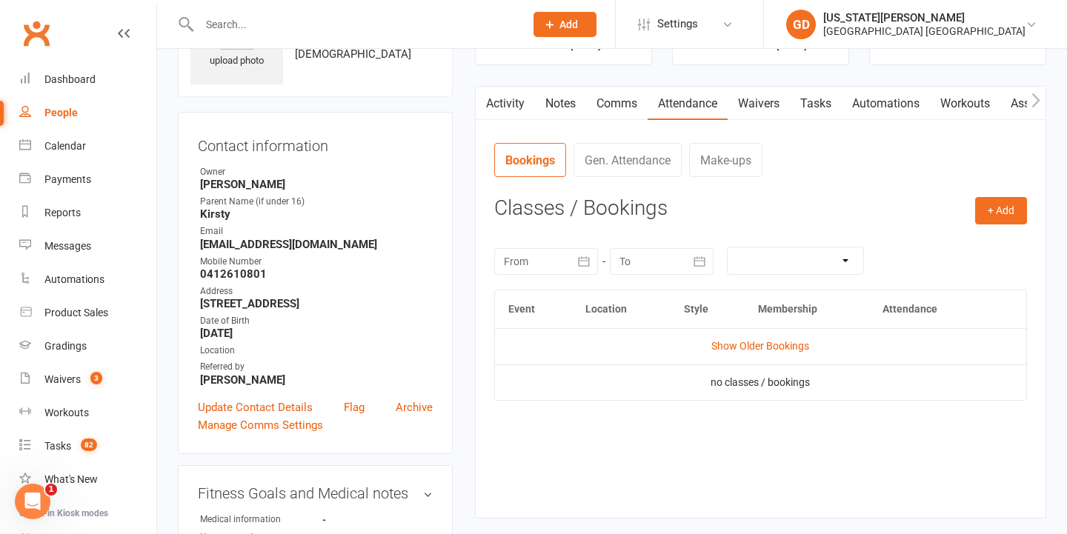
scroll to position [82, 0]
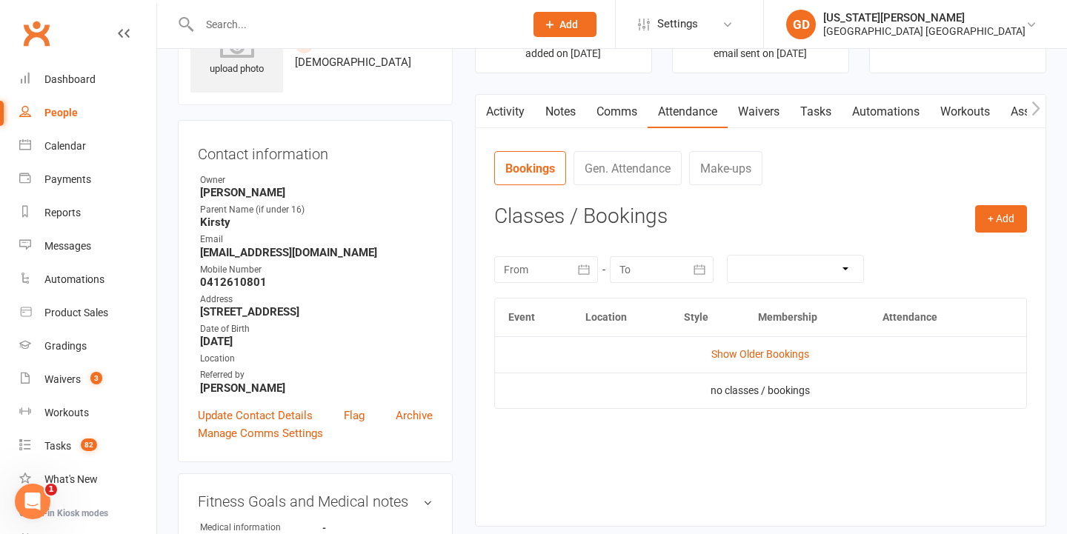
click at [567, 108] on link "Notes" at bounding box center [560, 112] width 51 height 34
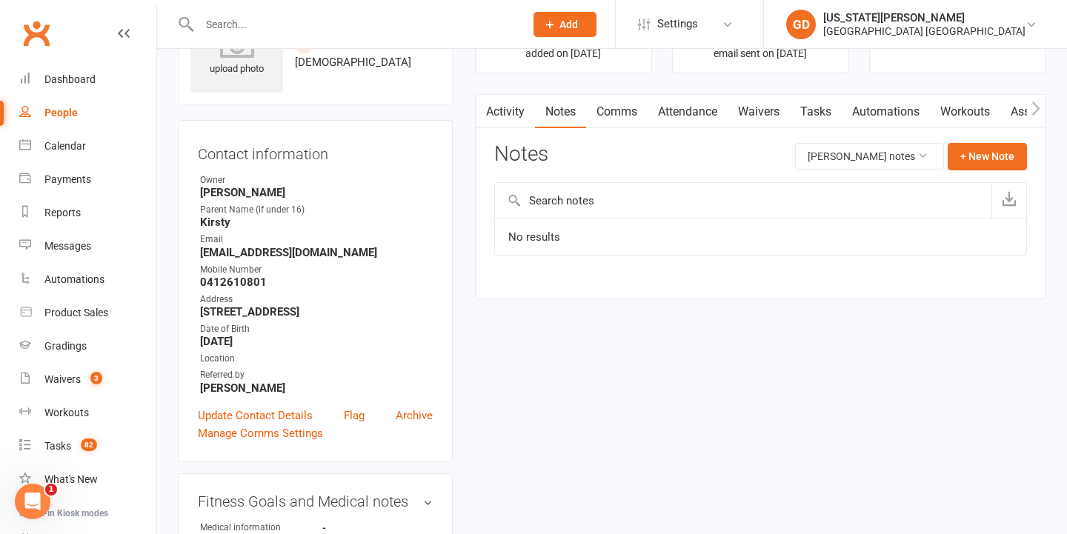
click at [685, 121] on link "Attendance" at bounding box center [688, 112] width 80 height 34
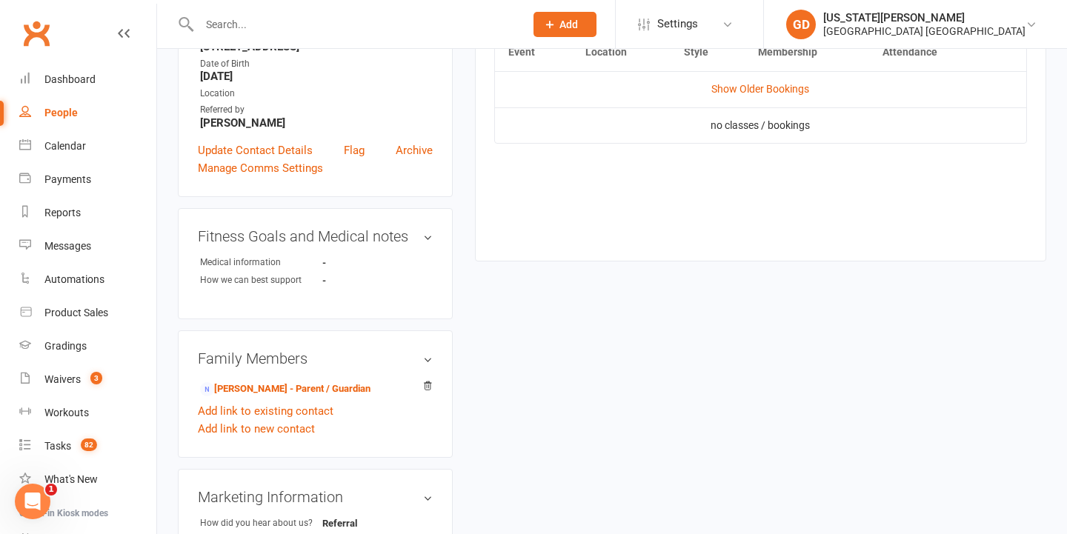
scroll to position [365, 0]
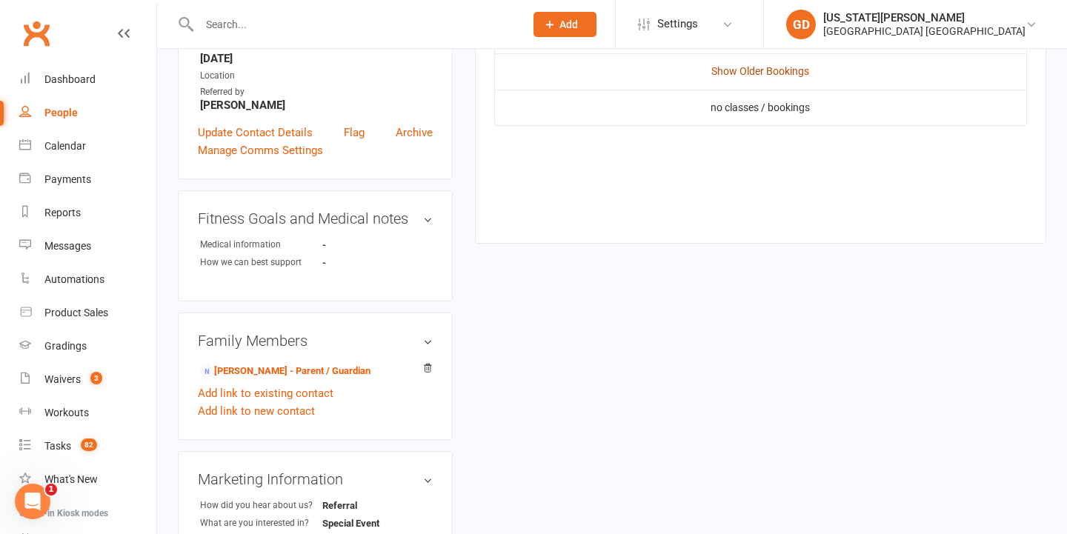
click at [785, 65] on link "Show Older Bookings" at bounding box center [760, 71] width 98 height 12
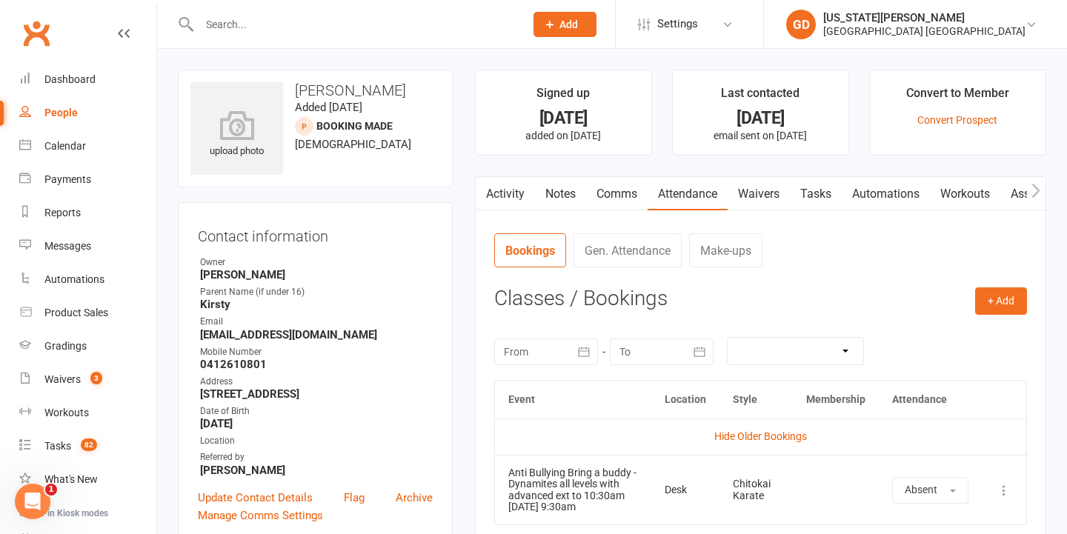
scroll to position [0, 0]
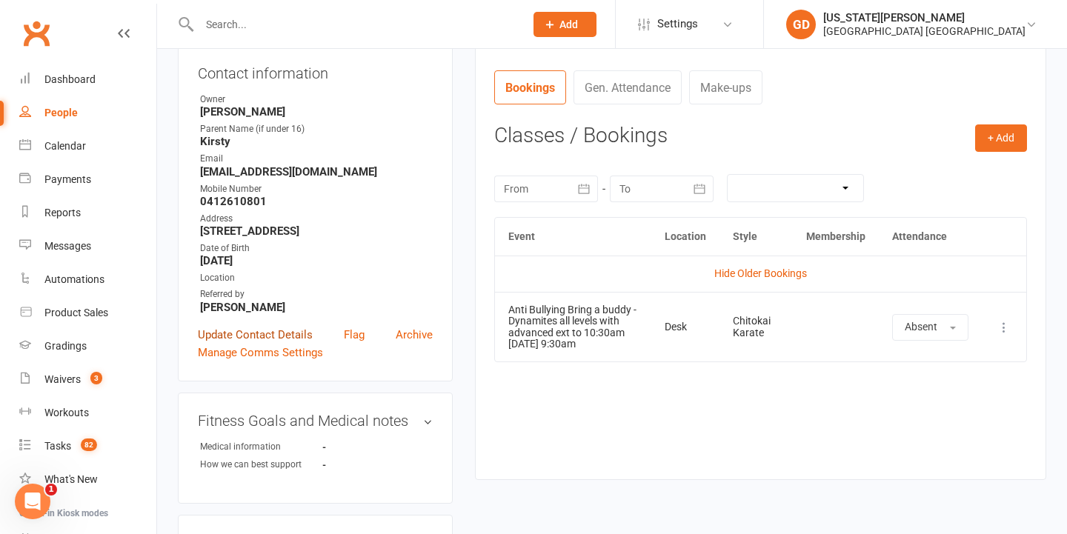
click at [275, 344] on link "Update Contact Details" at bounding box center [255, 335] width 115 height 18
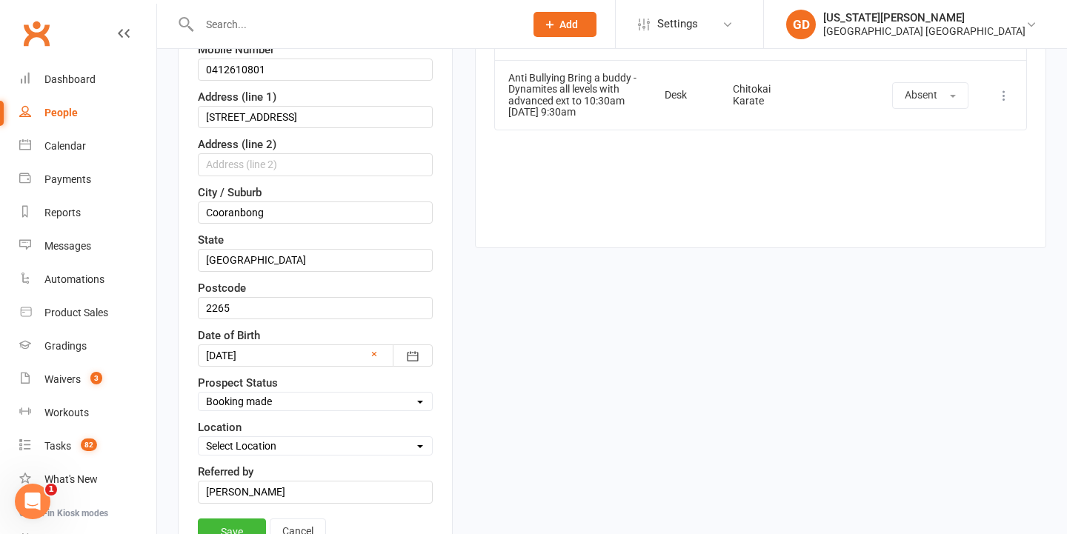
scroll to position [575, 0]
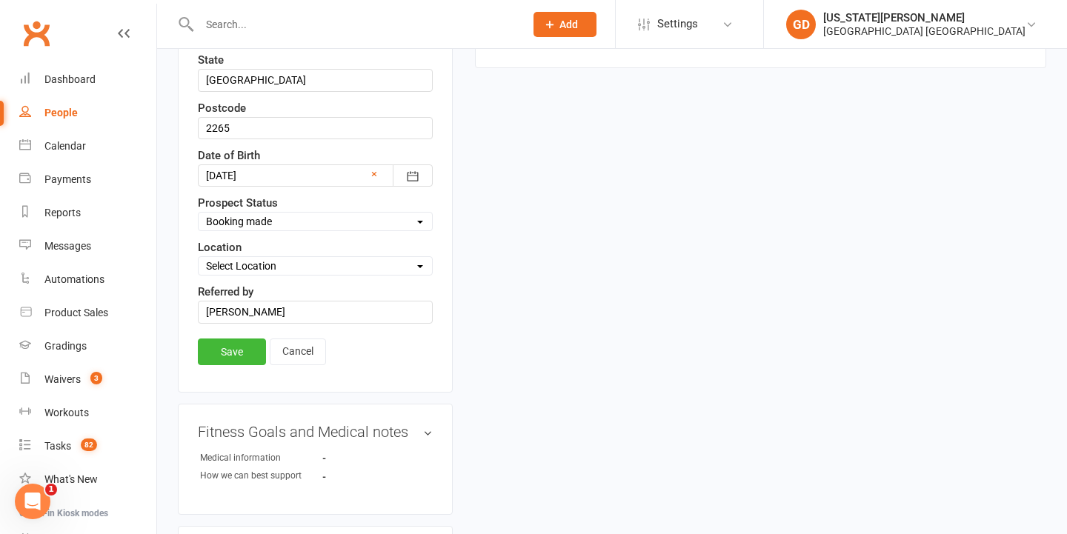
select select "Special Event attendee"
click at [228, 353] on link "Save" at bounding box center [232, 352] width 68 height 27
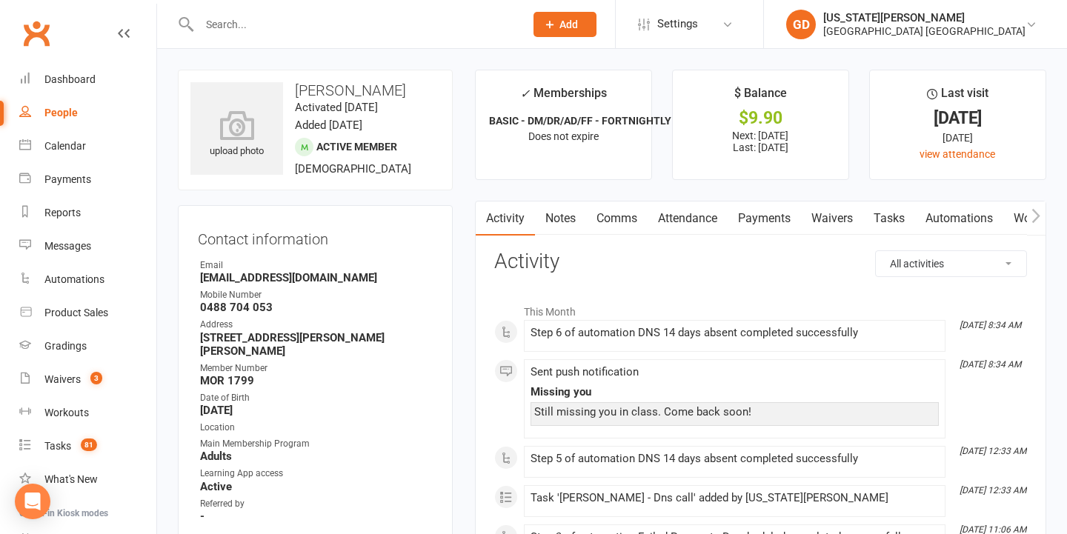
click at [551, 223] on link "Notes" at bounding box center [560, 219] width 51 height 34
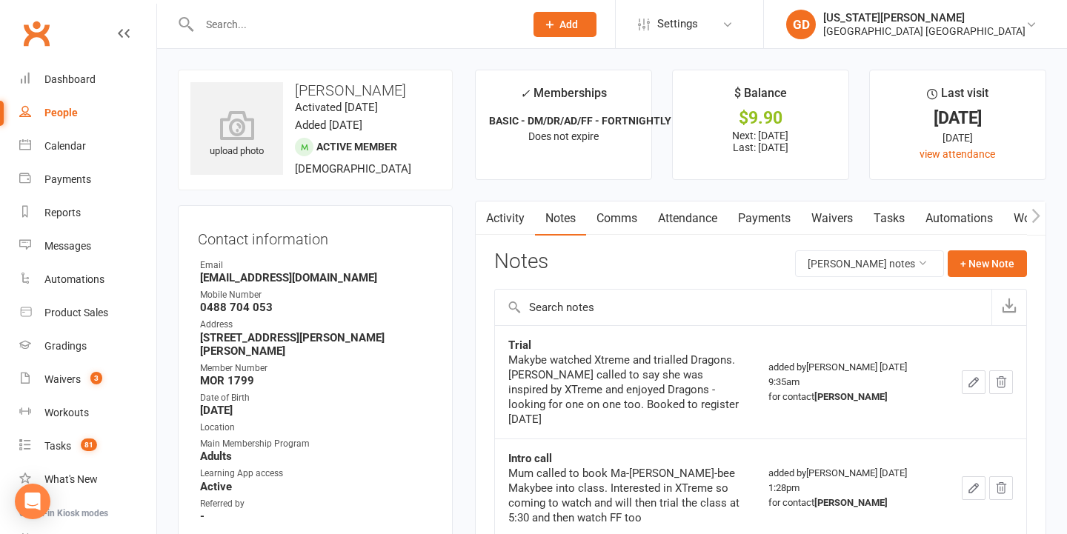
click at [513, 206] on link "Activity" at bounding box center [505, 219] width 59 height 34
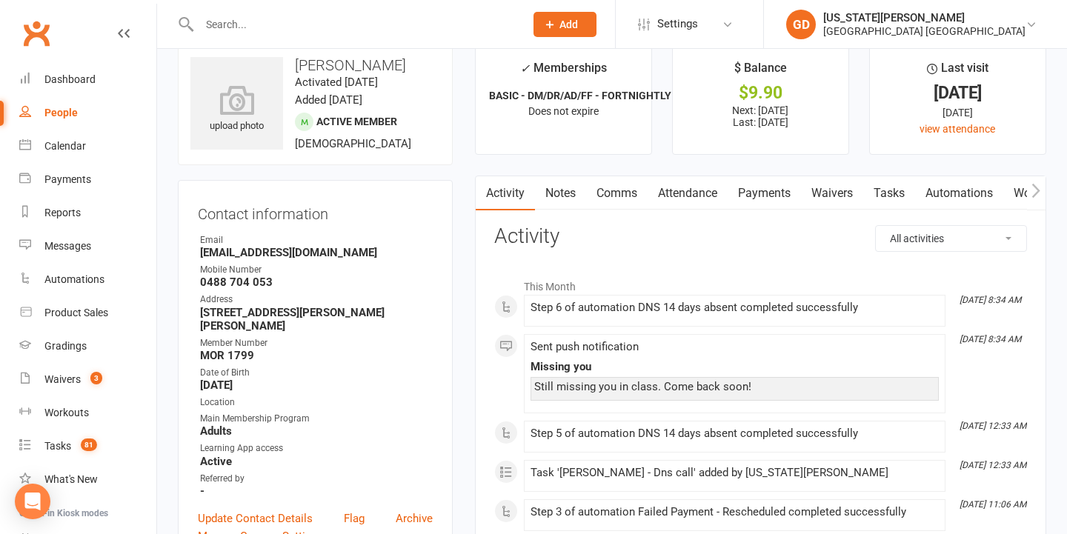
scroll to position [28, 0]
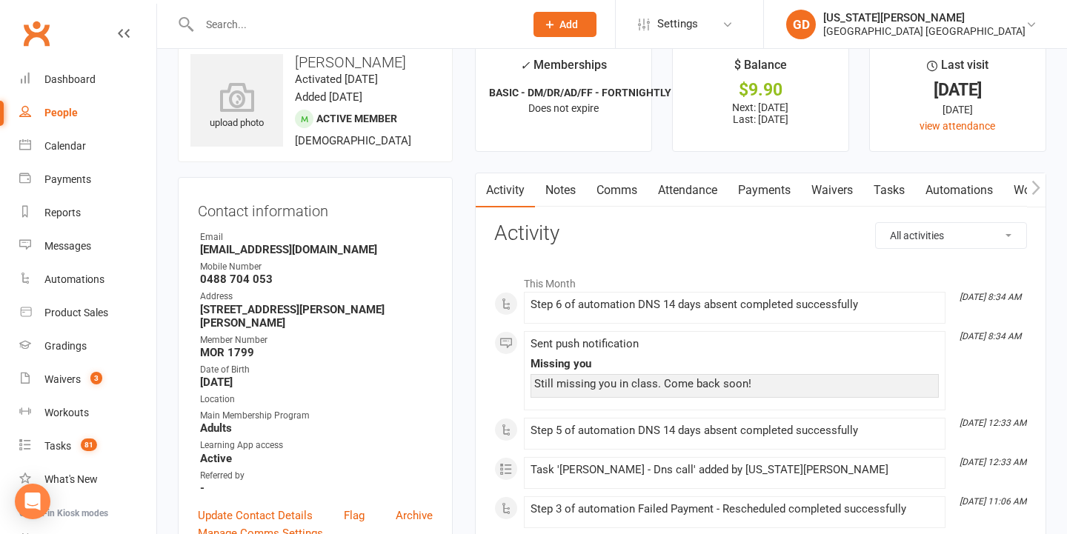
click at [568, 193] on link "Notes" at bounding box center [560, 190] width 51 height 34
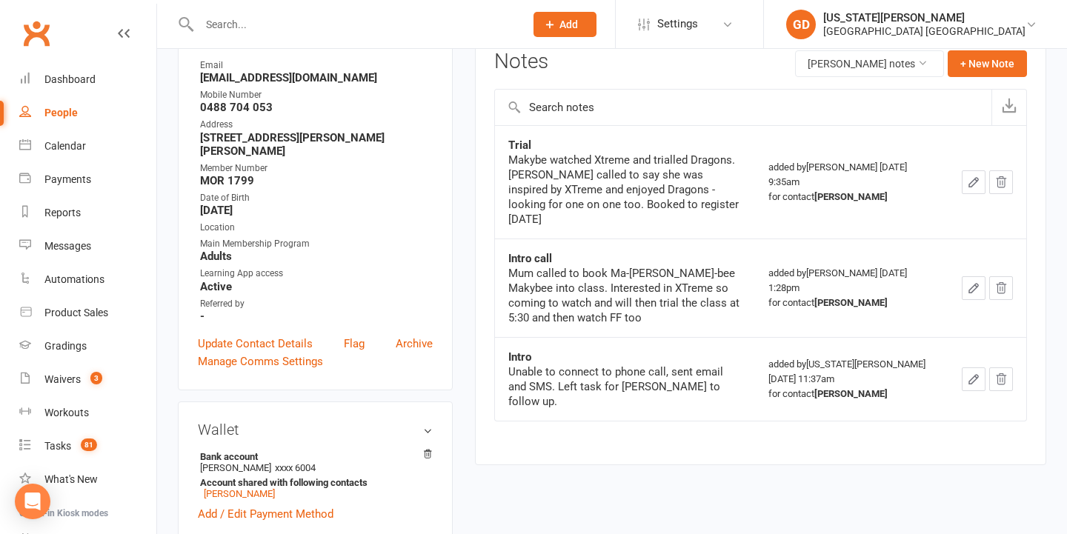
scroll to position [202, 0]
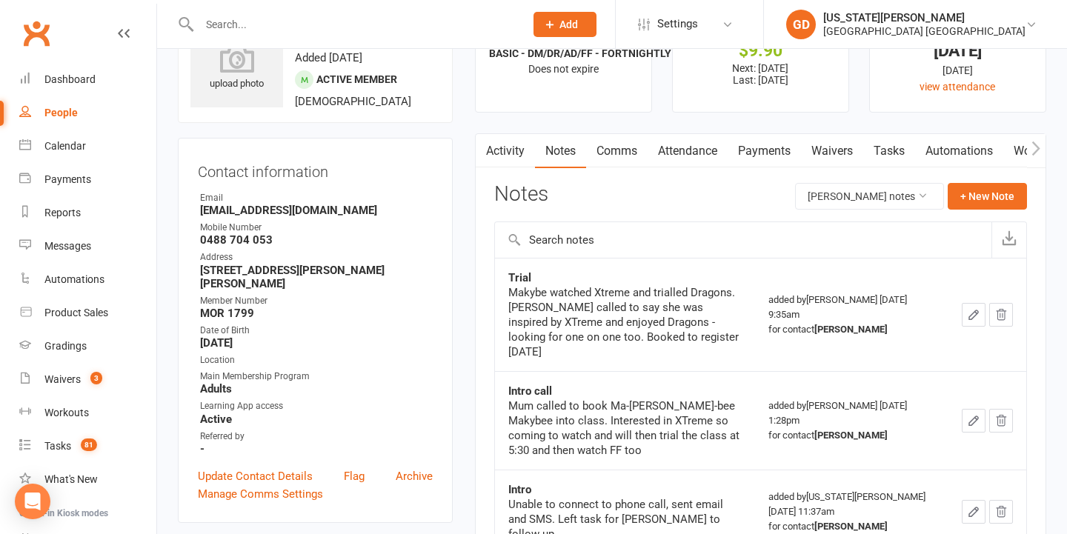
drag, startPoint x: 708, startPoint y: 144, endPoint x: 707, endPoint y: 153, distance: 8.9
click at [708, 144] on link "Attendance" at bounding box center [688, 151] width 80 height 34
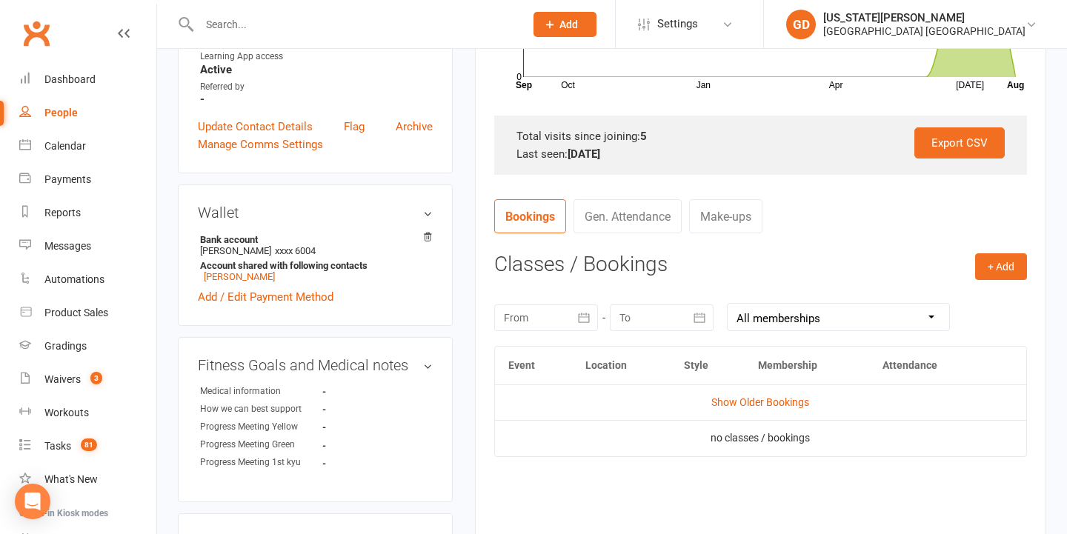
scroll to position [421, 0]
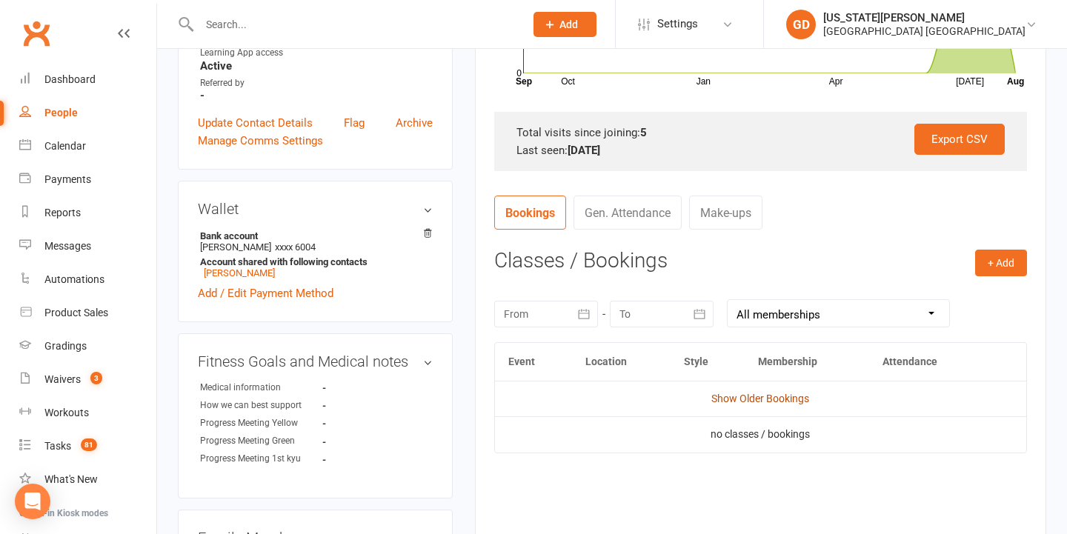
click at [749, 397] on link "Show Older Bookings" at bounding box center [760, 399] width 98 height 12
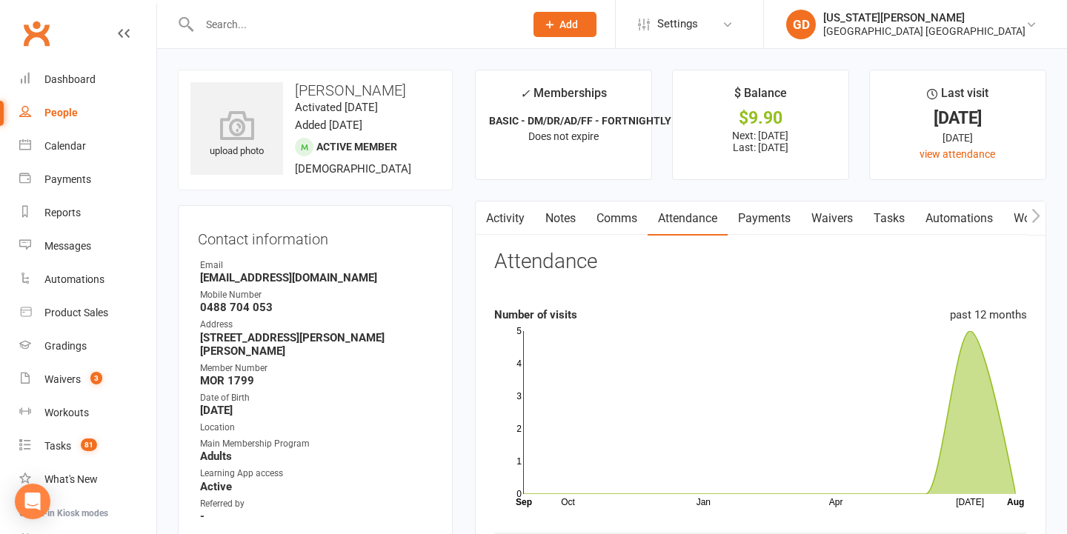
scroll to position [0, 0]
click at [97, 382] on span "3" at bounding box center [96, 378] width 12 height 13
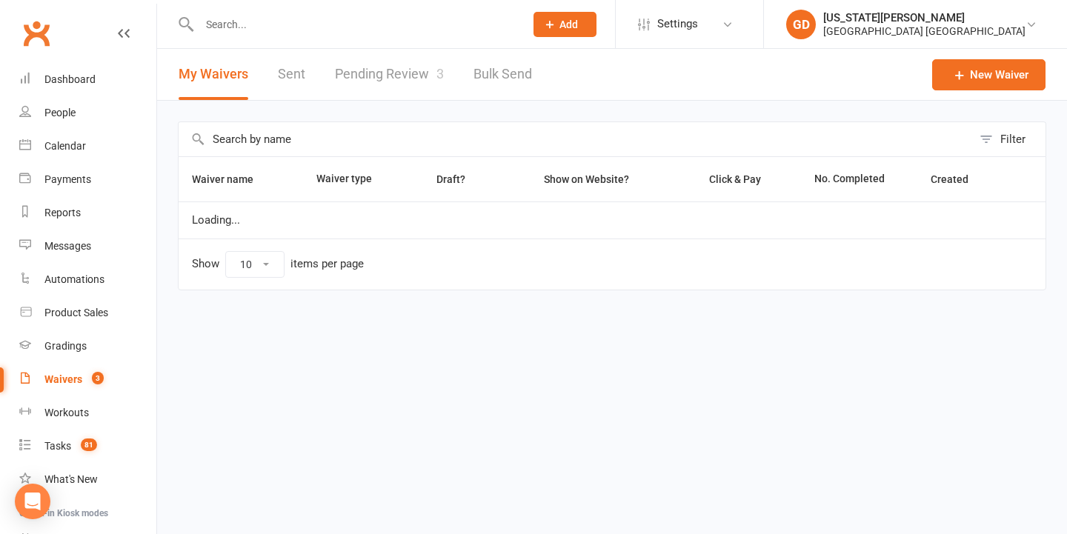
click at [400, 64] on link "Pending Review 3" at bounding box center [389, 74] width 109 height 51
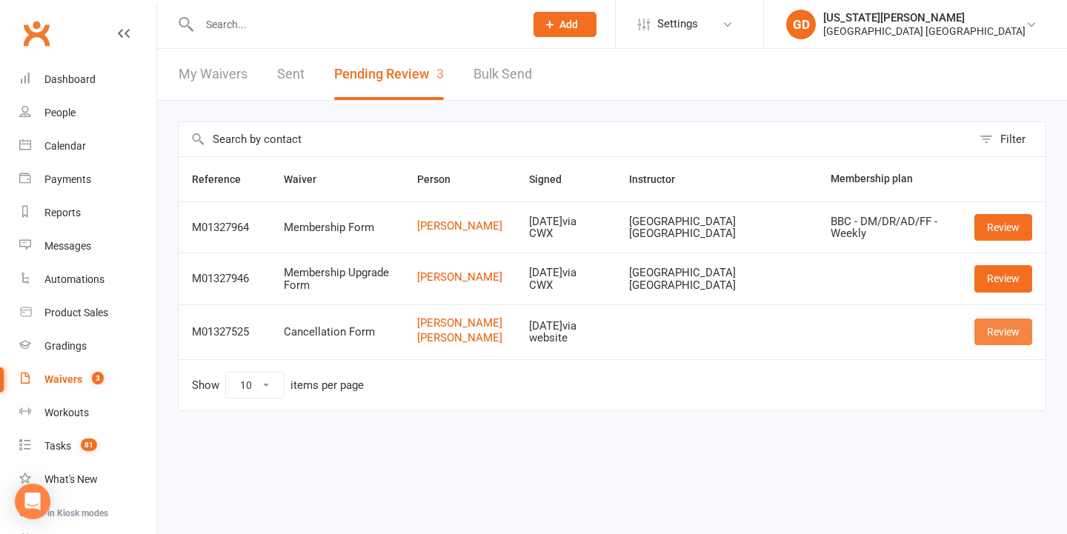
click at [1010, 323] on link "Review" at bounding box center [1003, 332] width 58 height 27
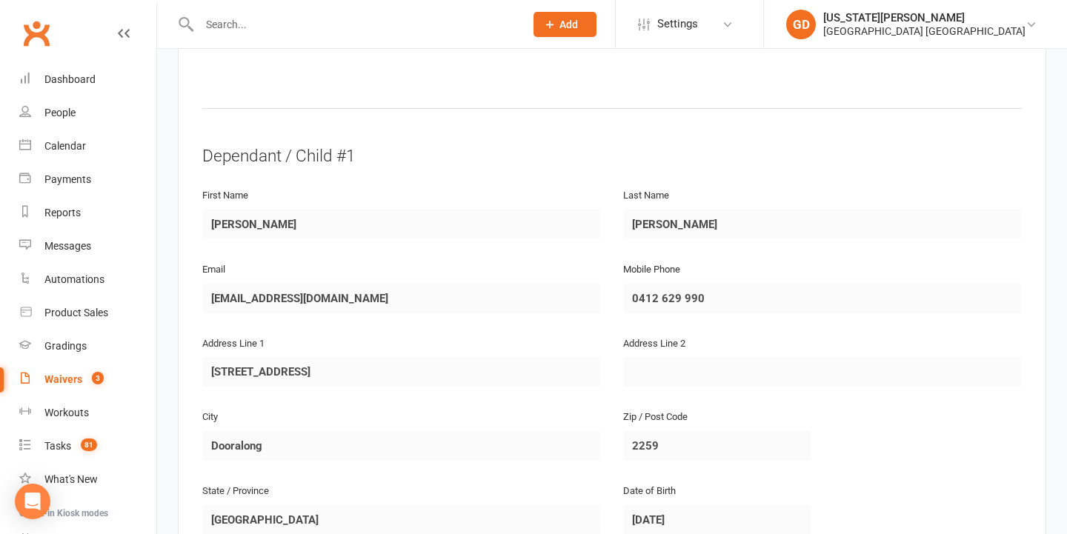
scroll to position [128, 0]
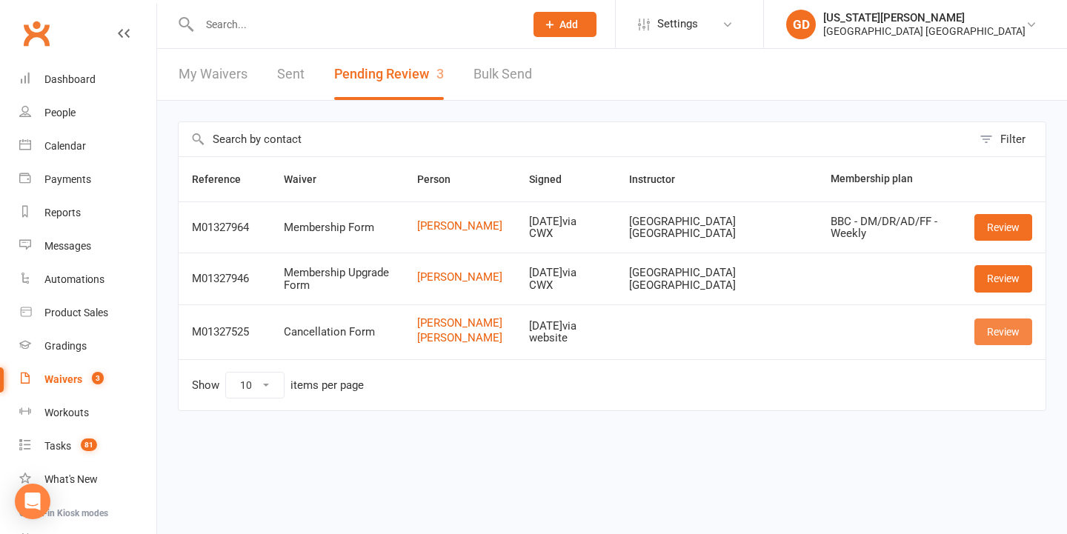
click at [982, 334] on link "Review" at bounding box center [1003, 332] width 58 height 27
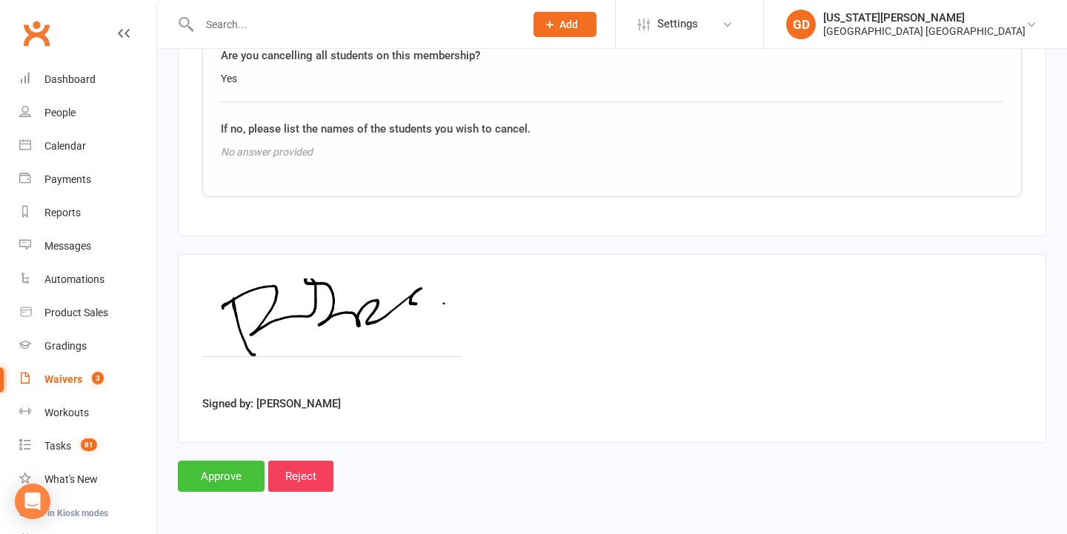
scroll to position [1977, 0]
click at [200, 461] on input "Approve" at bounding box center [221, 476] width 87 height 31
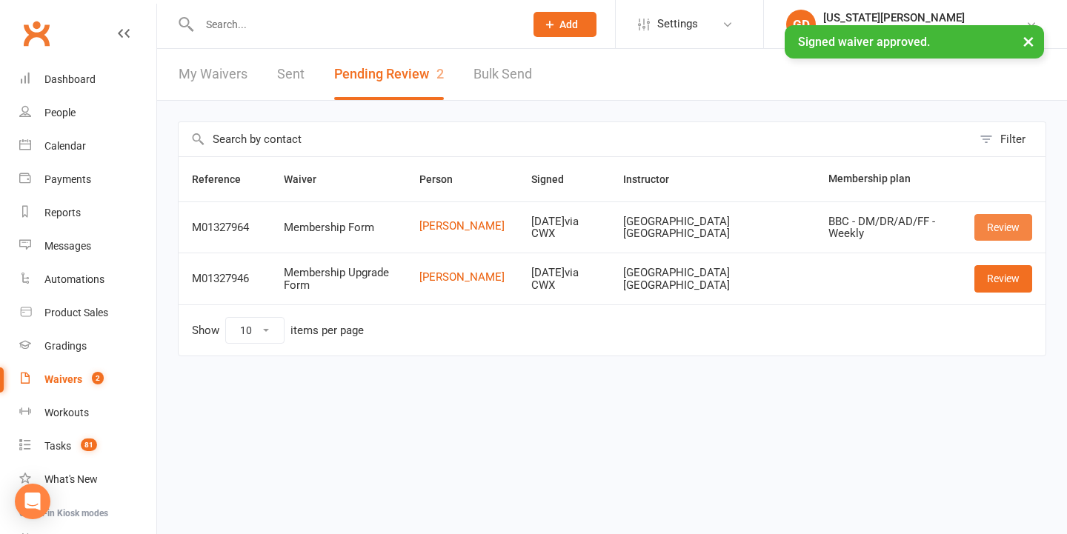
click at [987, 227] on link "Review" at bounding box center [1003, 227] width 58 height 27
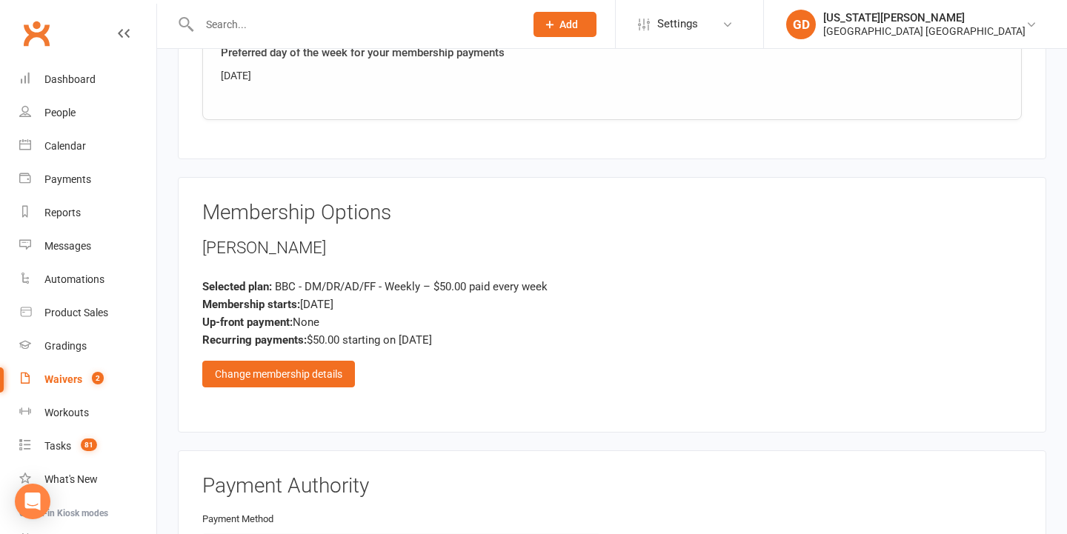
scroll to position [1121, 0]
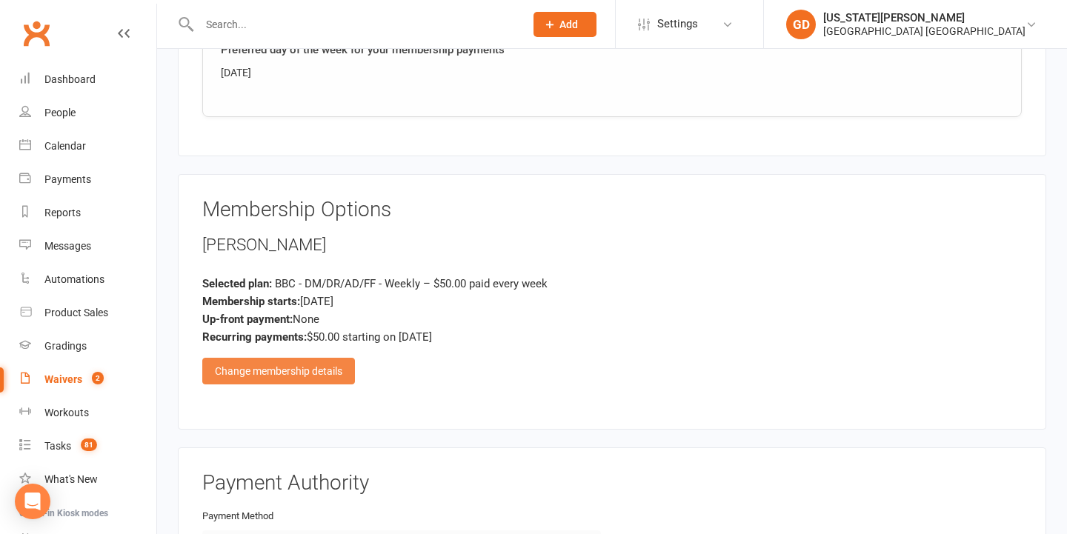
click at [302, 368] on div "Change membership details" at bounding box center [278, 371] width 153 height 27
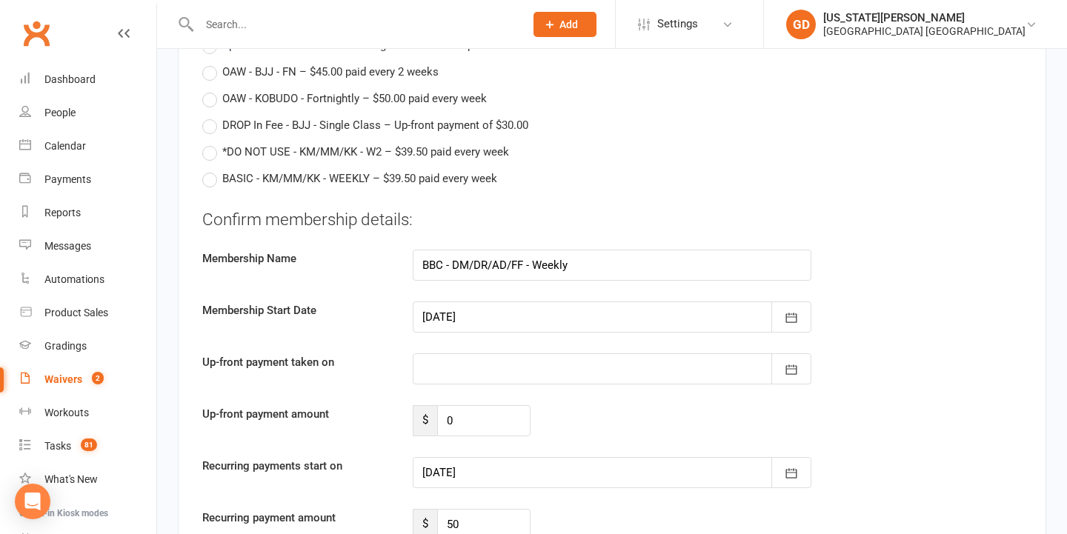
scroll to position [3040, 0]
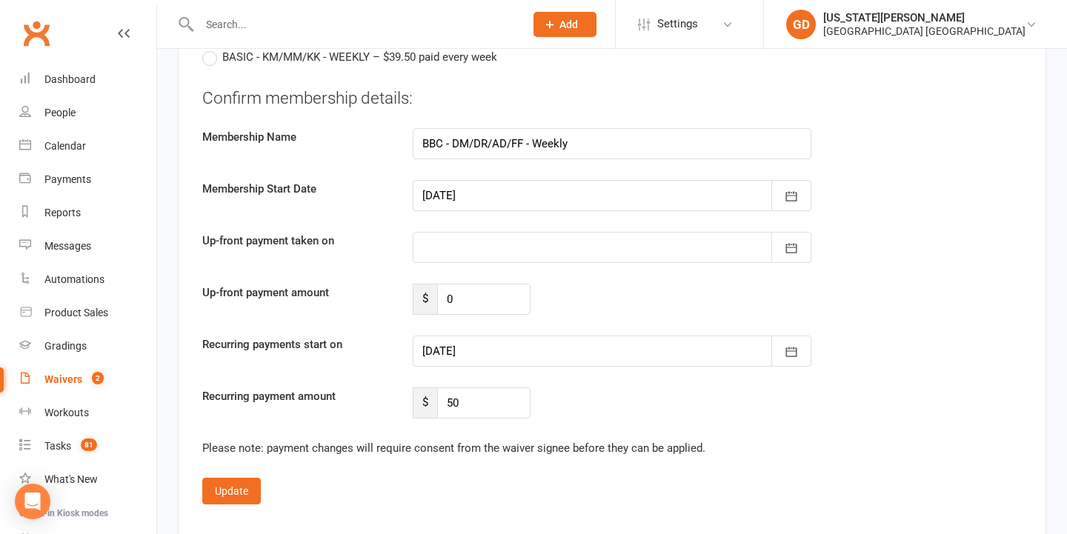
click at [576, 348] on div at bounding box center [612, 351] width 399 height 31
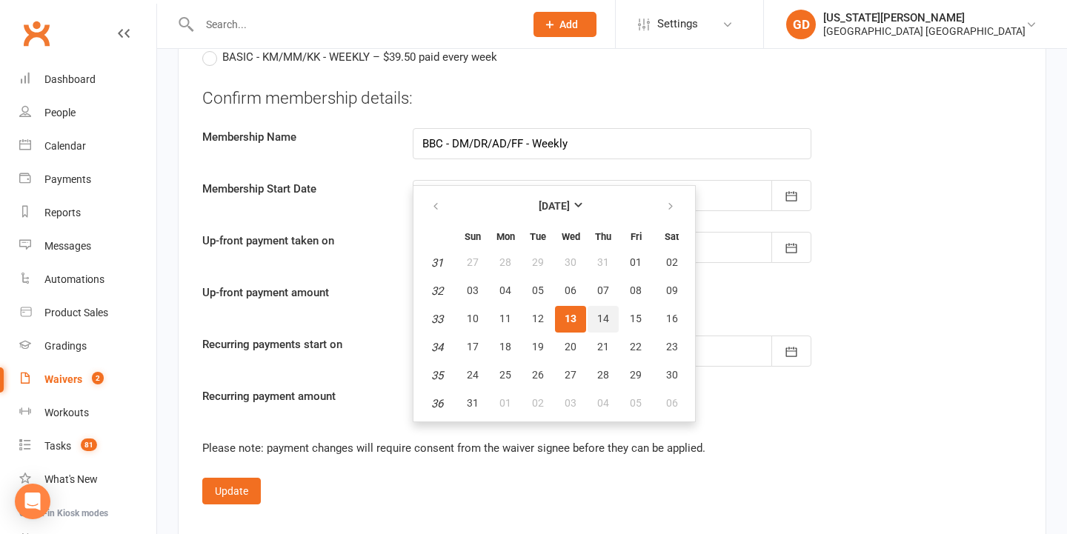
click at [599, 316] on span "14" at bounding box center [603, 319] width 12 height 12
type input "14 Aug 2025"
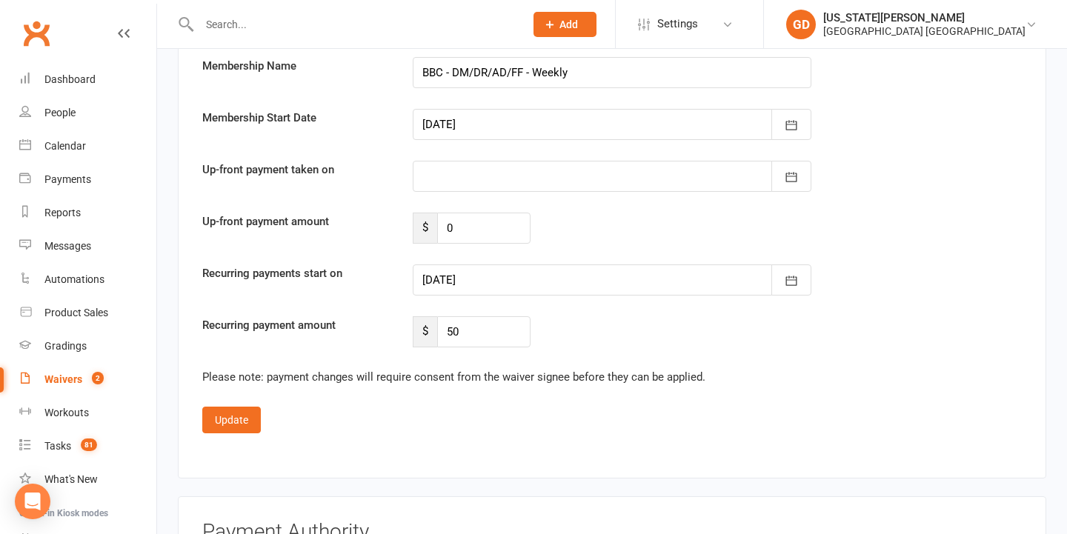
scroll to position [3087, 0]
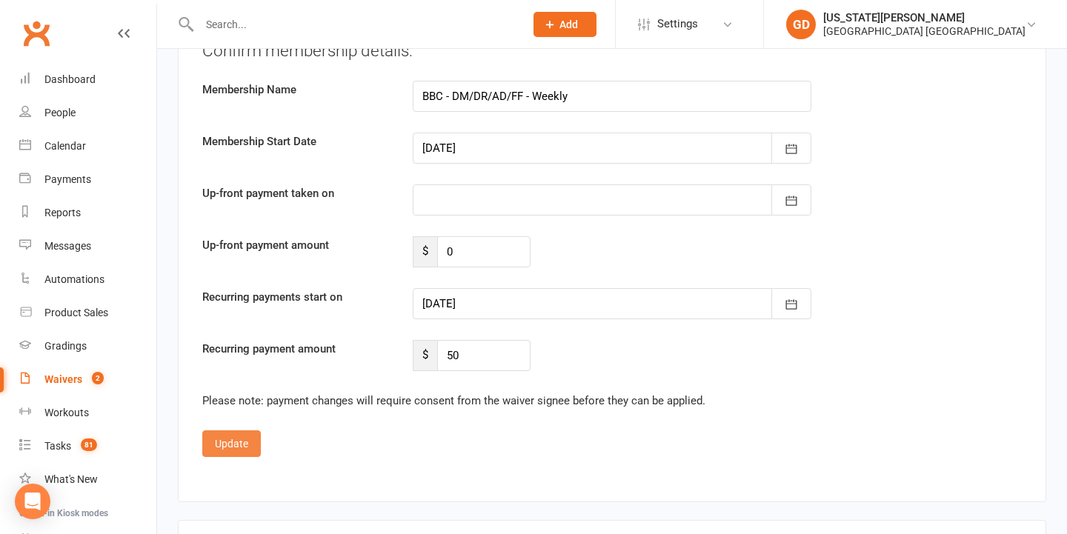
click at [231, 430] on button "Update" at bounding box center [231, 443] width 59 height 27
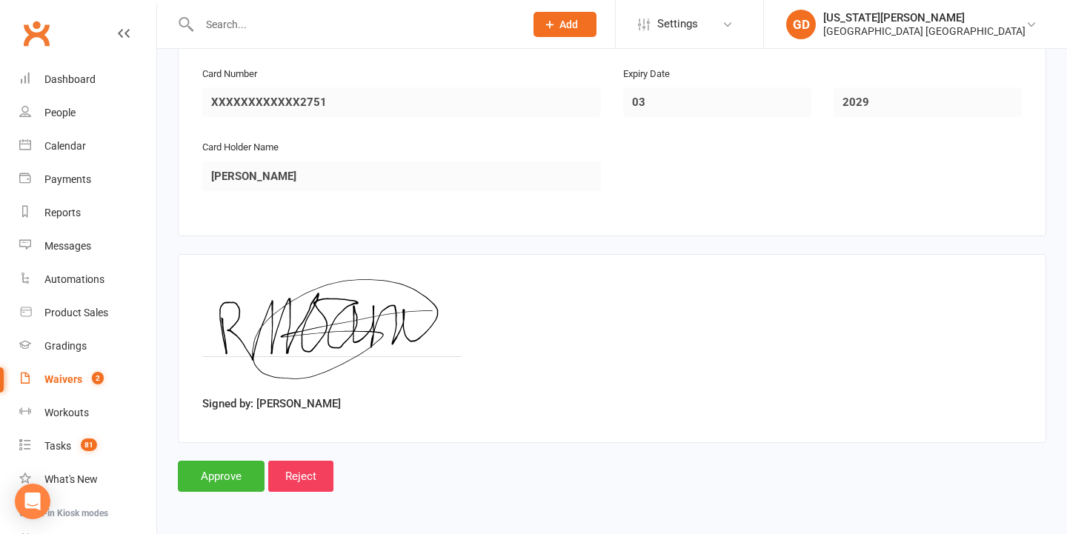
scroll to position [1640, 0]
click at [230, 461] on input "Approve" at bounding box center [221, 476] width 87 height 31
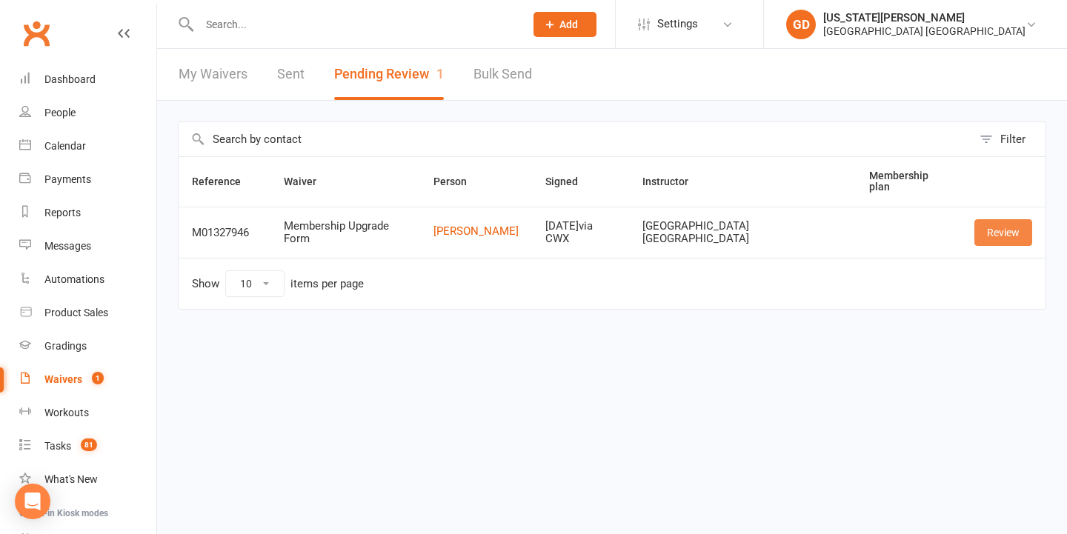
click at [998, 232] on link "Review" at bounding box center [1003, 232] width 58 height 27
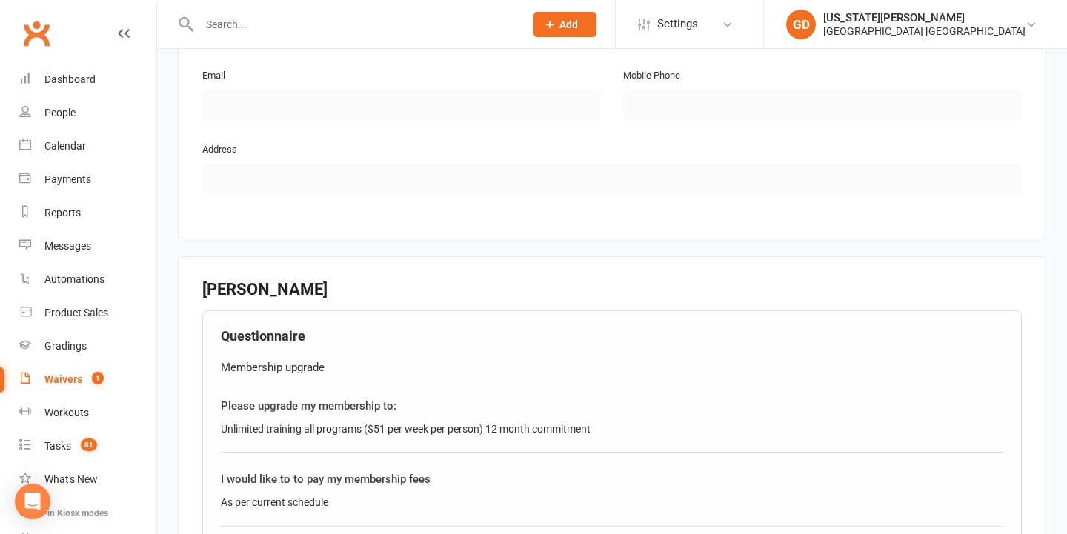
scroll to position [802, 0]
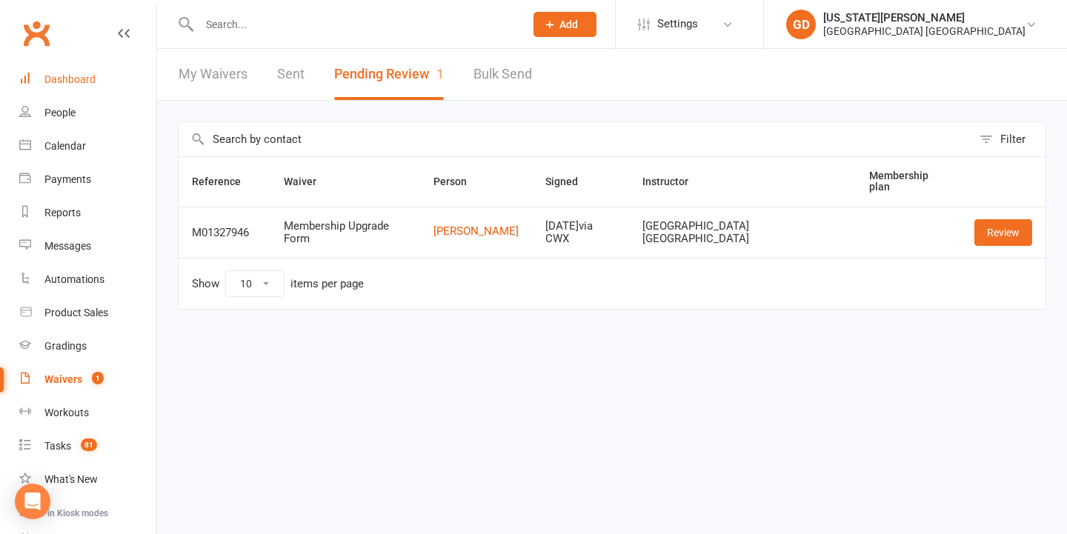
click at [59, 72] on link "Dashboard" at bounding box center [87, 79] width 137 height 33
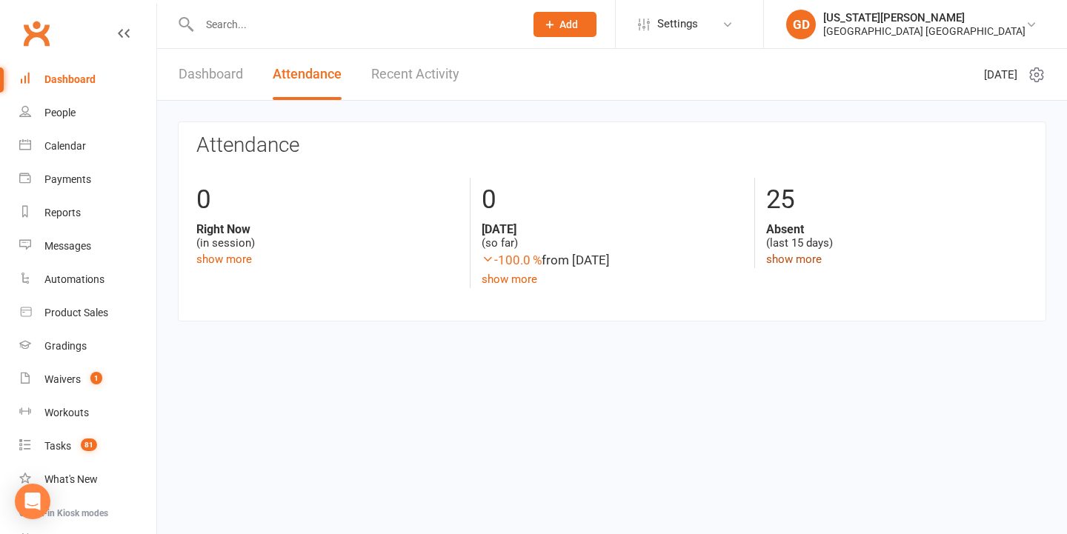
click at [797, 259] on link "show more" at bounding box center [794, 259] width 56 height 13
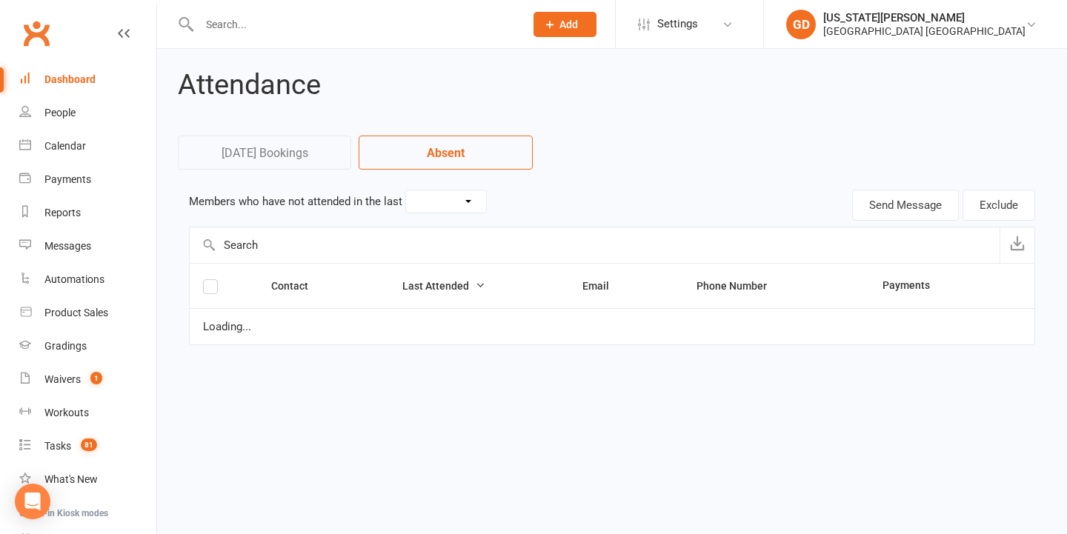
select select "15"
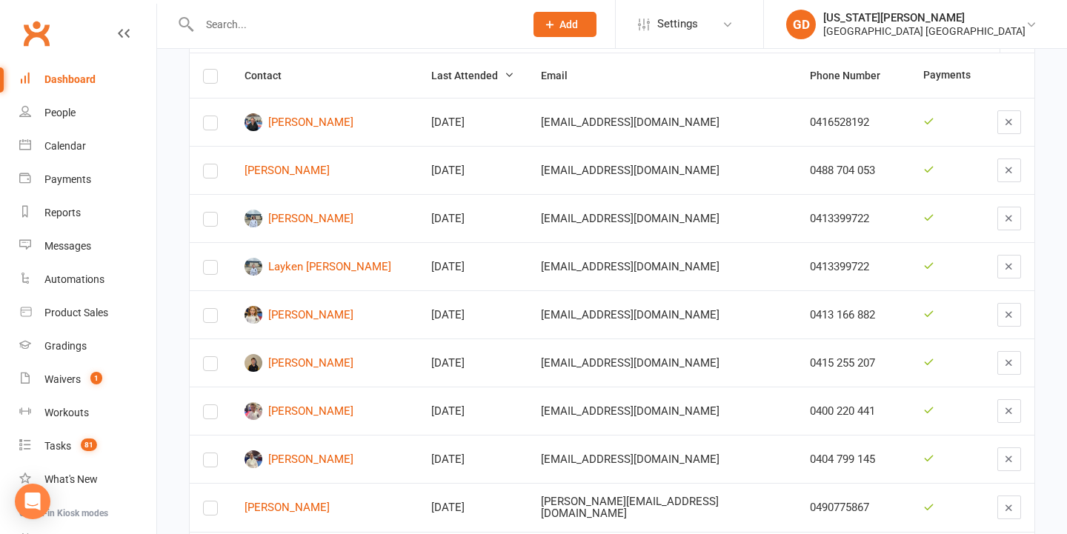
scroll to position [222, 0]
click at [77, 151] on div "Calendar" at bounding box center [64, 146] width 41 height 12
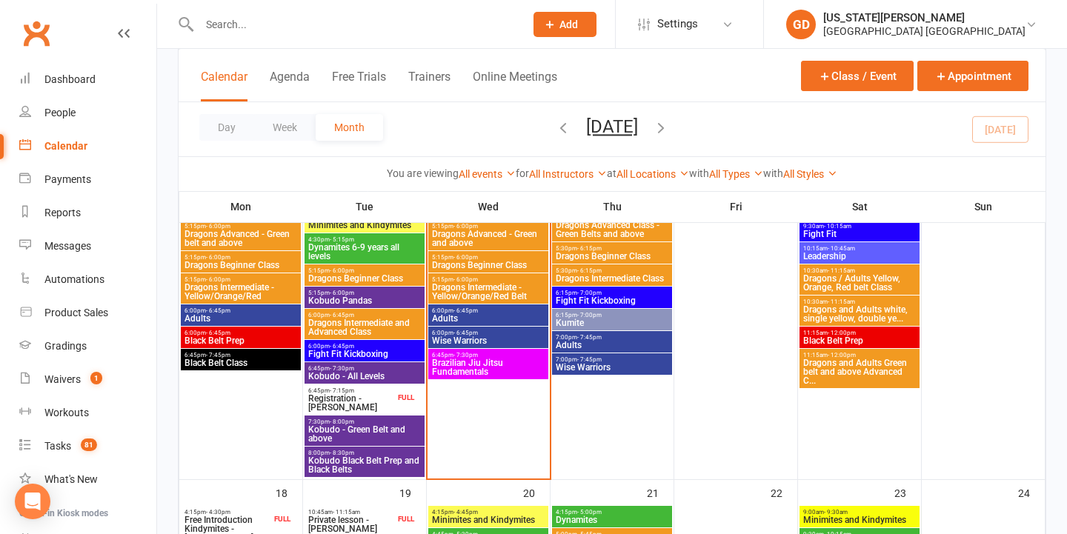
scroll to position [1000, 0]
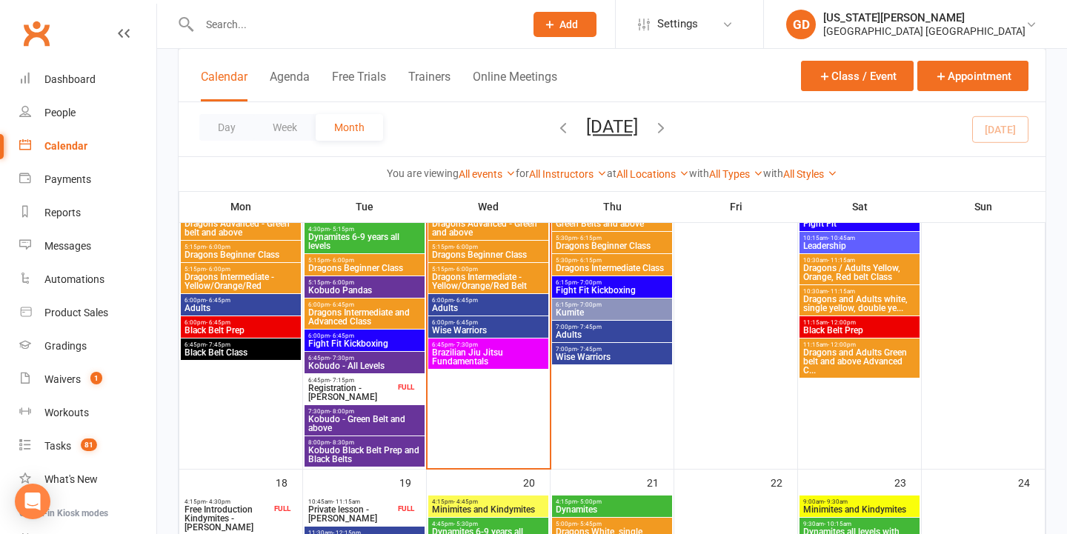
click at [364, 413] on span "7:30pm - 8:00pm" at bounding box center [364, 411] width 114 height 7
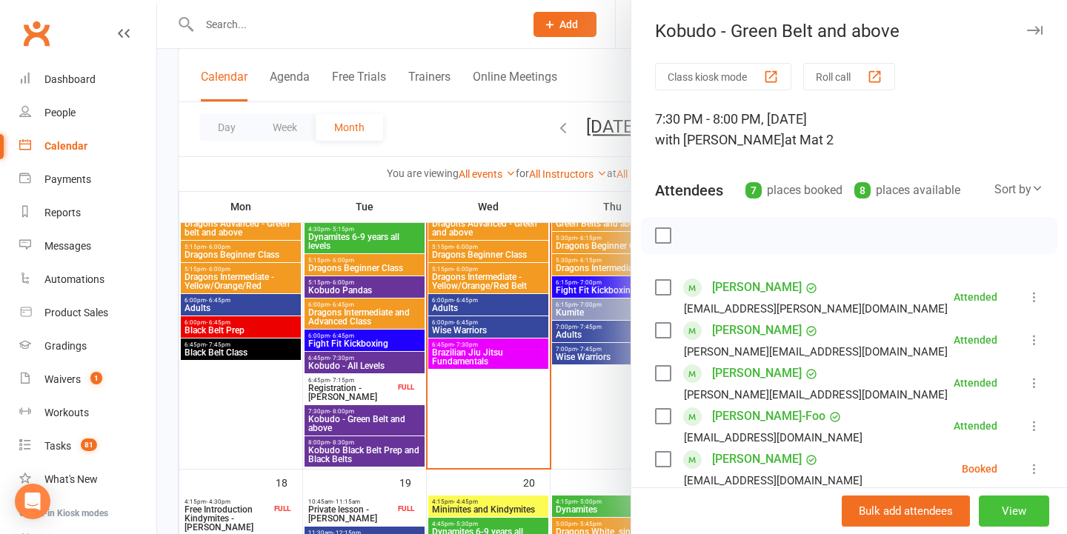
click at [1008, 503] on button "View" at bounding box center [1014, 511] width 70 height 31
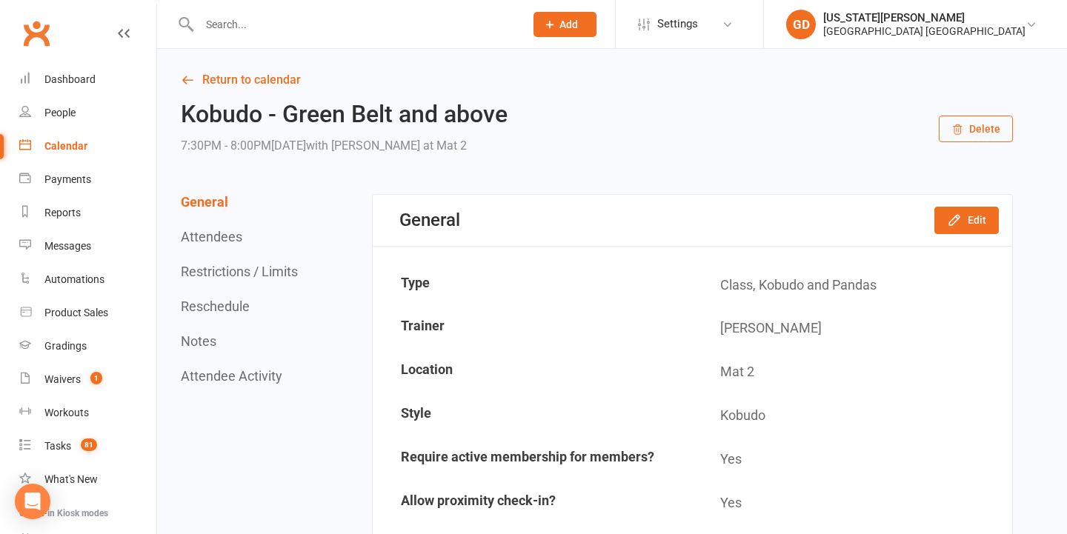
click at [966, 125] on button "Delete" at bounding box center [976, 129] width 74 height 27
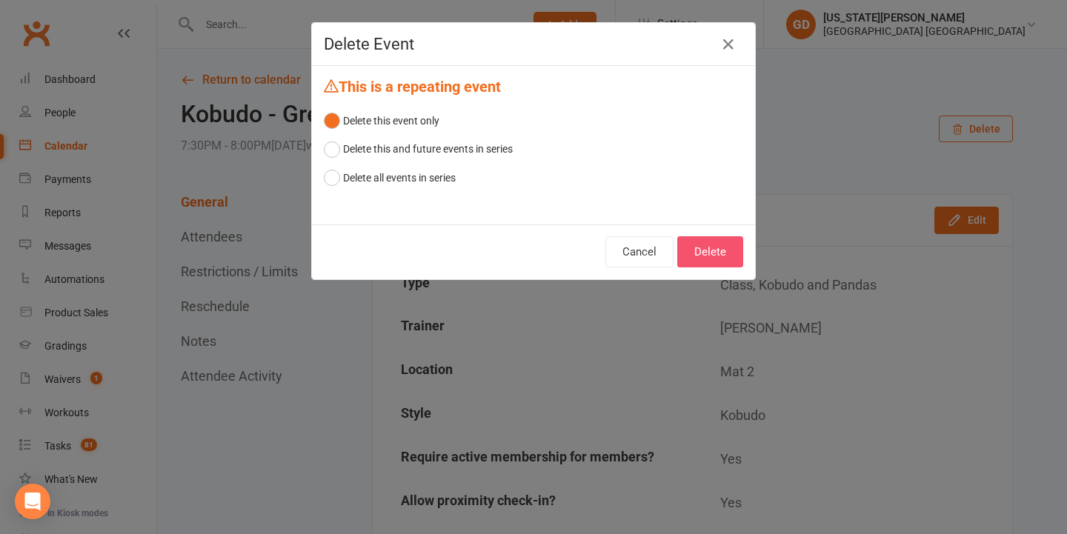
click at [702, 246] on button "Delete" at bounding box center [710, 251] width 66 height 31
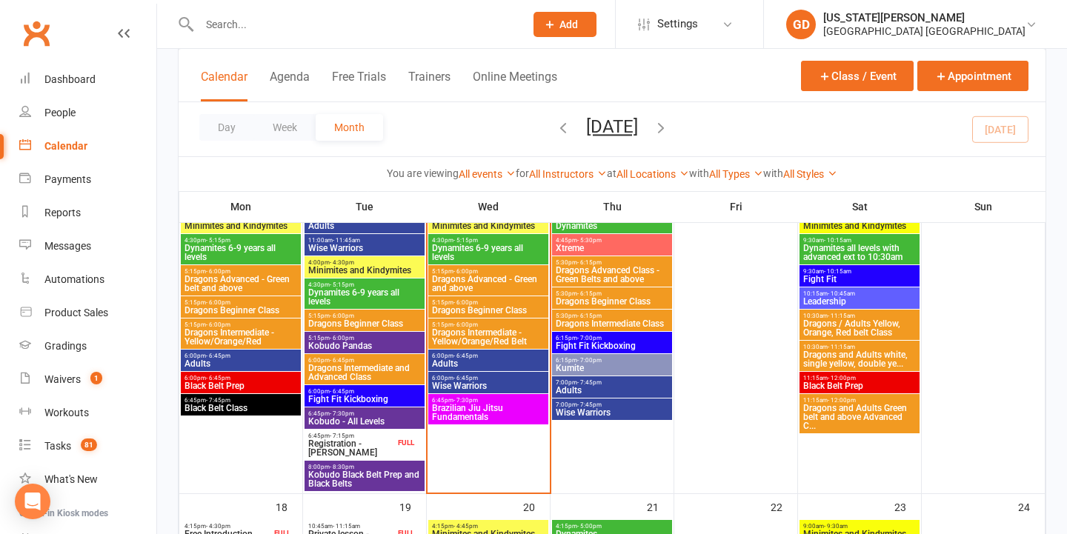
scroll to position [952, 0]
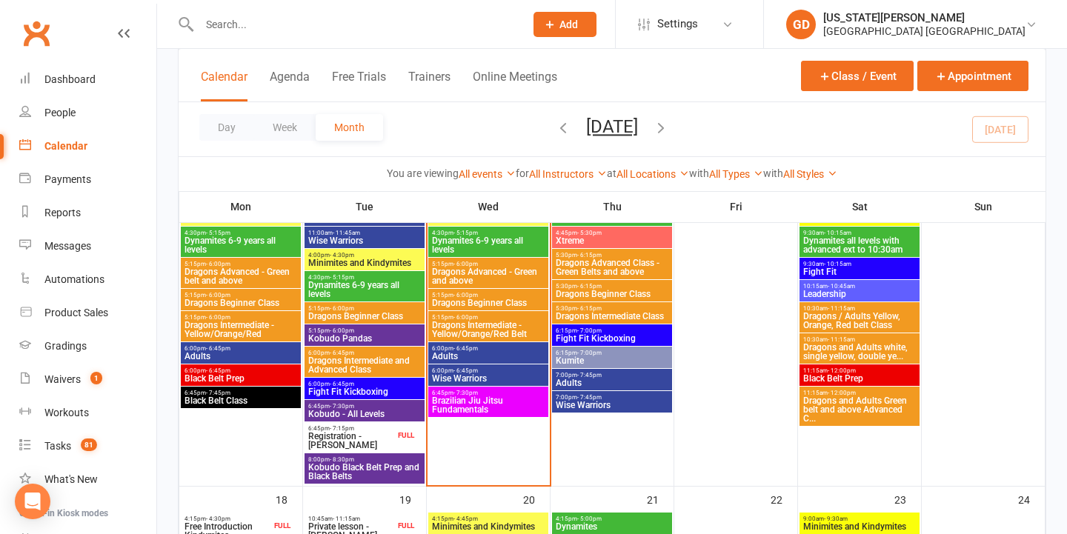
click at [356, 466] on span "Kobudo Black Belt Prep and Black Belts" at bounding box center [364, 472] width 114 height 18
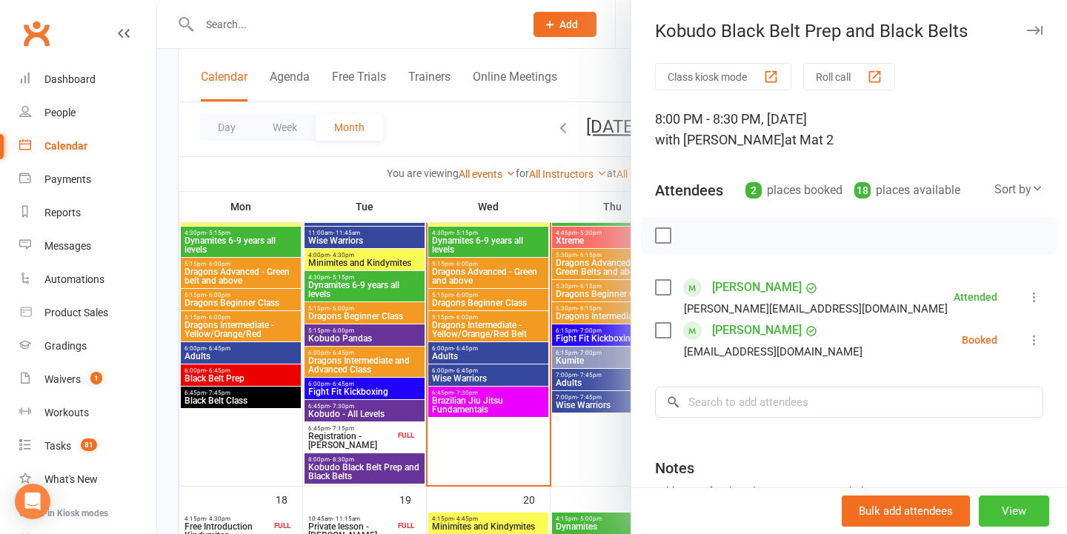
click at [1015, 505] on button "View" at bounding box center [1014, 511] width 70 height 31
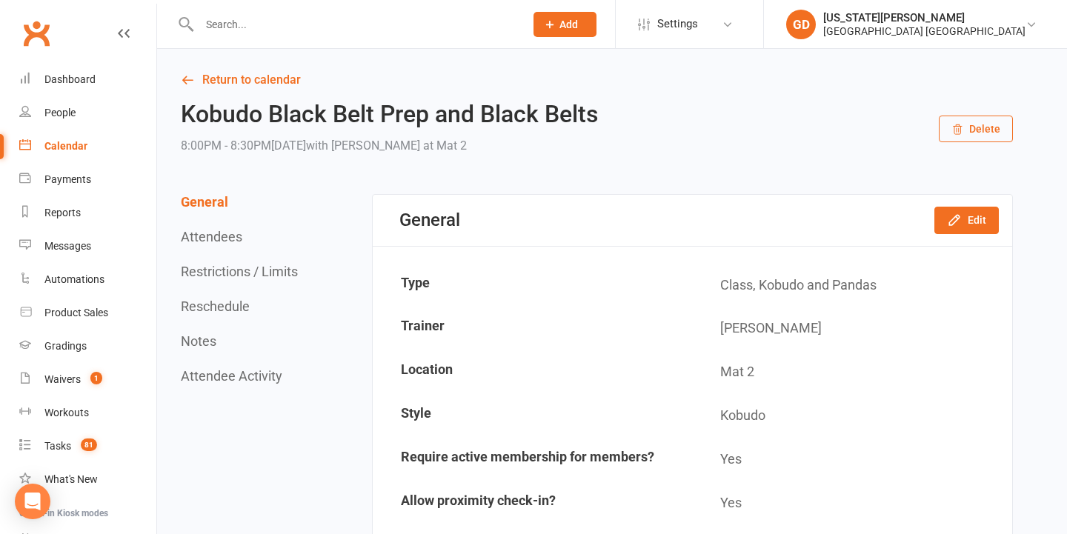
click at [981, 131] on button "Delete" at bounding box center [976, 129] width 74 height 27
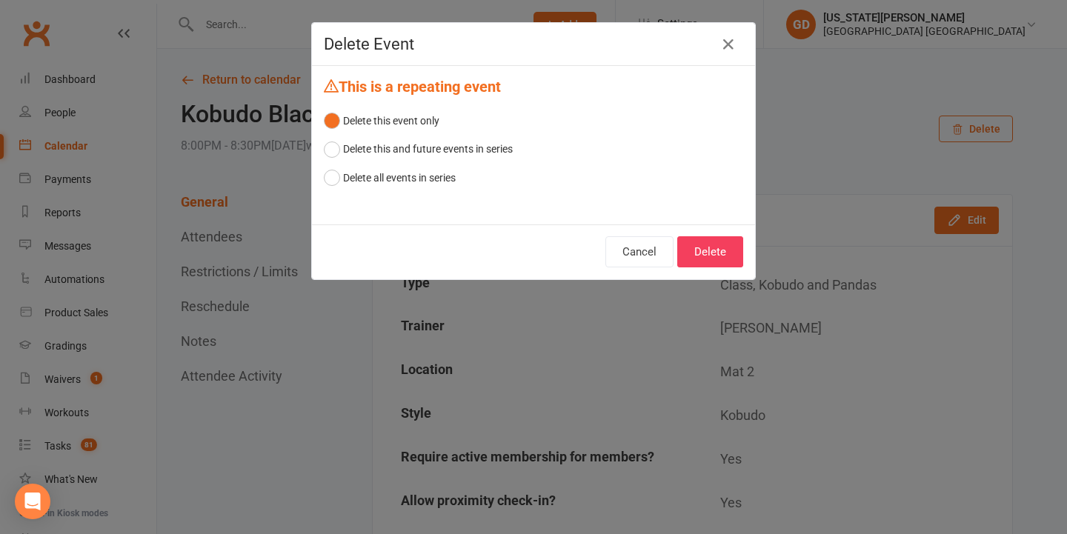
click at [724, 236] on button "Delete" at bounding box center [710, 251] width 66 height 31
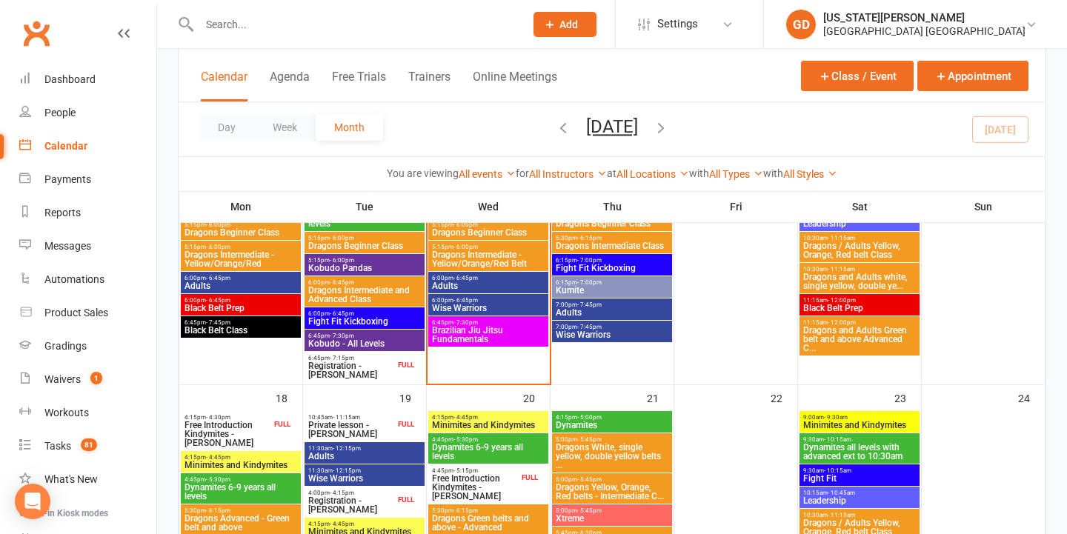
scroll to position [1008, 0]
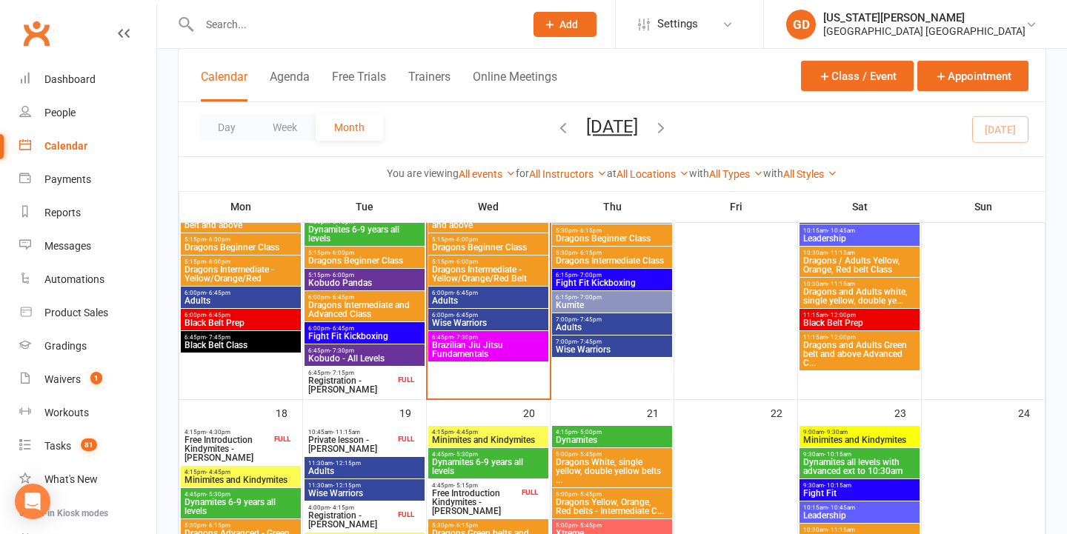
click at [385, 353] on span "6:45pm - 7:30pm" at bounding box center [364, 350] width 114 height 7
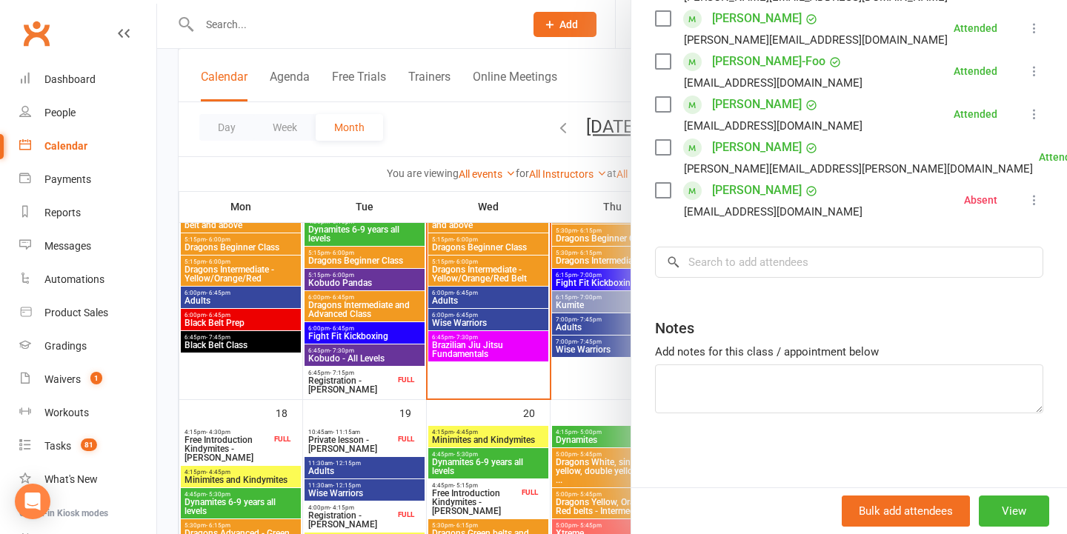
scroll to position [398, 0]
click at [498, 340] on div at bounding box center [612, 267] width 910 height 534
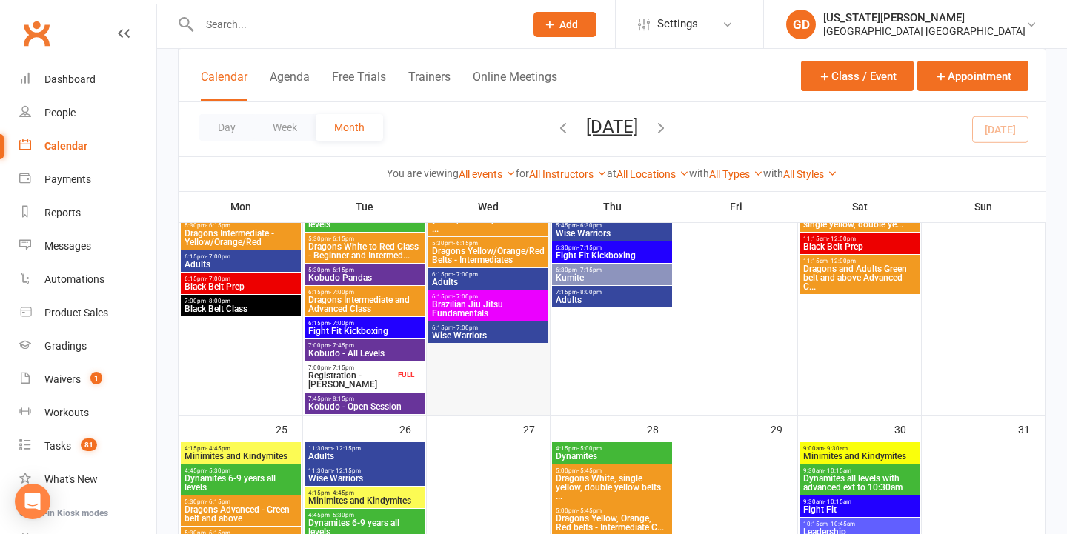
scroll to position [1357, 0]
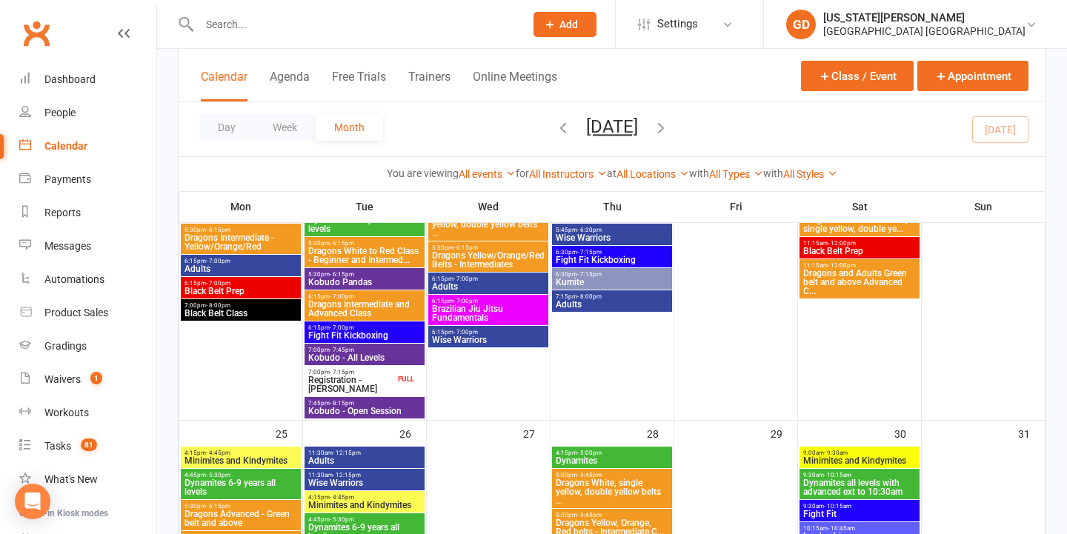
click at [479, 276] on span "6:15pm - 7:00pm" at bounding box center [488, 279] width 114 height 7
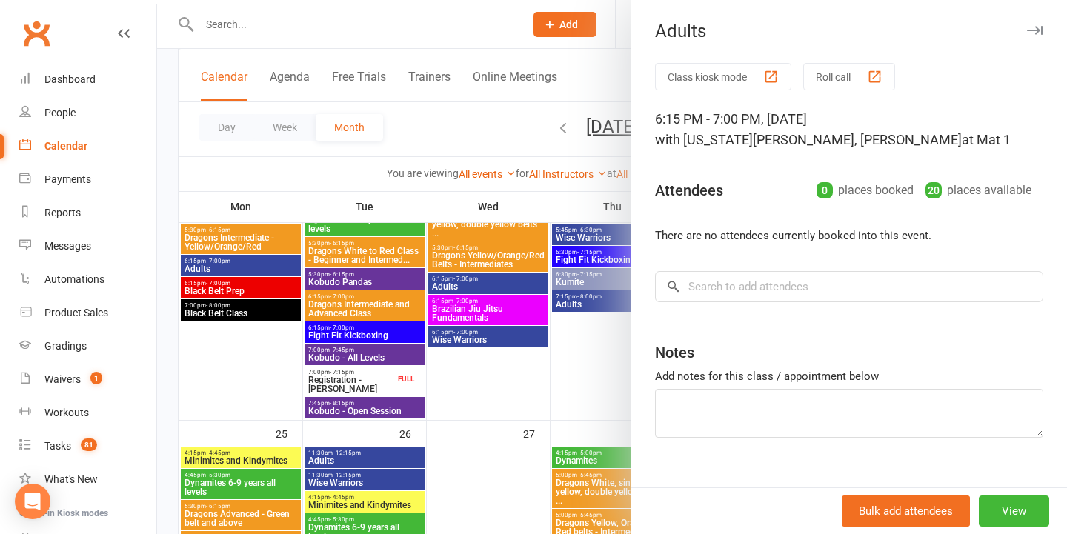
click at [407, 276] on div at bounding box center [612, 267] width 910 height 534
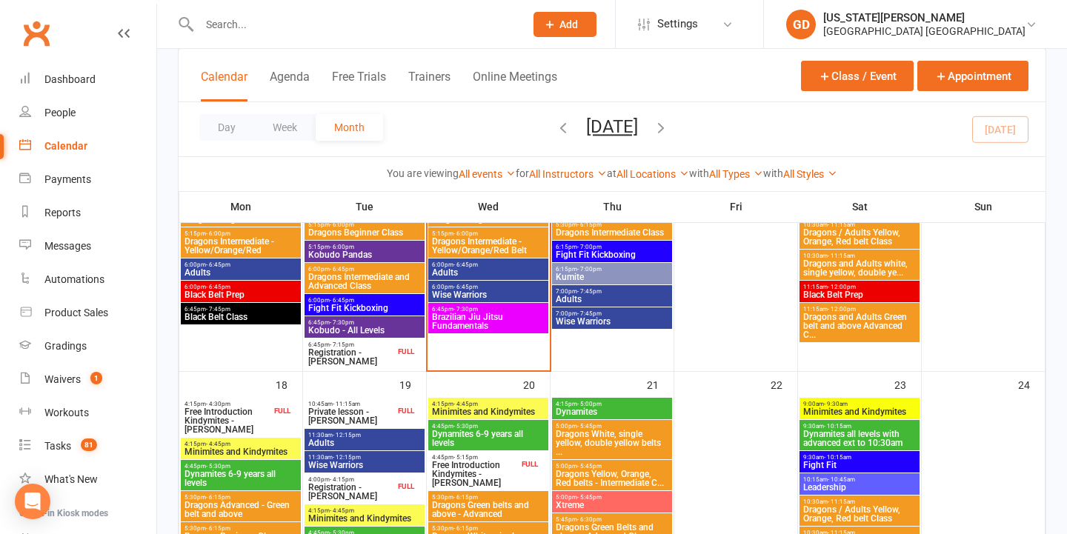
scroll to position [995, 0]
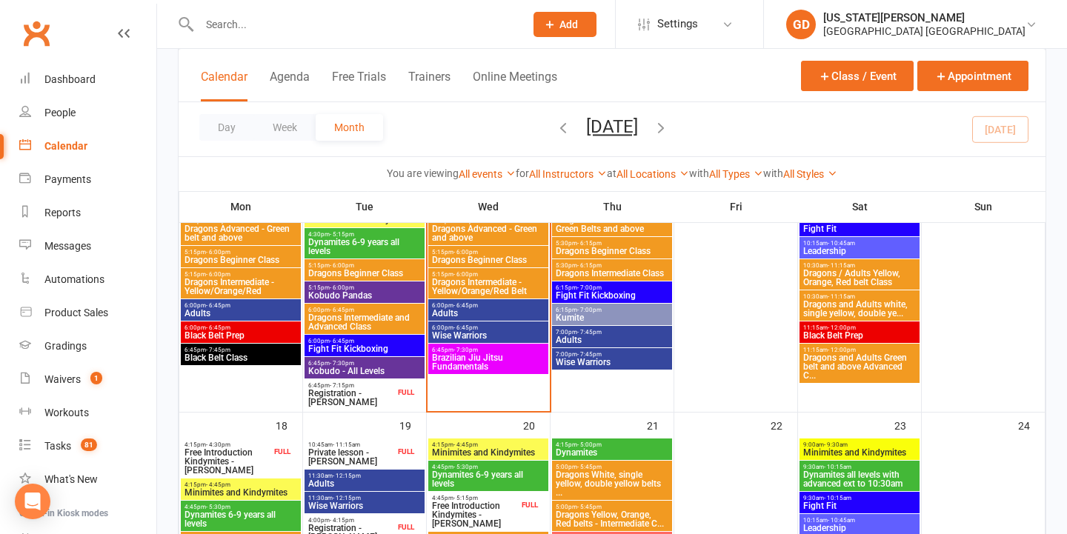
click at [487, 353] on span "Brazilian Jiu Jitsu Fundamentals" at bounding box center [488, 362] width 114 height 18
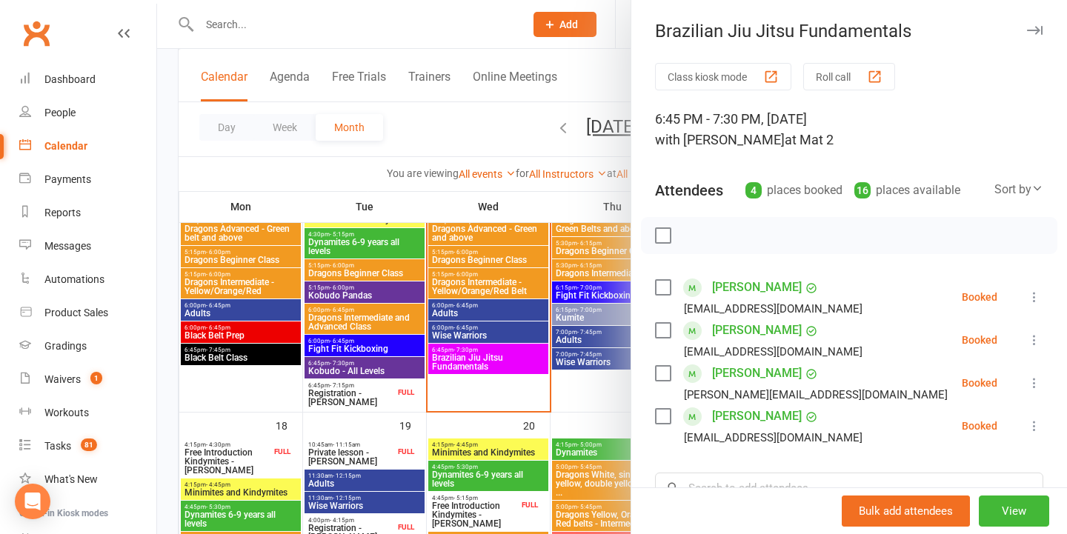
click at [507, 281] on div at bounding box center [612, 267] width 910 height 534
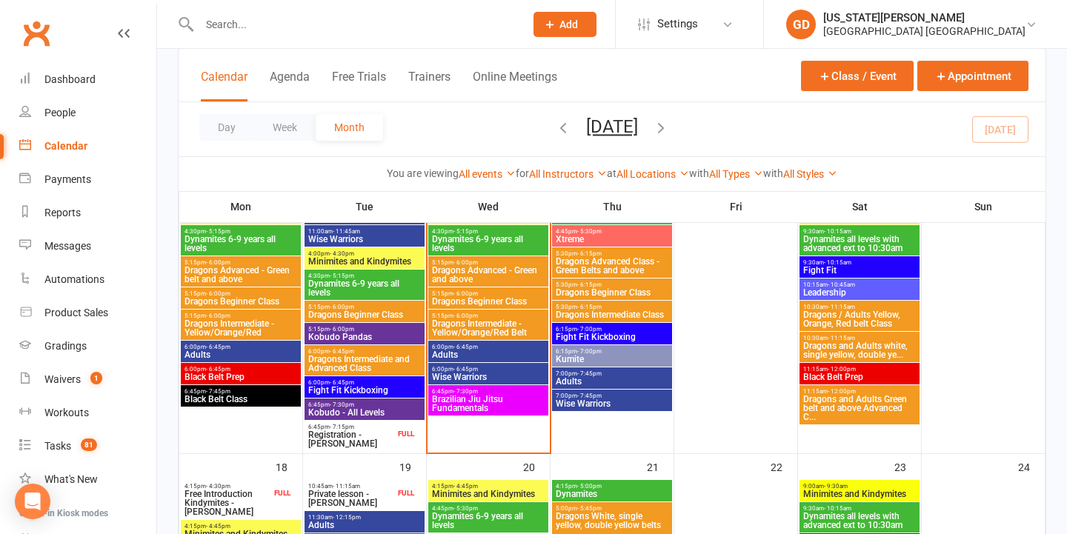
scroll to position [943, 0]
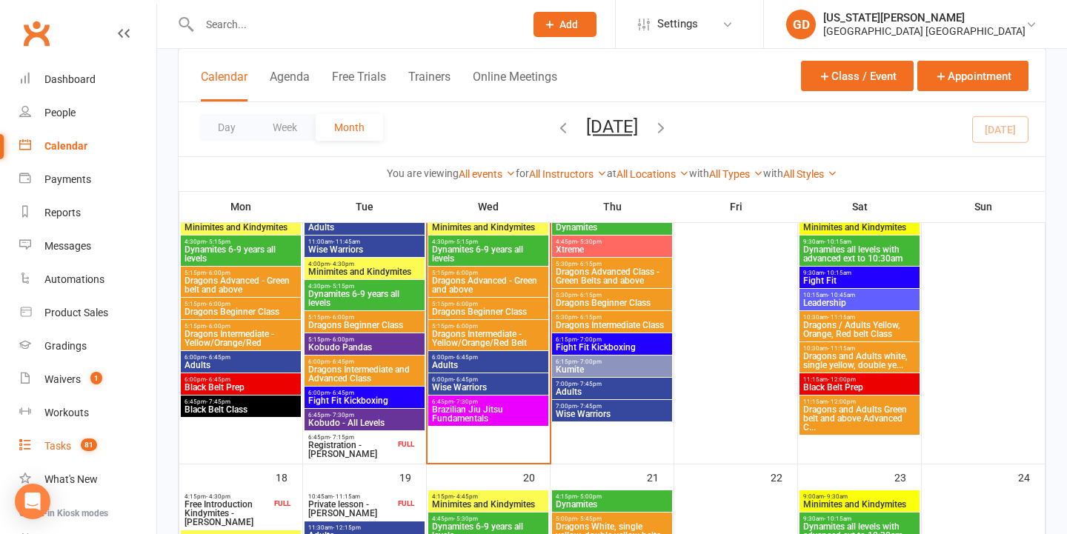
click at [125, 442] on link "Tasks 81" at bounding box center [87, 446] width 137 height 33
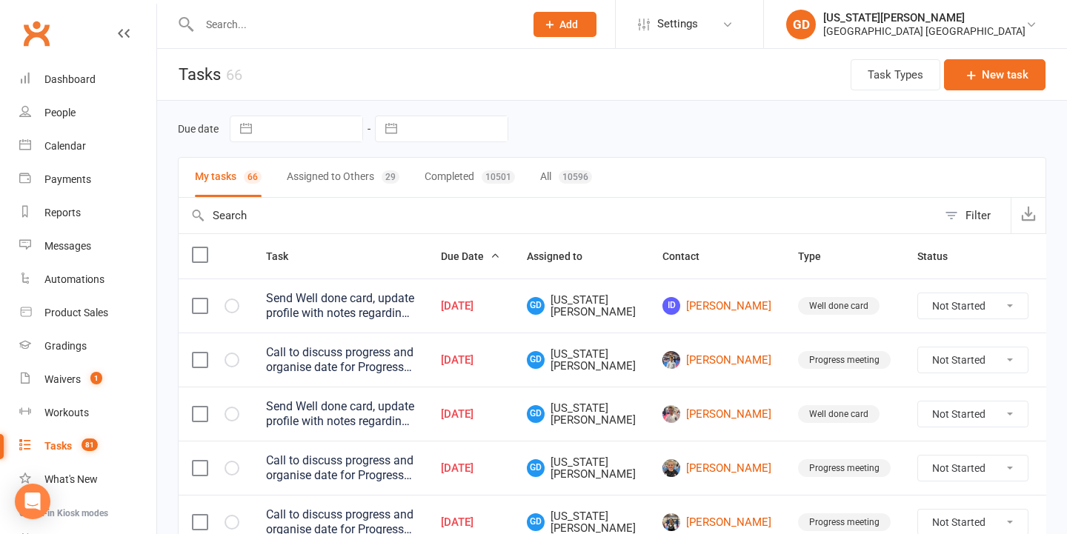
click at [338, 172] on button "Assigned to Others 29" at bounding box center [343, 177] width 113 height 39
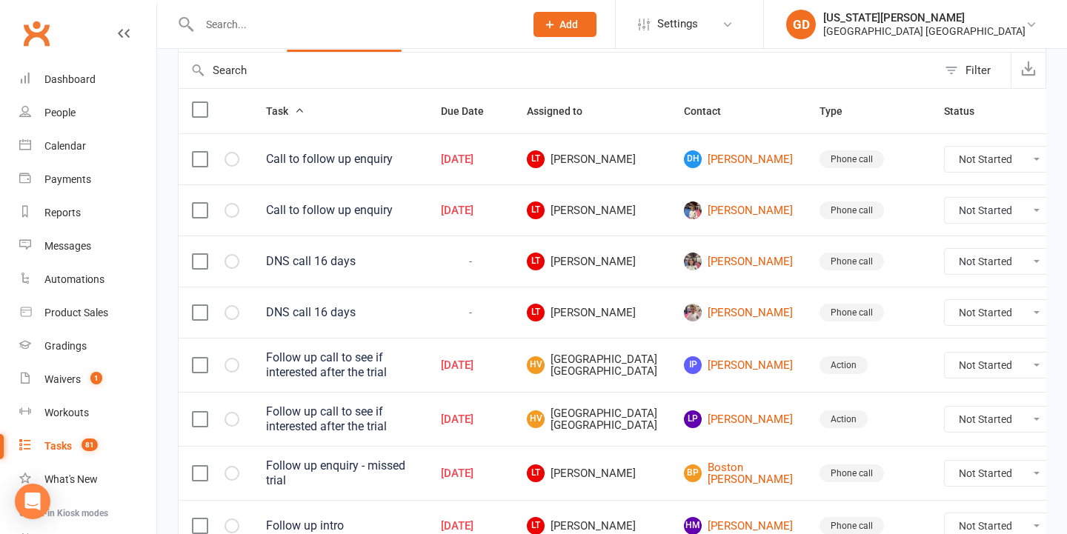
scroll to position [157, 0]
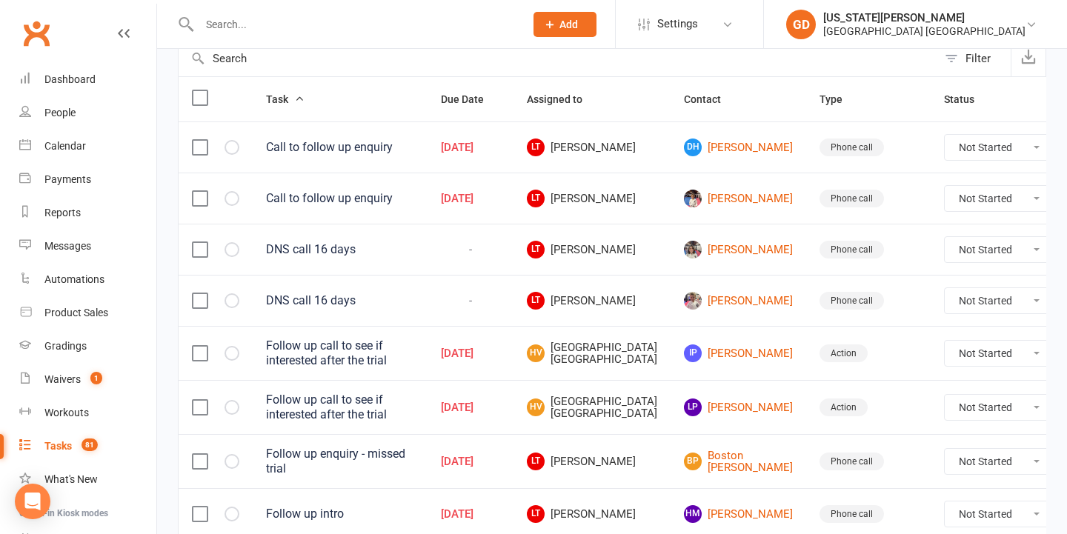
click at [918, 340] on link "Delete" at bounding box center [958, 338] width 147 height 30
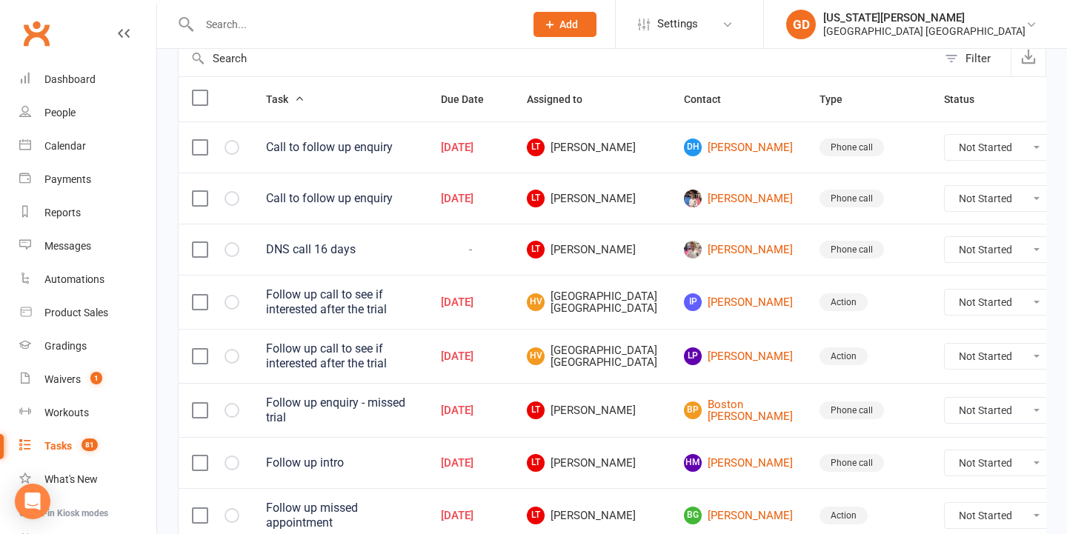
click at [199, 199] on label at bounding box center [199, 198] width 15 height 15
click at [199, 191] on input "checkbox" at bounding box center [199, 191] width 15 height 0
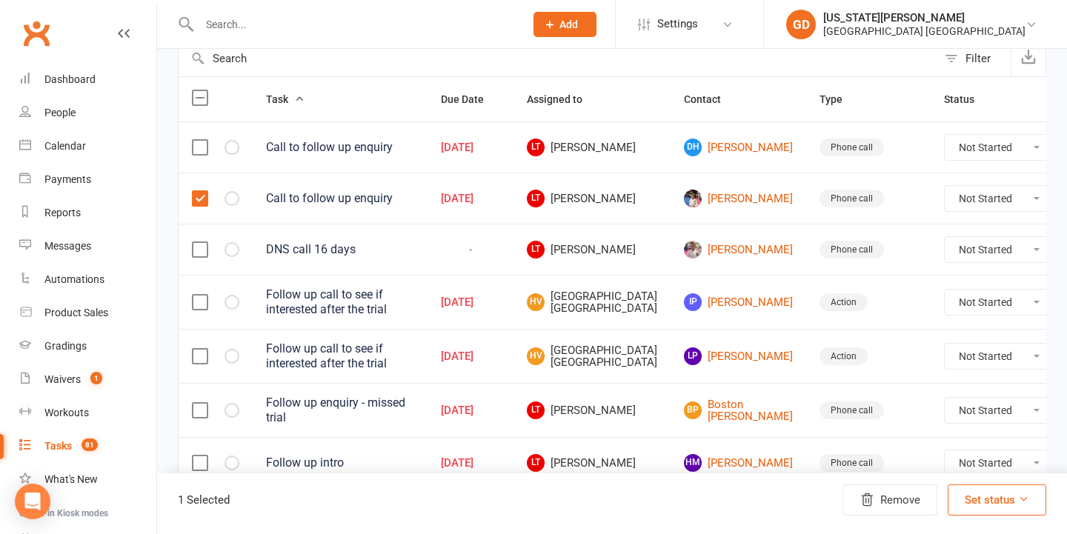
click at [199, 262] on td at bounding box center [216, 249] width 74 height 51
click at [205, 246] on label at bounding box center [199, 249] width 15 height 15
click at [205, 242] on input "checkbox" at bounding box center [199, 242] width 15 height 0
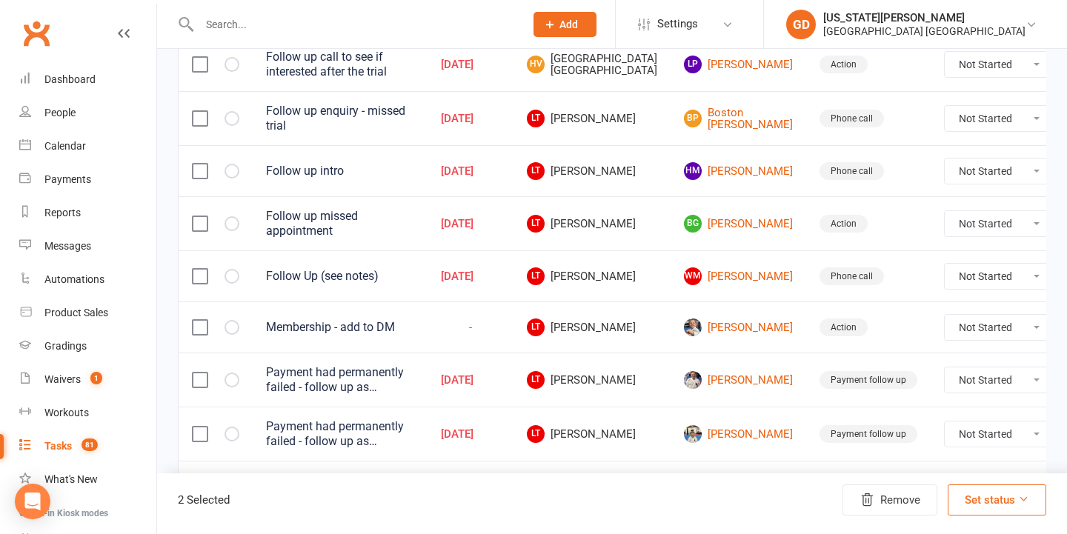
scroll to position [452, 0]
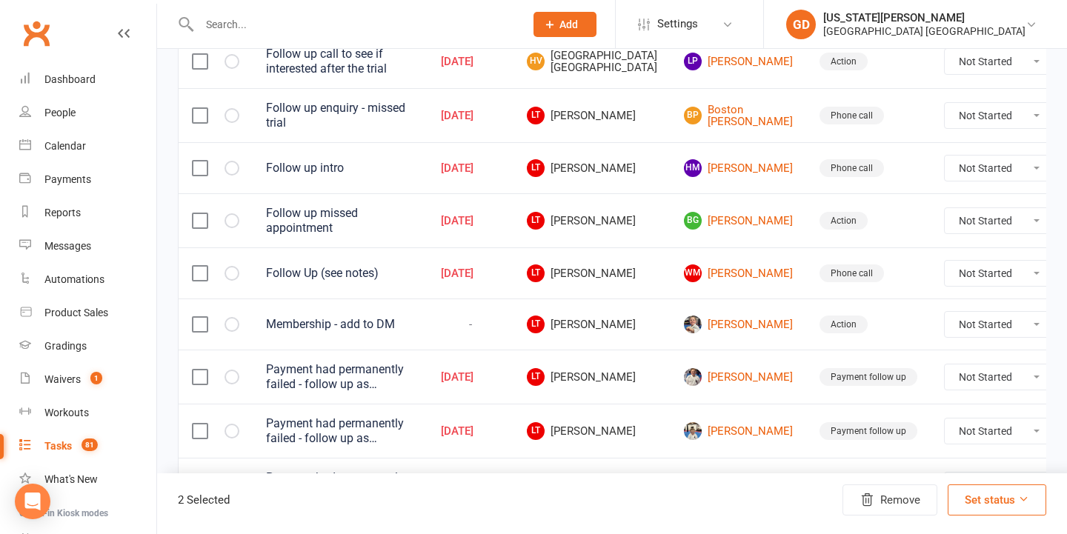
click at [195, 281] on label at bounding box center [199, 273] width 15 height 15
click at [195, 266] on input "checkbox" at bounding box center [199, 266] width 15 height 0
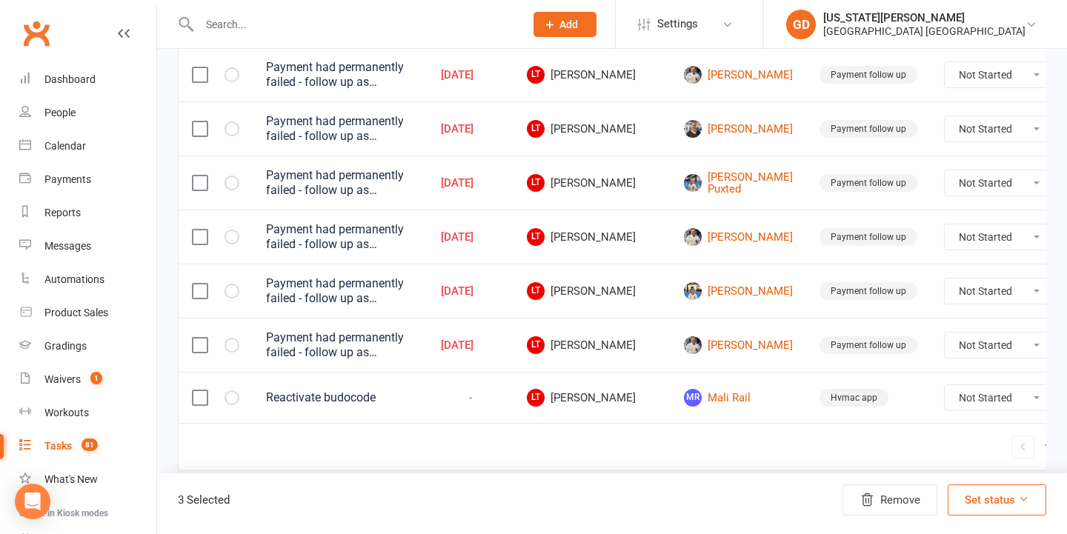
scroll to position [1277, 0]
click at [198, 390] on label at bounding box center [199, 397] width 15 height 15
click at [198, 390] on input "checkbox" at bounding box center [199, 390] width 15 height 0
click at [868, 494] on icon "button" at bounding box center [867, 500] width 10 height 12
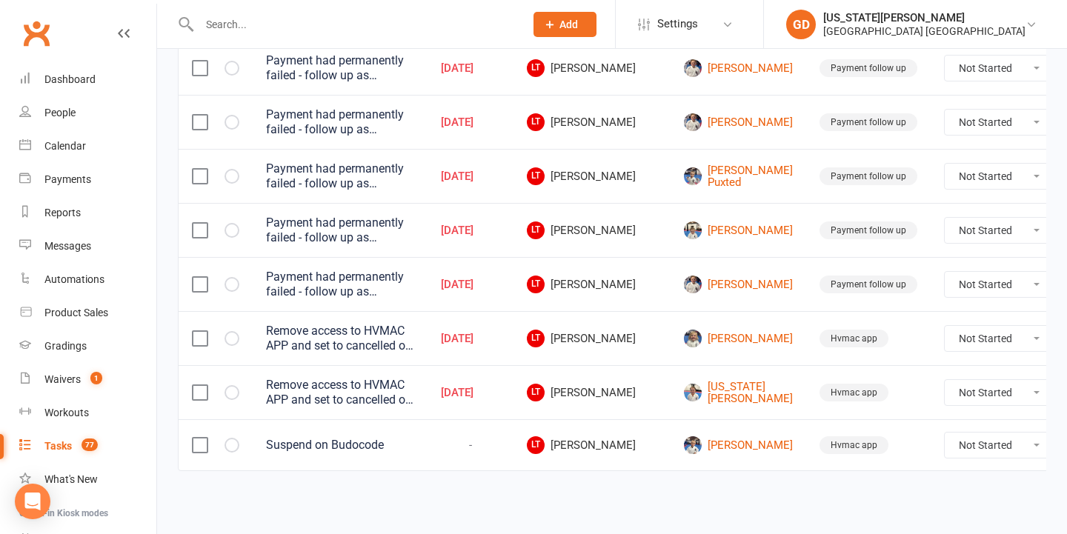
scroll to position [1175, 0]
click at [691, 440] on link "Thomas Hinitt" at bounding box center [738, 445] width 109 height 18
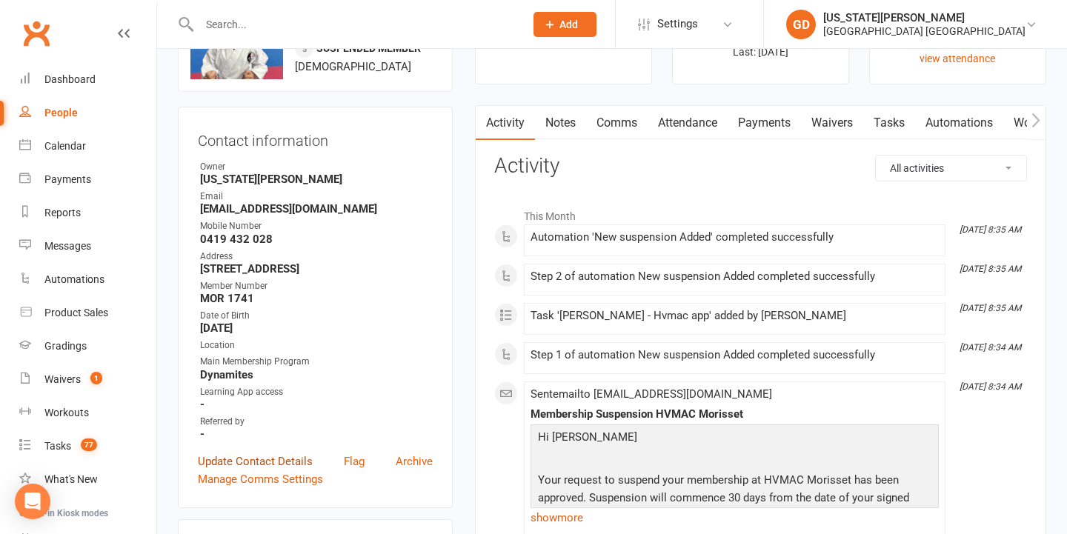
click at [246, 465] on link "Update Contact Details" at bounding box center [255, 462] width 115 height 18
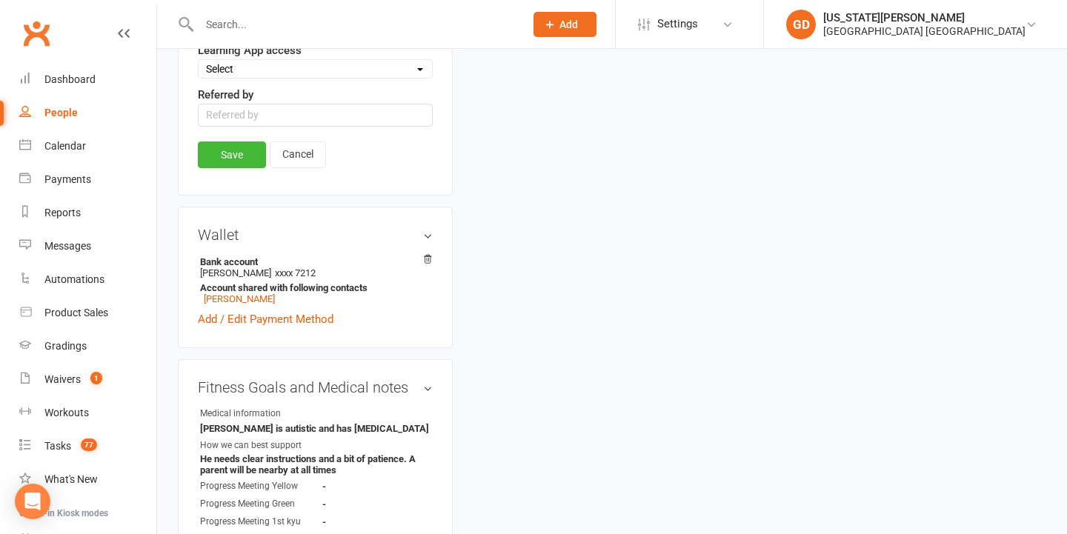
scroll to position [792, 0]
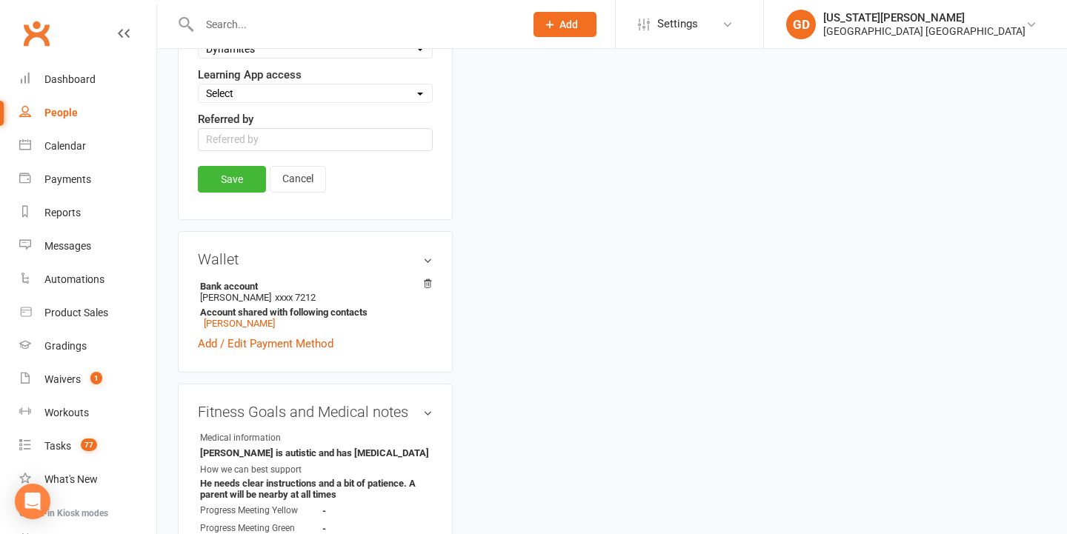
select select "Suspended"
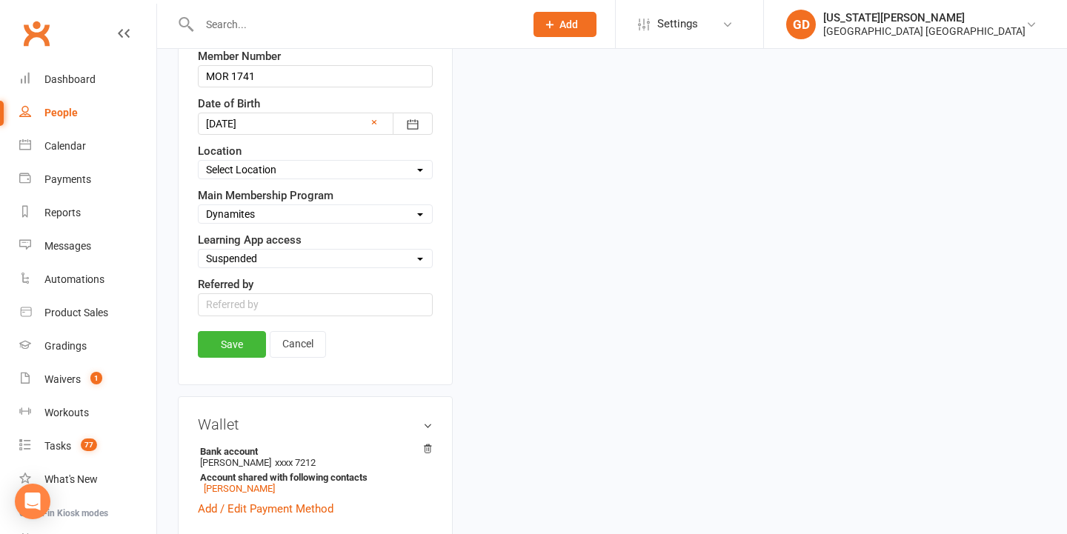
scroll to position [626, 0]
click at [211, 349] on link "Save" at bounding box center [232, 345] width 68 height 27
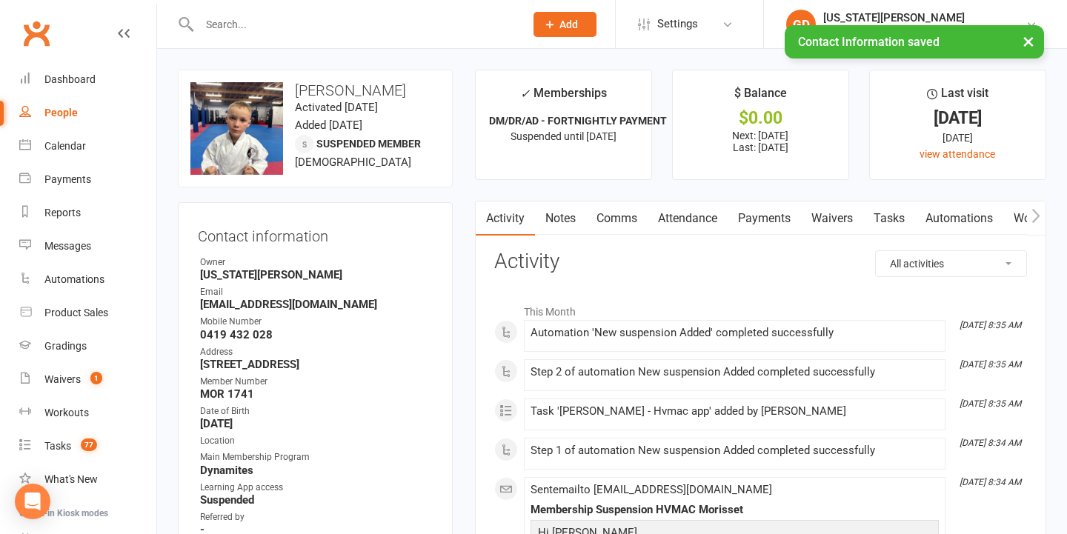
scroll to position [0, 0]
click at [682, 213] on link "Attendance" at bounding box center [688, 219] width 80 height 34
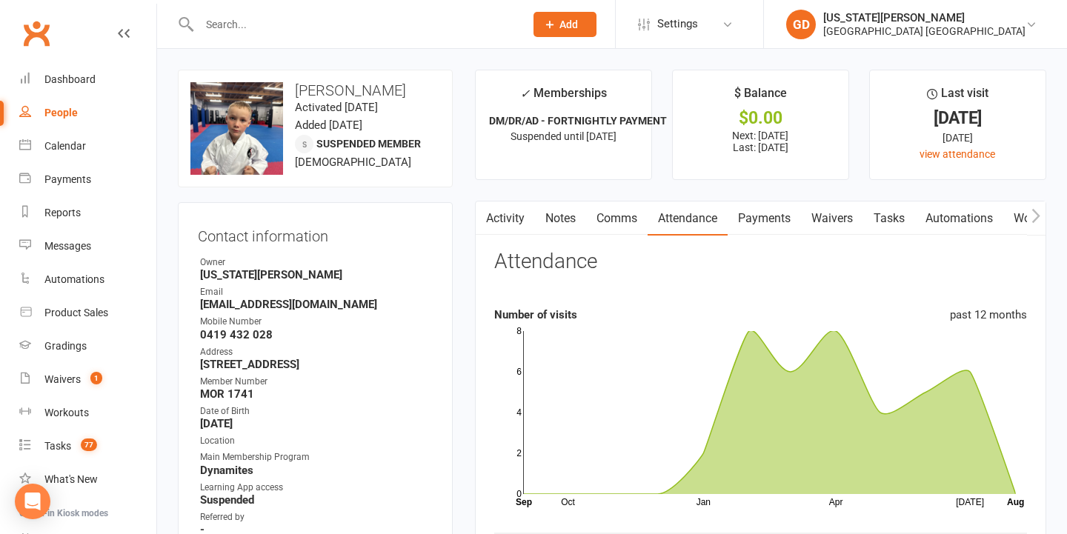
click at [894, 222] on link "Tasks" at bounding box center [889, 219] width 52 height 34
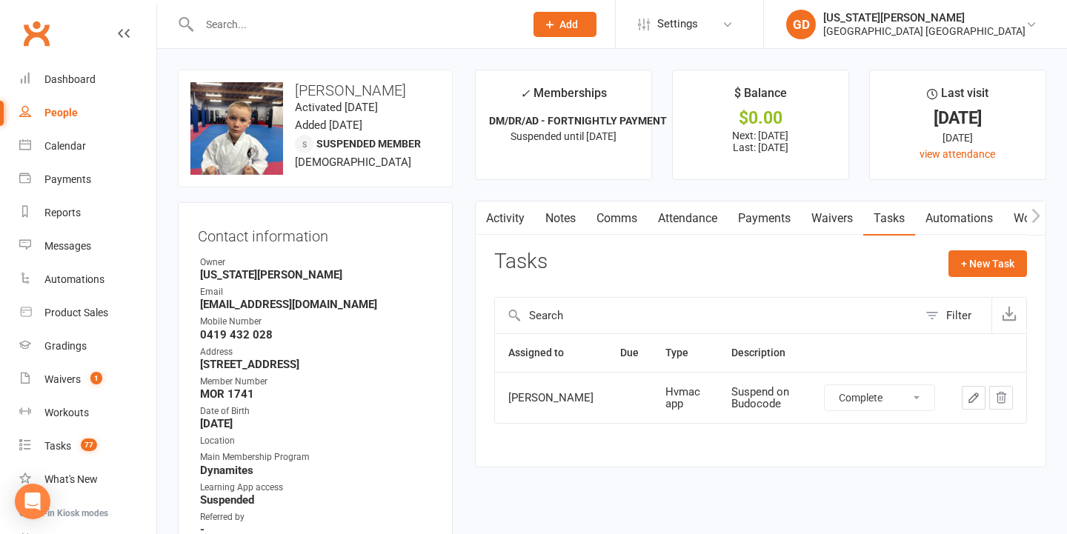
select select "unstarted"
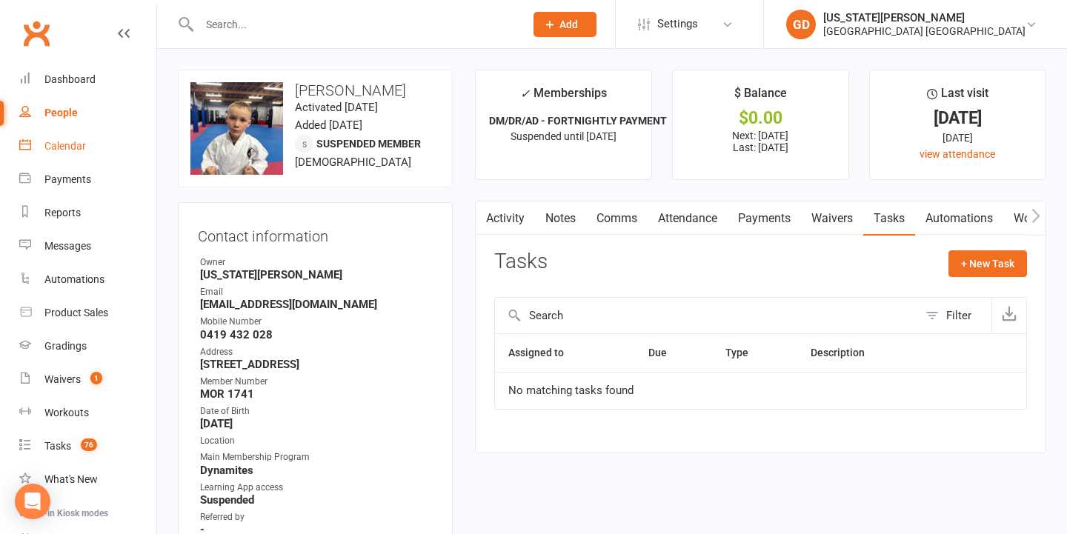
drag, startPoint x: 60, startPoint y: 82, endPoint x: 101, endPoint y: 147, distance: 76.3
click at [60, 83] on div "Dashboard" at bounding box center [69, 79] width 51 height 12
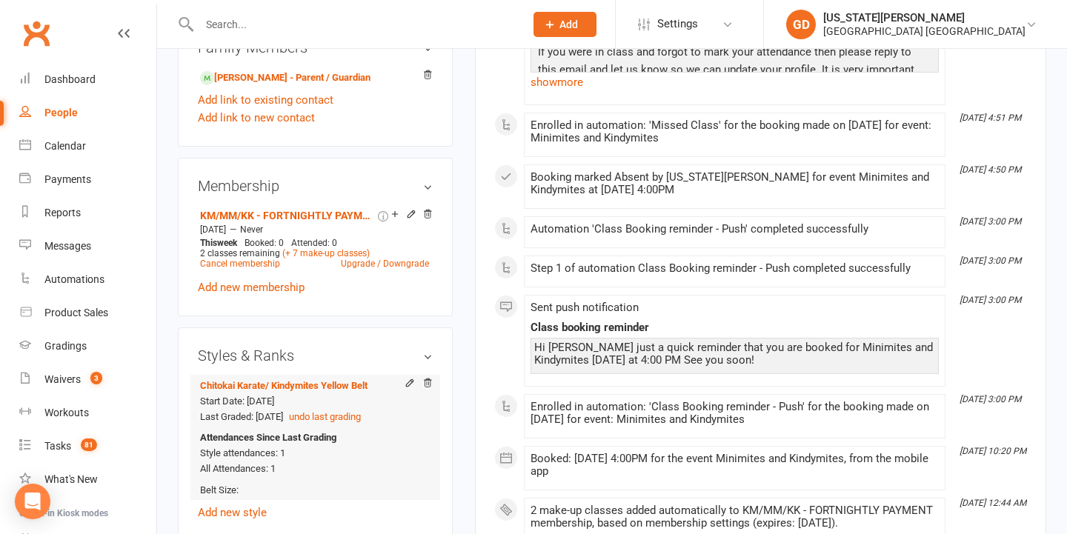
scroll to position [929, 0]
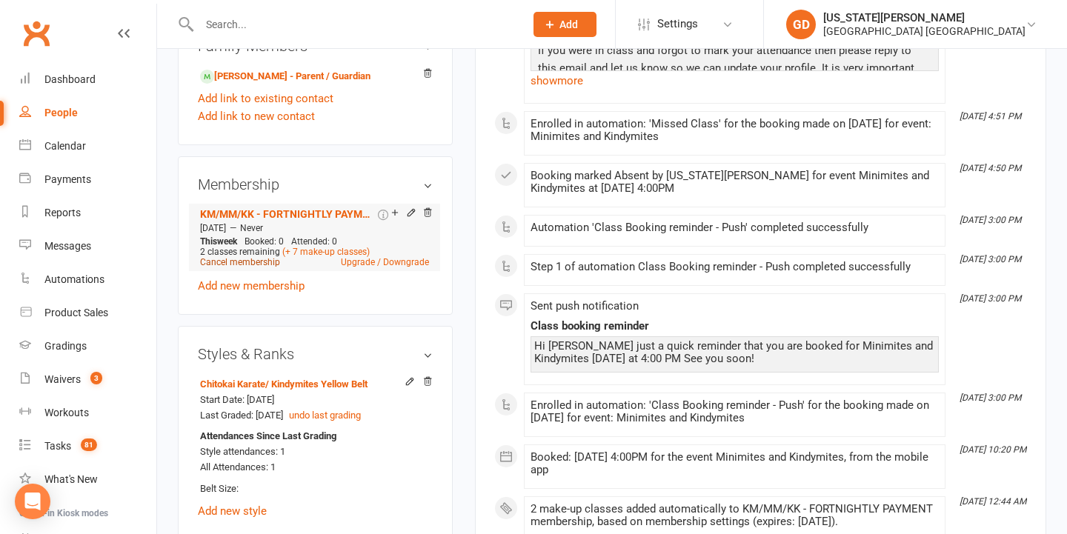
click at [262, 267] on link "Cancel membership" at bounding box center [240, 262] width 80 height 10
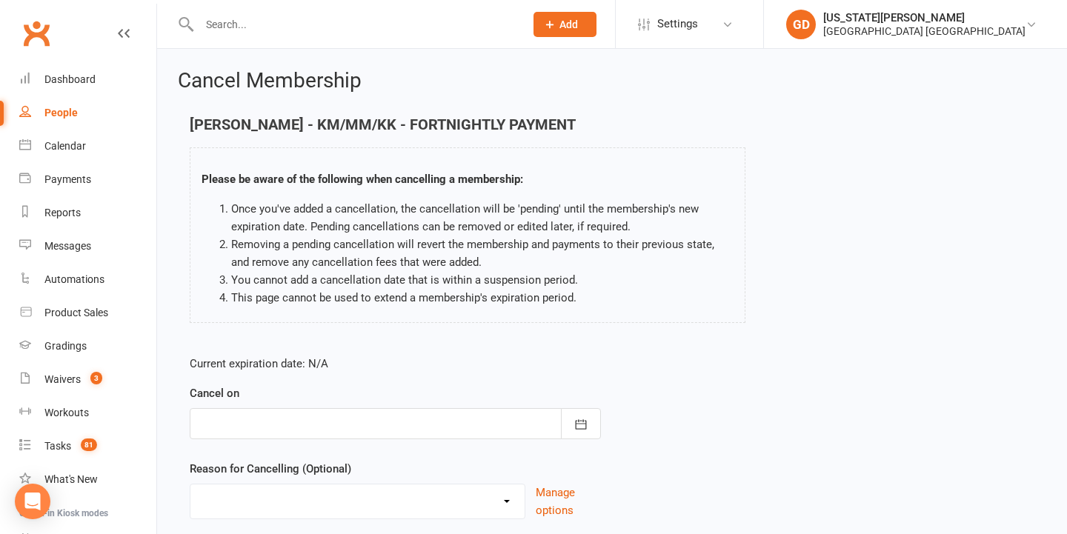
click at [390, 422] on div at bounding box center [395, 423] width 411 height 31
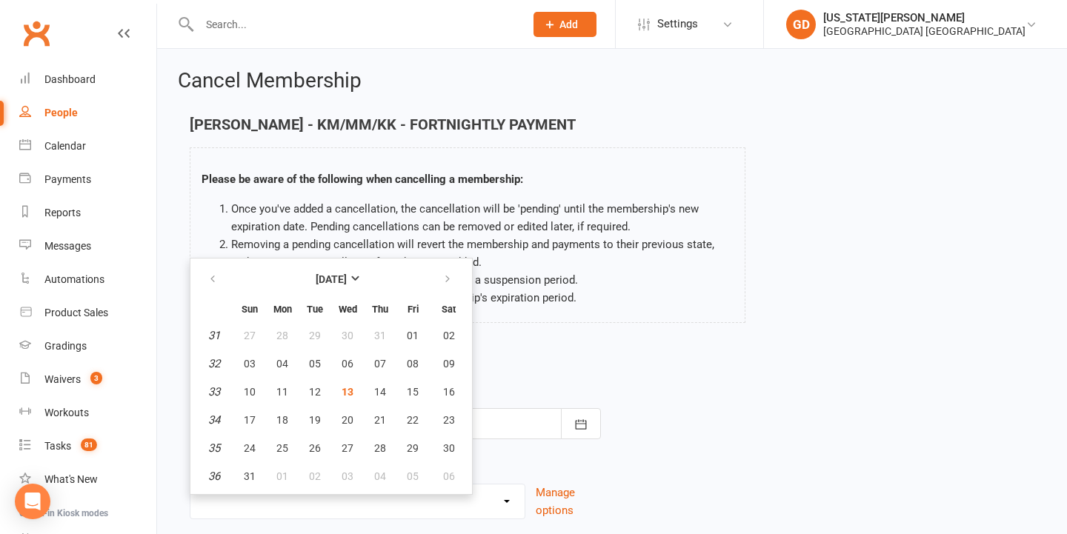
scroll to position [30, 0]
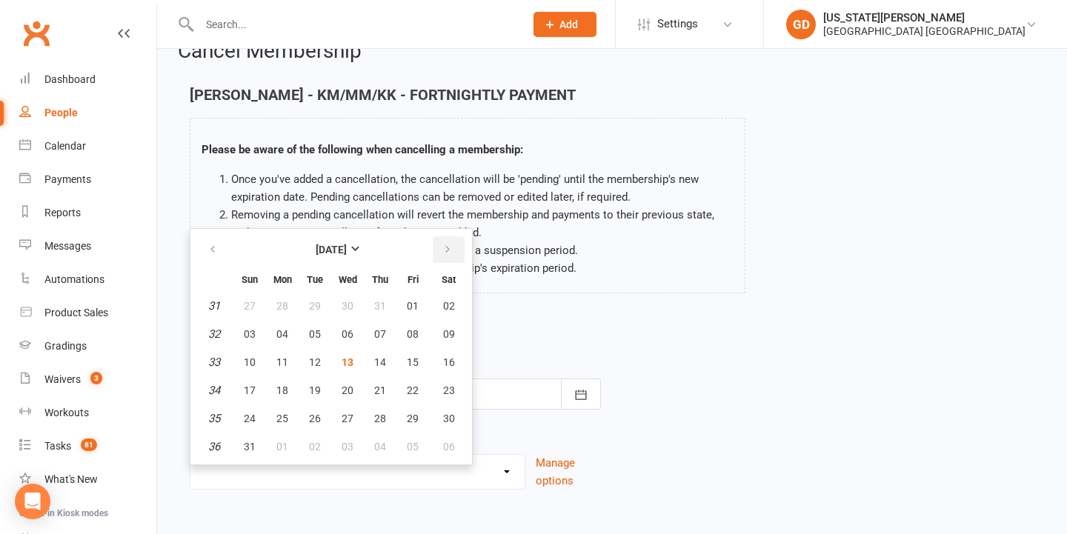
click at [447, 257] on button "button" at bounding box center [449, 249] width 32 height 27
click at [379, 332] on span "11" at bounding box center [380, 334] width 12 height 12
type input "[DATE]"
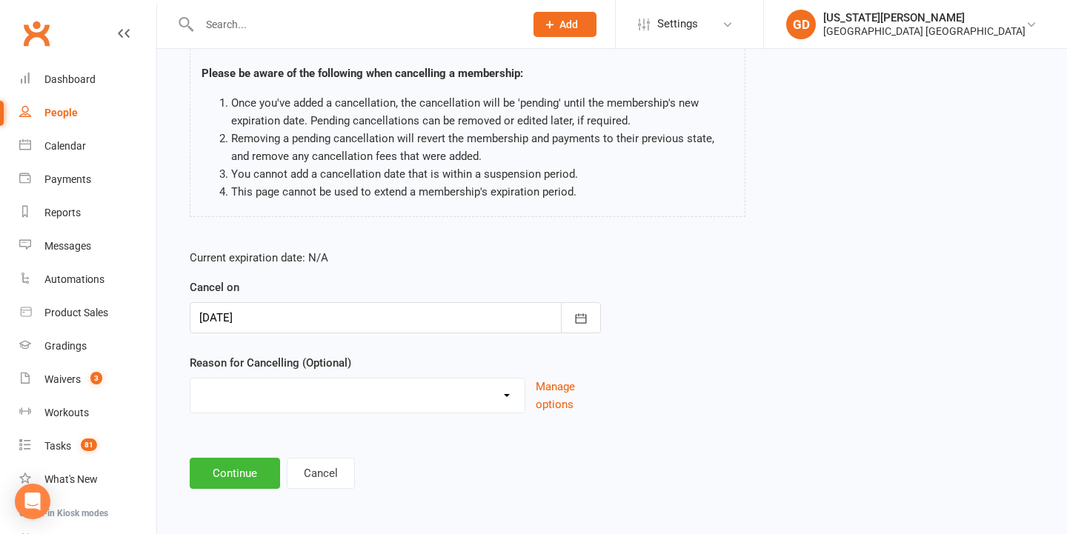
scroll to position [118, 0]
select select "7"
click at [255, 465] on button "Continue" at bounding box center [235, 473] width 90 height 31
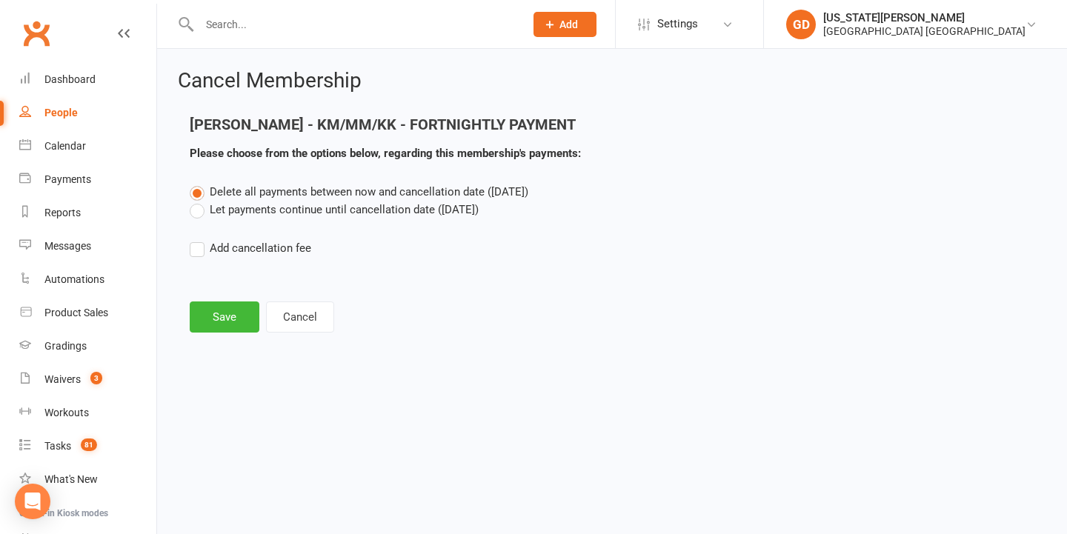
drag, startPoint x: 268, startPoint y: 208, endPoint x: 264, endPoint y: 218, distance: 10.3
click at [268, 208] on label "Let payments continue until cancellation date ([DATE])" at bounding box center [334, 210] width 289 height 18
click at [199, 201] on input "Let payments continue until cancellation date ([DATE])" at bounding box center [195, 201] width 10 height 0
click at [221, 310] on button "Save" at bounding box center [225, 317] width 70 height 31
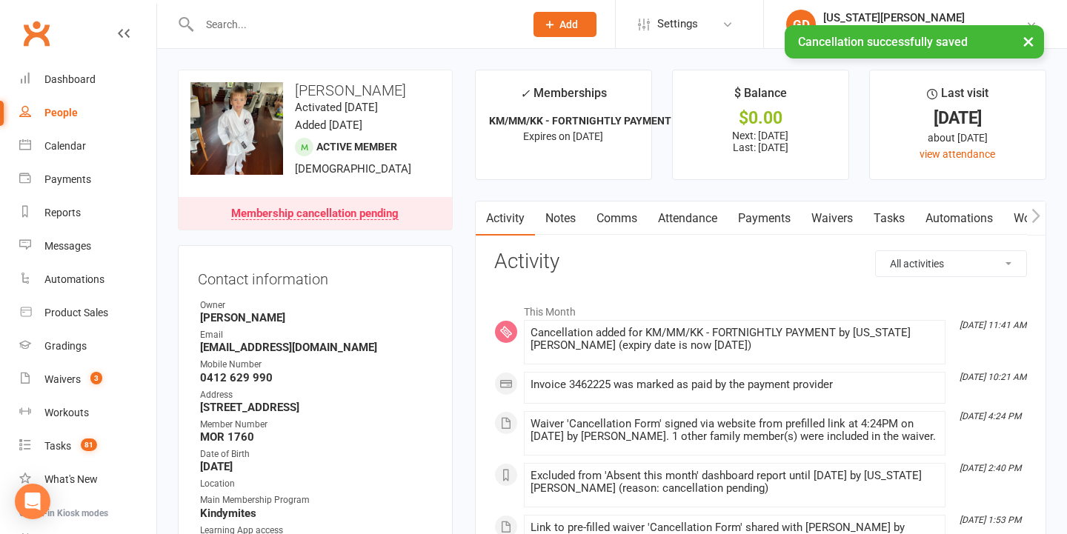
click at [760, 217] on link "Payments" at bounding box center [764, 219] width 73 height 34
